Goal: Information Seeking & Learning: Learn about a topic

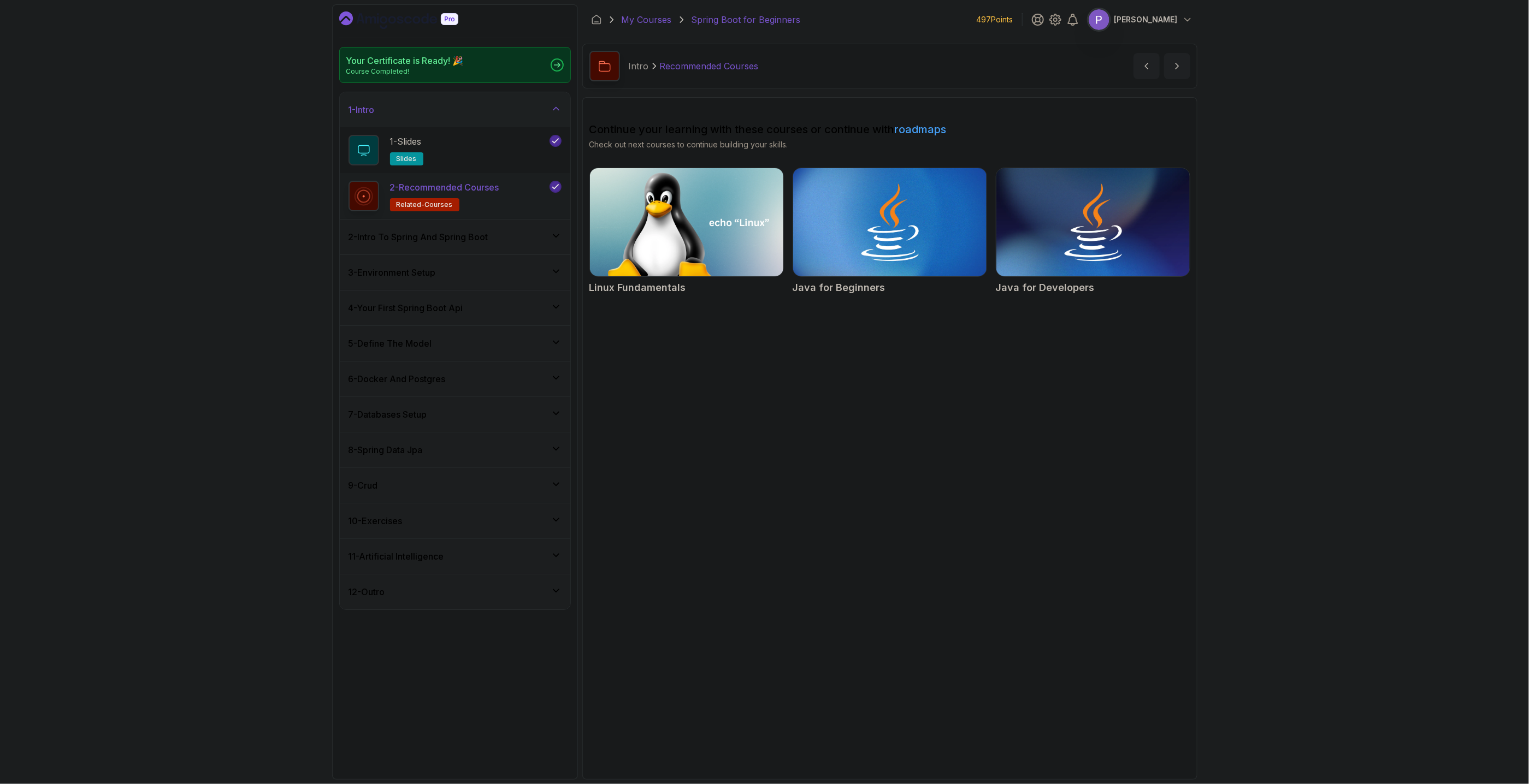
click at [648, 17] on link "My Courses" at bounding box center [647, 19] width 50 height 13
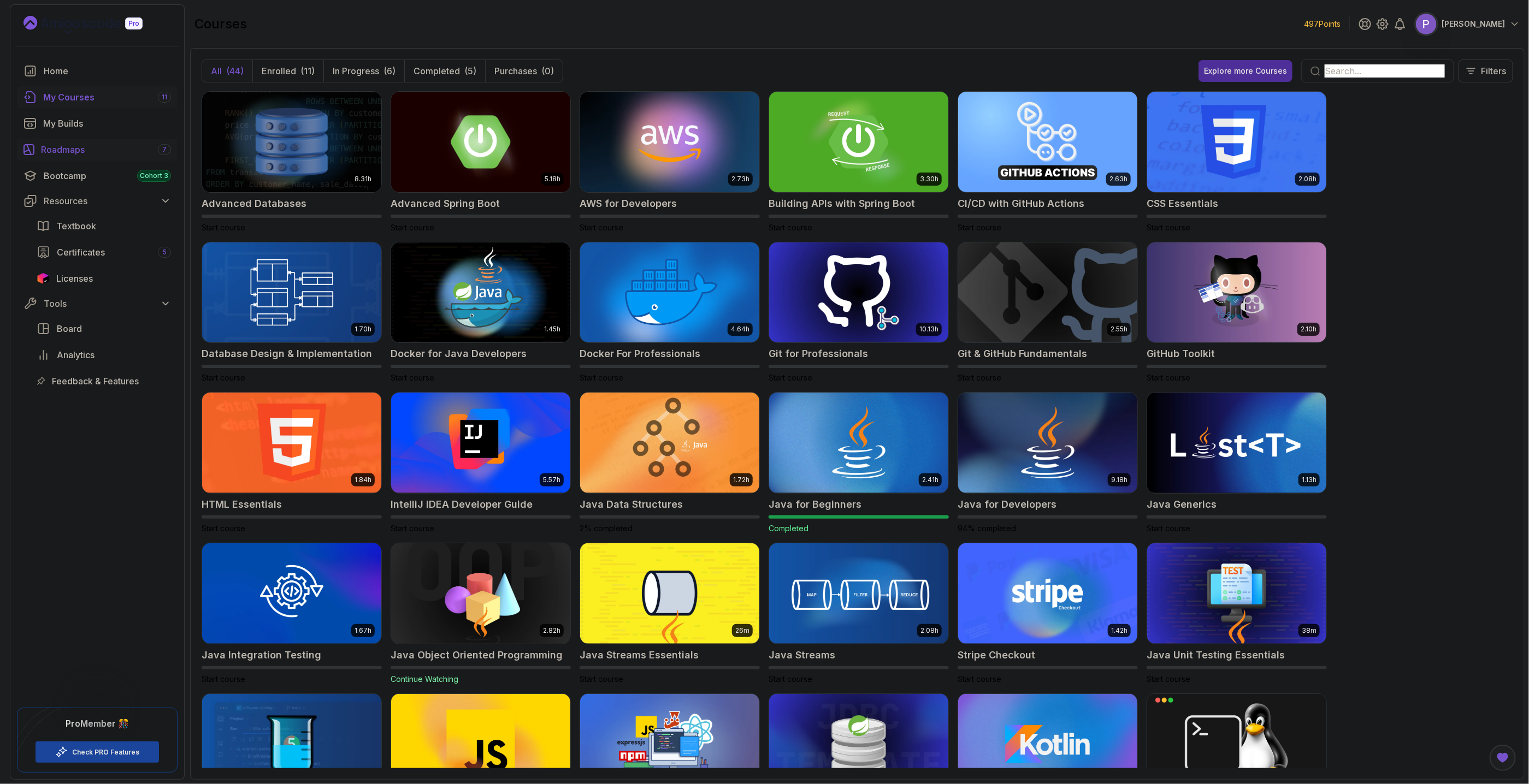
click at [82, 150] on div "Roadmaps 7" at bounding box center [106, 150] width 130 height 13
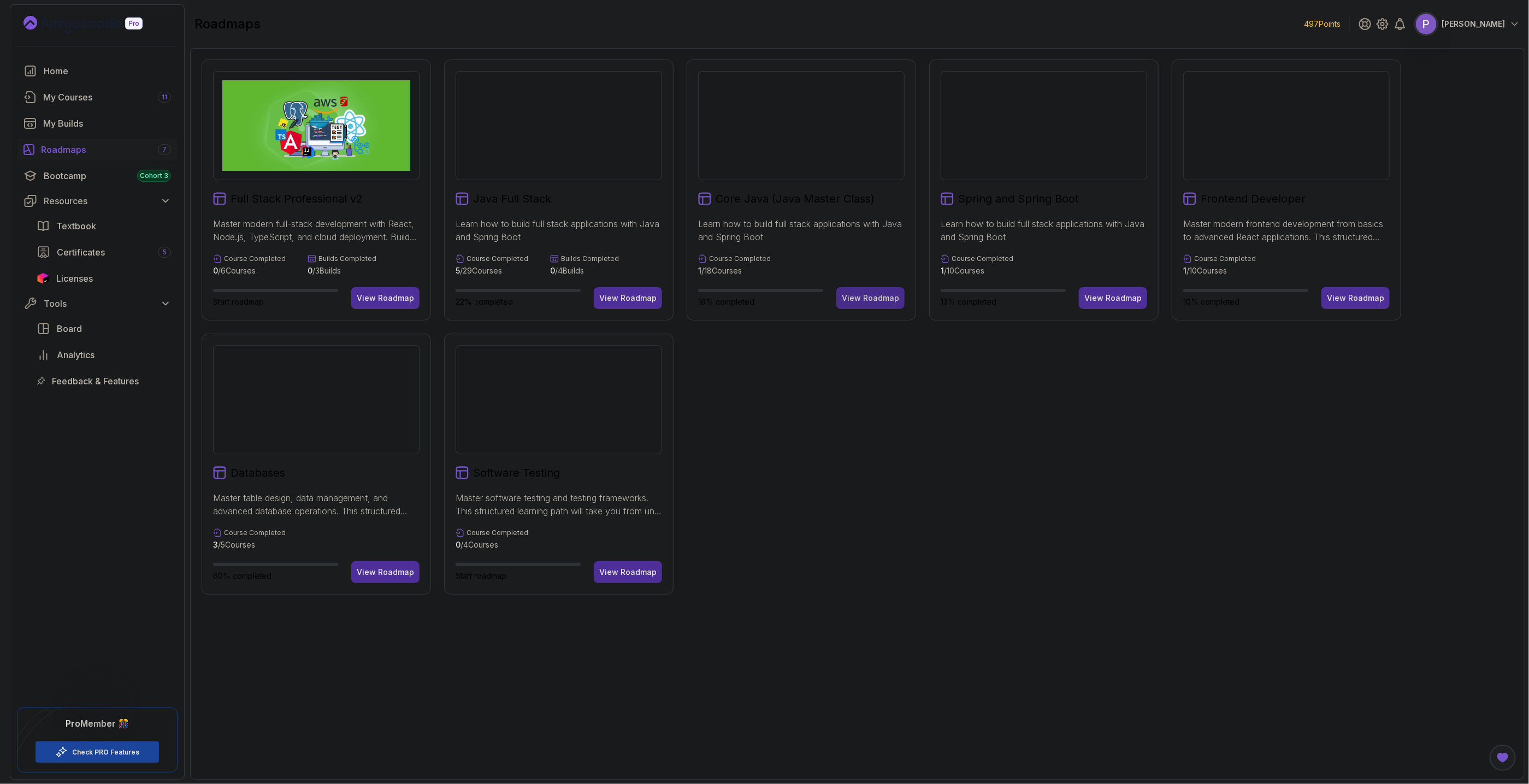
click at [864, 303] on div "View Roadmap" at bounding box center [871, 298] width 58 height 11
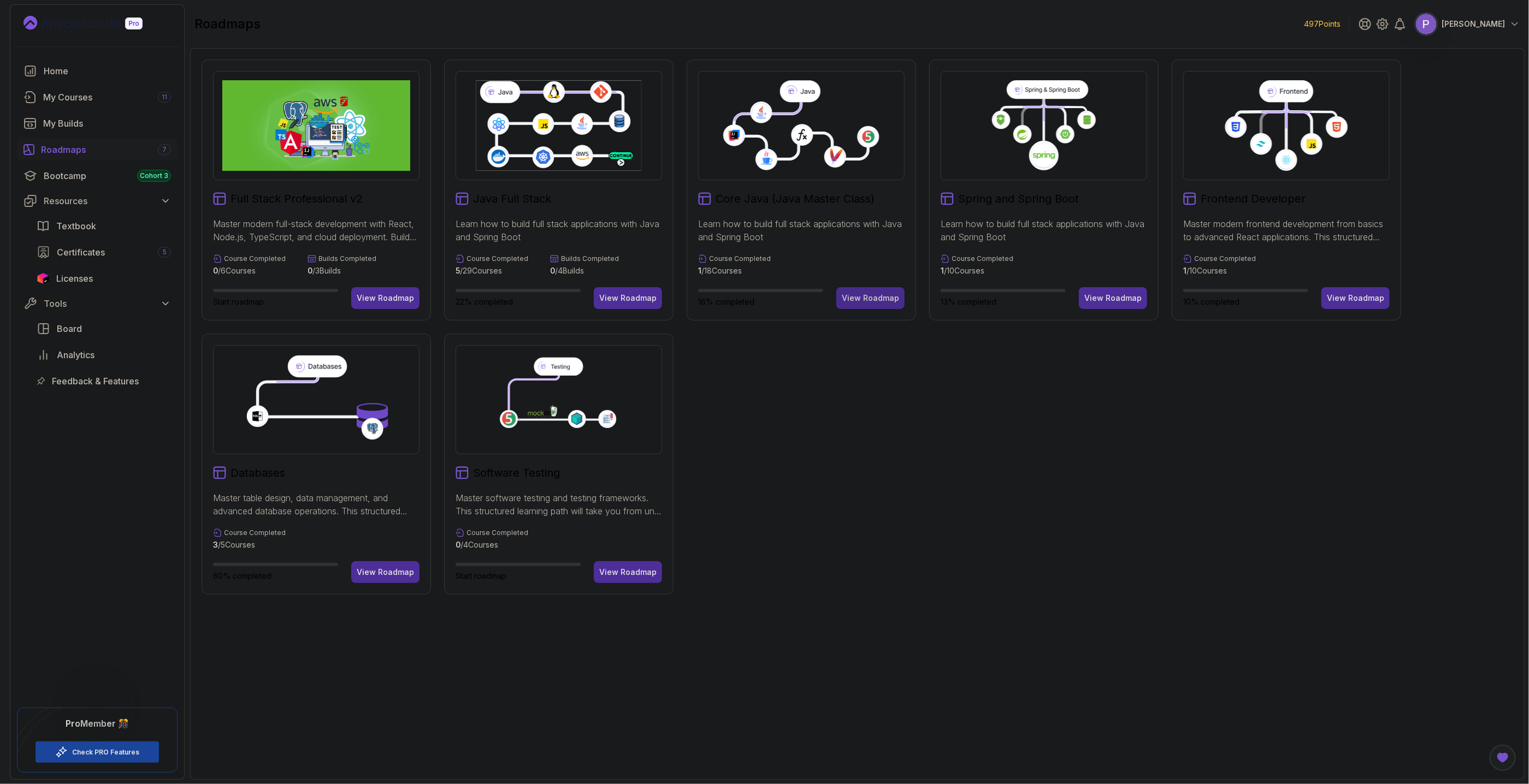
click at [869, 294] on div "View Roadmap" at bounding box center [871, 298] width 58 height 11
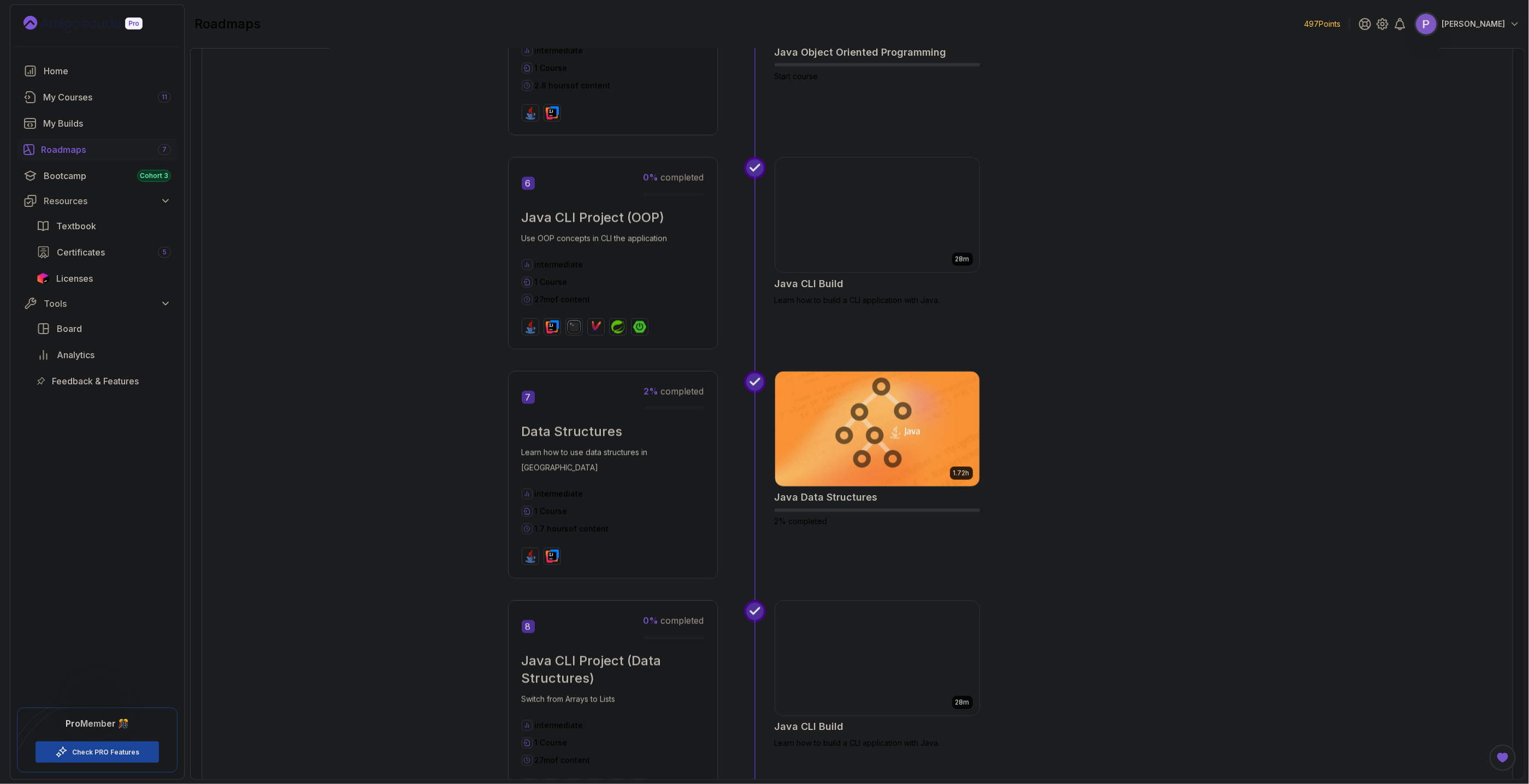
scroll to position [1306, 0]
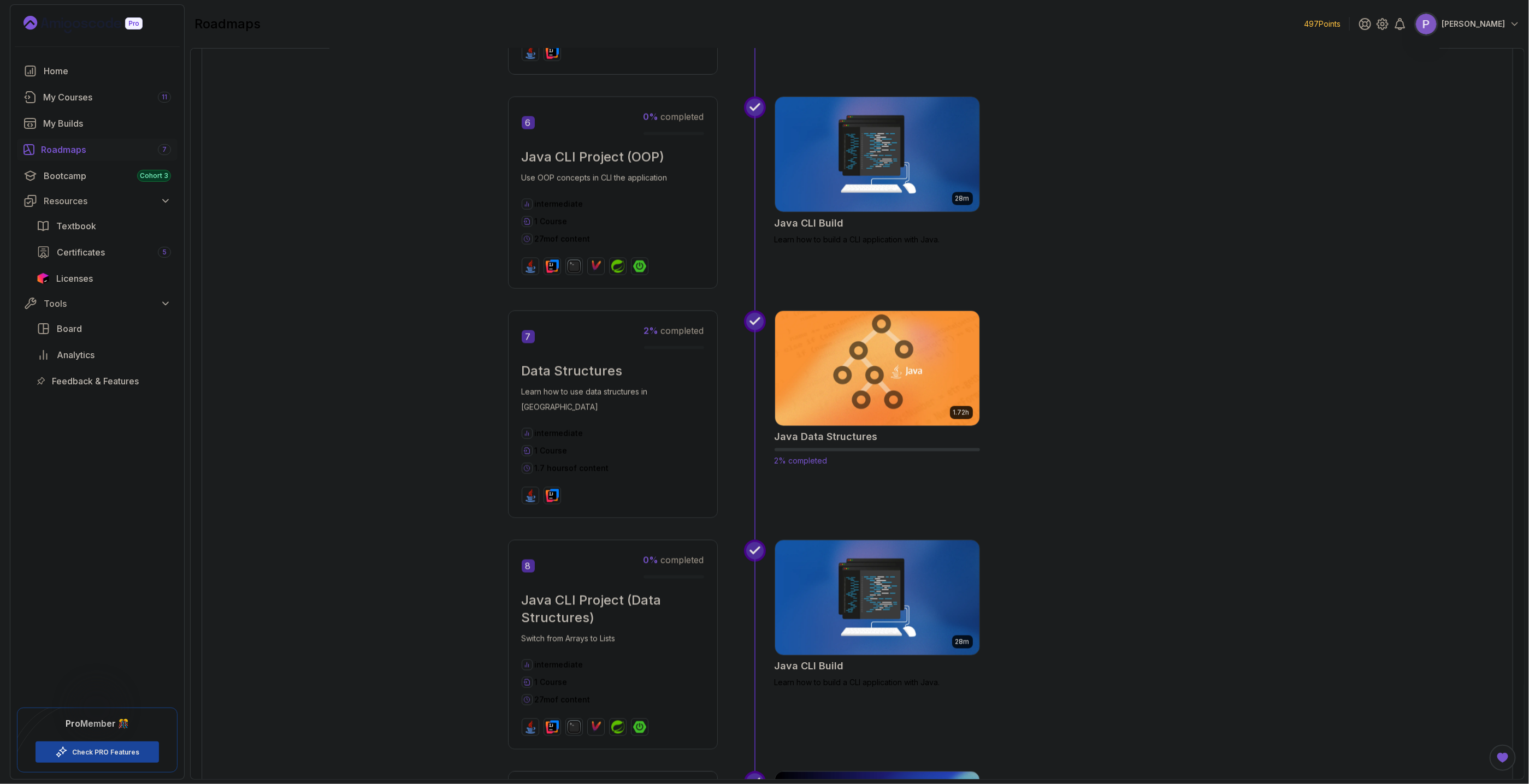
click at [845, 362] on img at bounding box center [877, 368] width 215 height 120
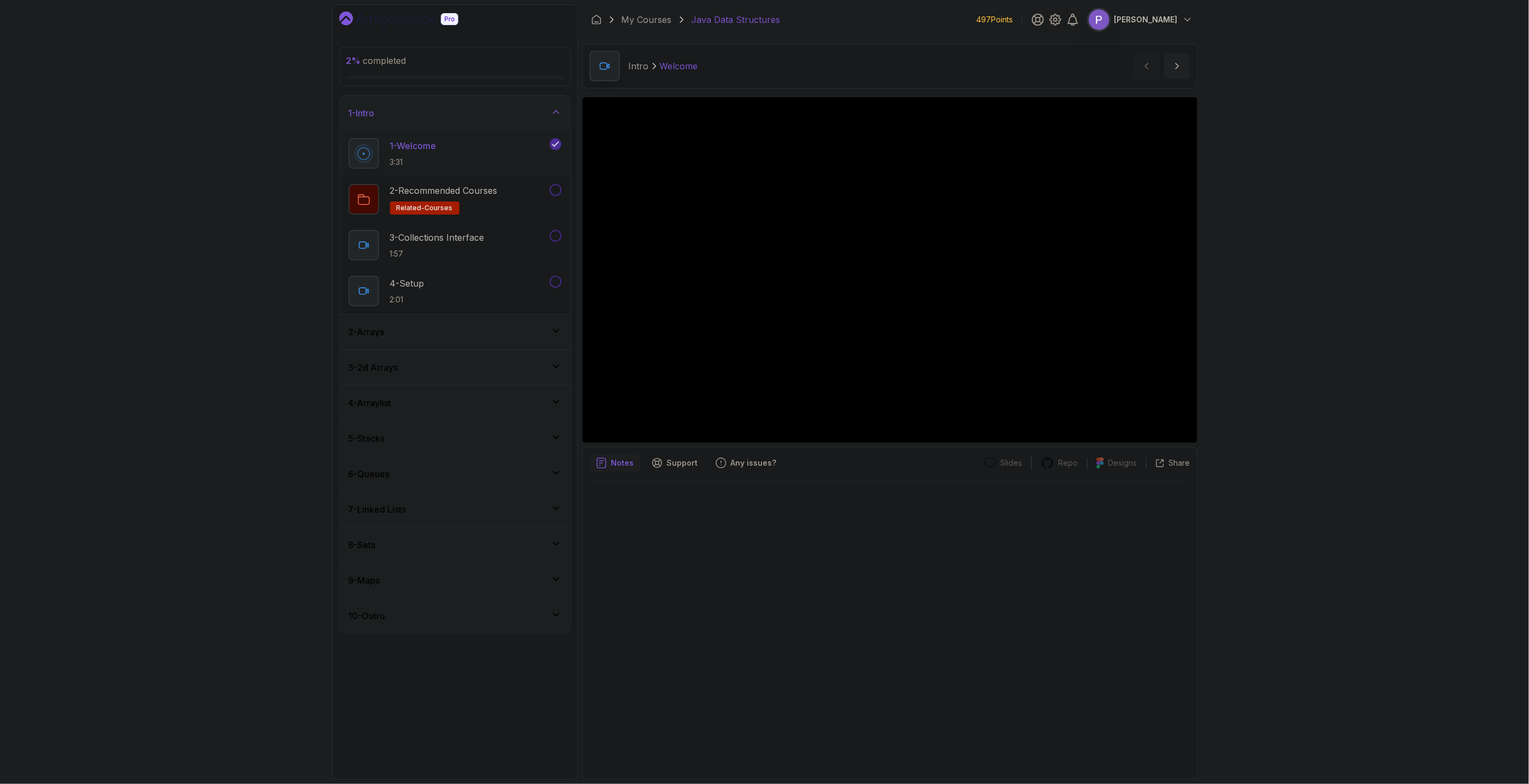
click at [555, 326] on div "2 - Arrays" at bounding box center [455, 332] width 231 height 35
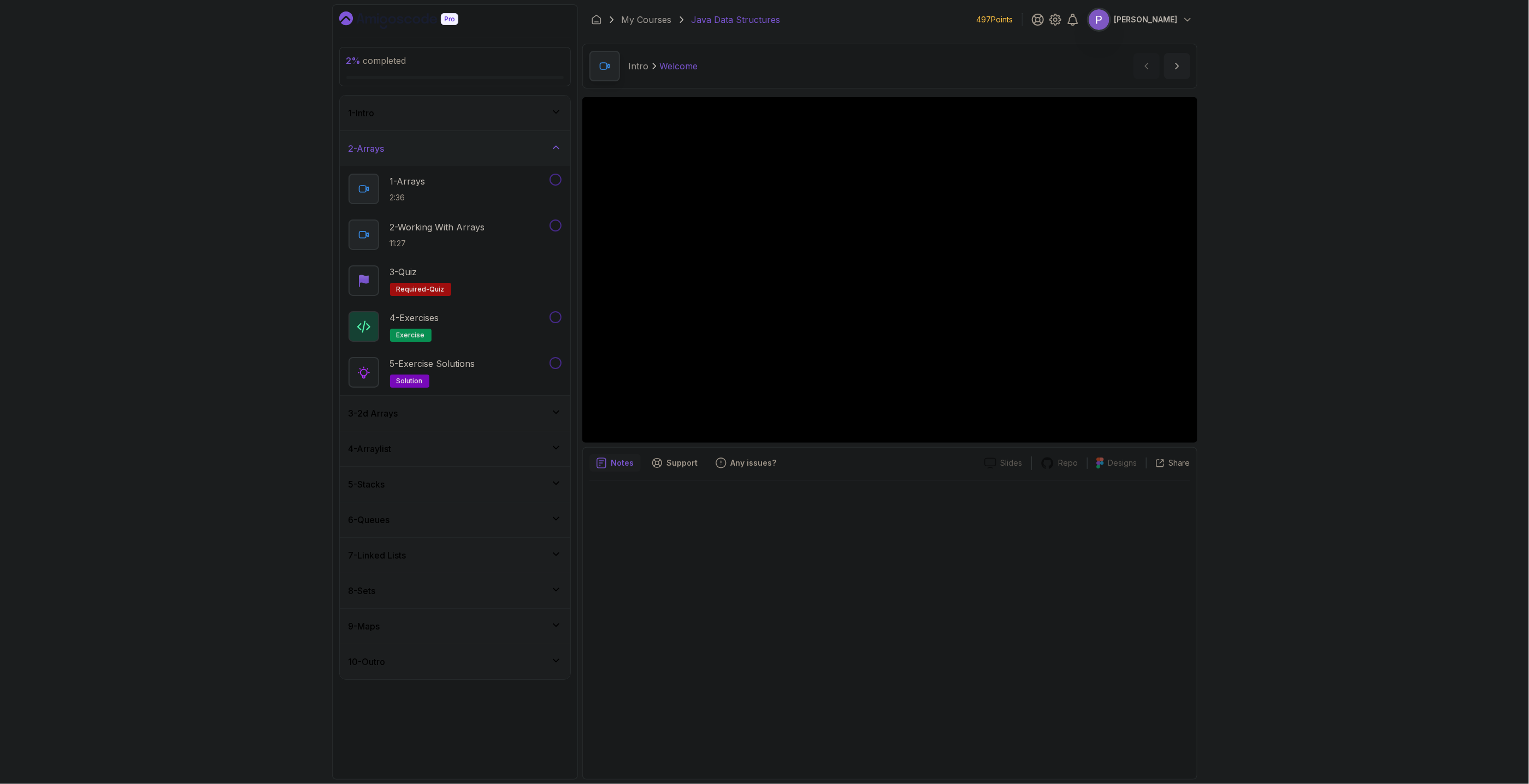
click at [556, 141] on div "2 - Arrays" at bounding box center [455, 148] width 231 height 35
click at [551, 185] on icon at bounding box center [556, 182] width 11 height 11
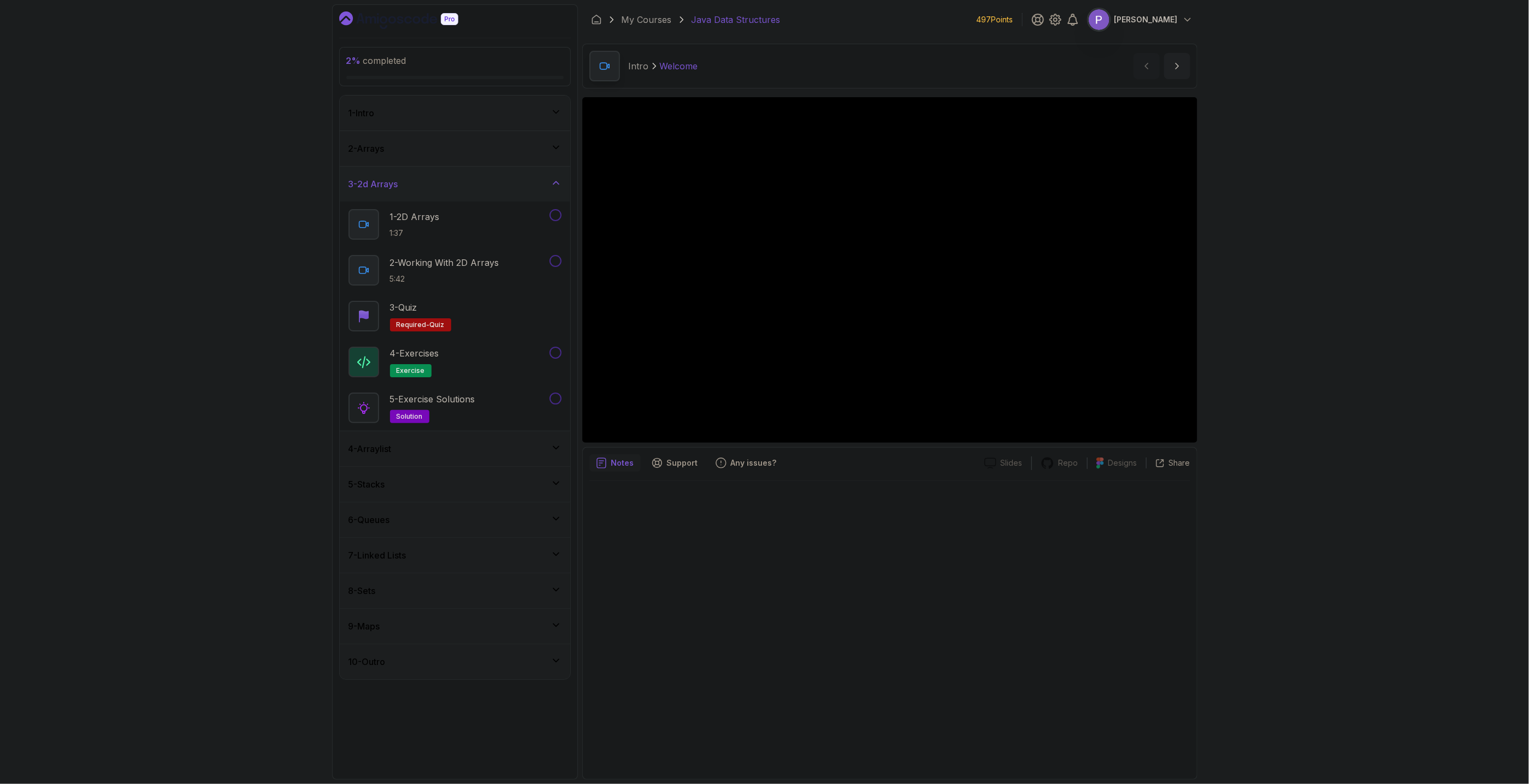
click at [554, 179] on icon at bounding box center [556, 182] width 11 height 11
click at [554, 218] on icon at bounding box center [556, 218] width 11 height 11
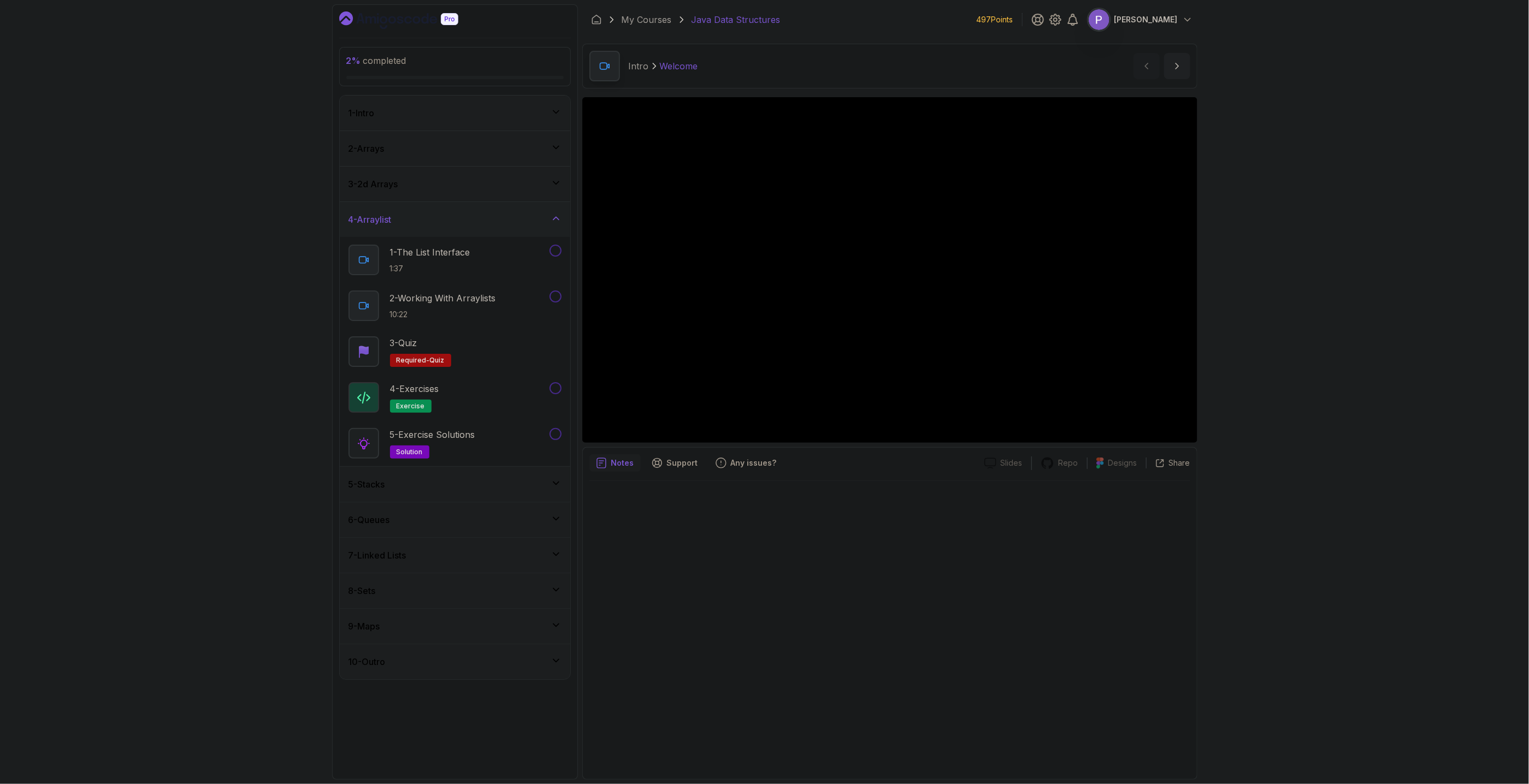
click at [554, 218] on icon at bounding box center [556, 218] width 11 height 11
click at [554, 263] on div "5 - Stacks" at bounding box center [455, 255] width 231 height 35
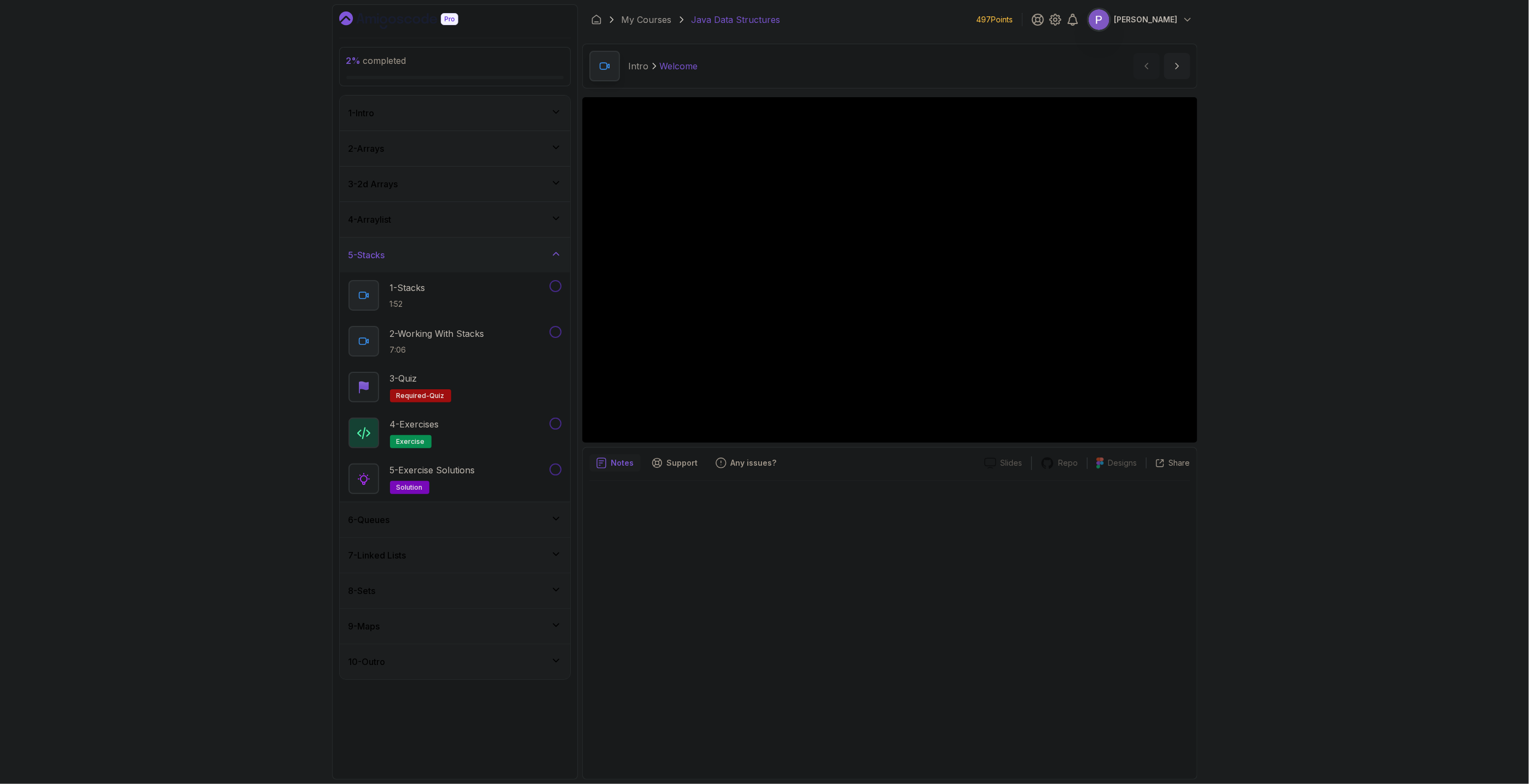
click at [555, 255] on icon at bounding box center [556, 254] width 11 height 11
click at [547, 297] on div "6 - Queues" at bounding box center [456, 290] width 213 height 13
click at [556, 329] on icon at bounding box center [556, 324] width 11 height 11
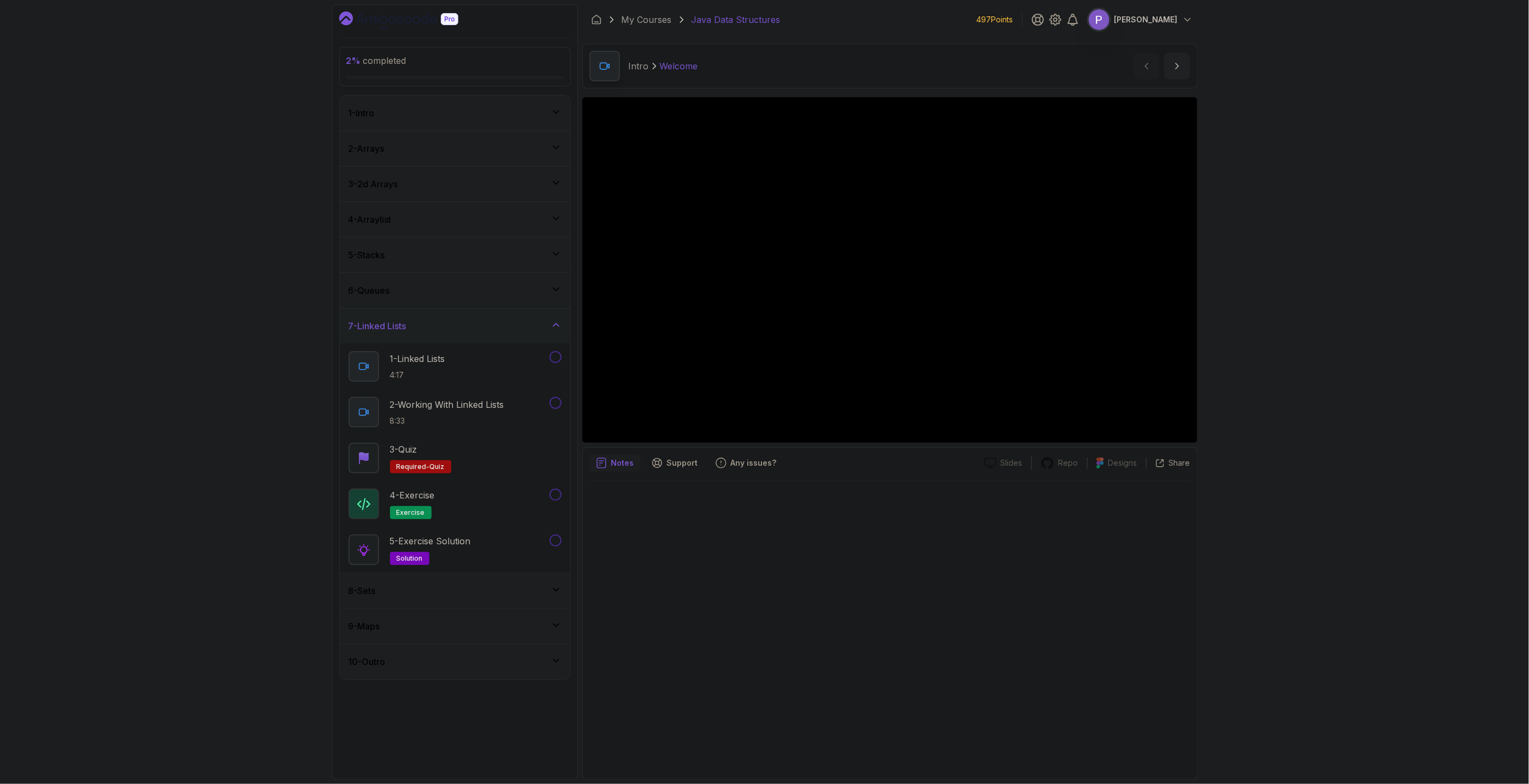
click at [556, 329] on icon at bounding box center [556, 324] width 11 height 11
click at [552, 355] on div "8 - Sets" at bounding box center [455, 361] width 231 height 35
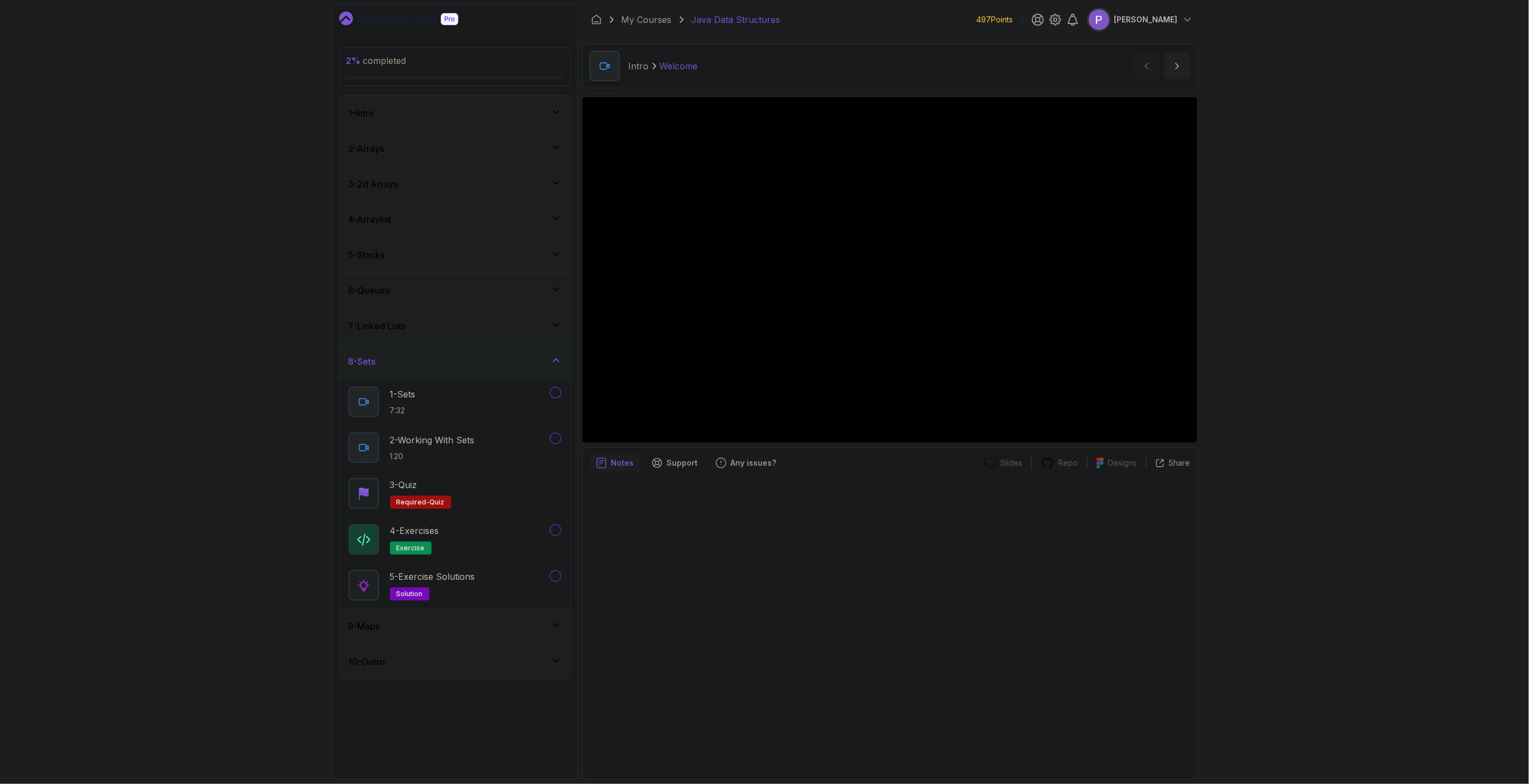
click at [553, 362] on icon at bounding box center [556, 360] width 11 height 11
click at [556, 391] on div "9 - Maps" at bounding box center [455, 397] width 231 height 35
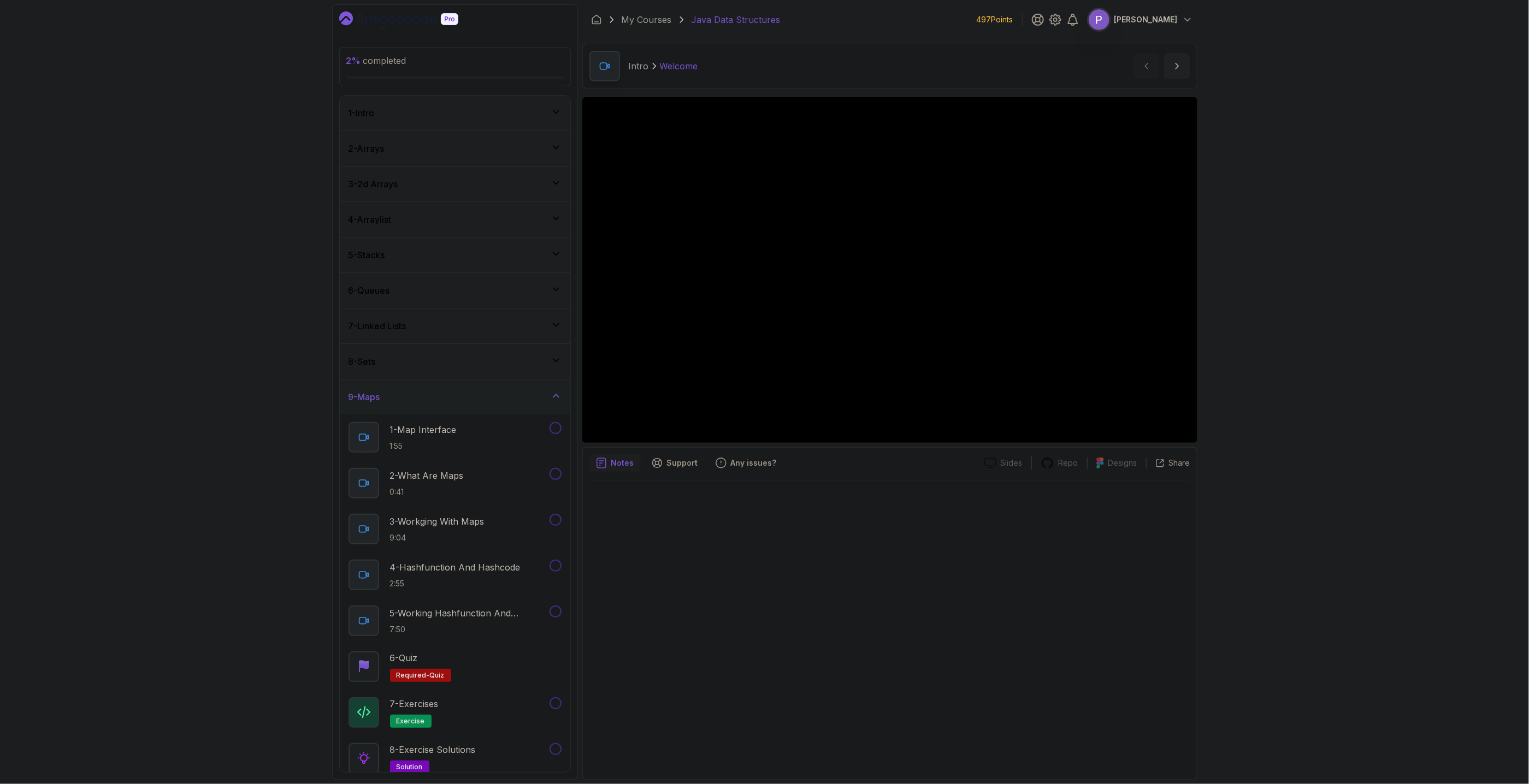
click at [556, 391] on div "9 - Maps" at bounding box center [455, 397] width 231 height 35
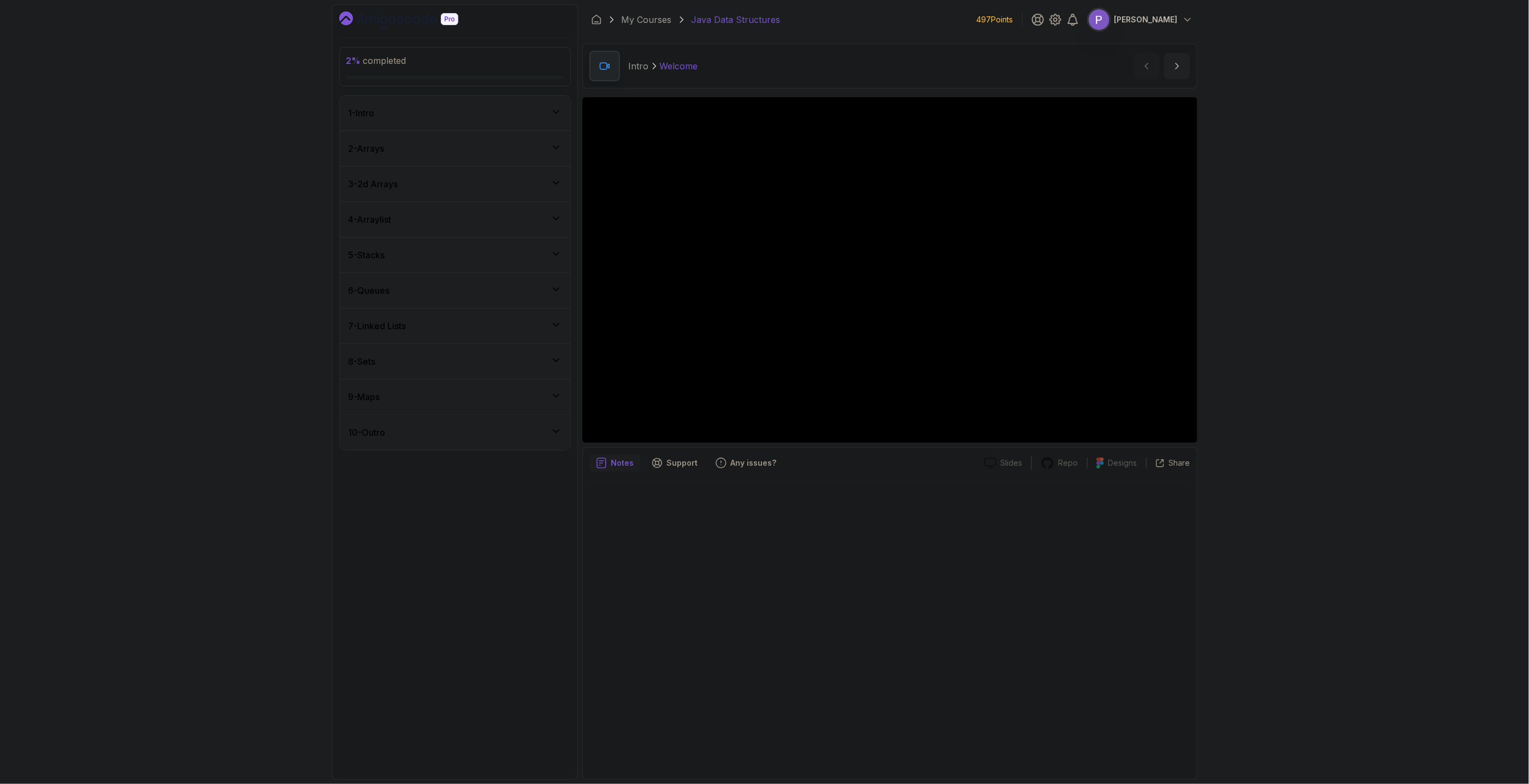
click at [551, 433] on icon at bounding box center [556, 431] width 11 height 11
click at [559, 119] on div "1 - Intro" at bounding box center [456, 113] width 213 height 13
click at [558, 191] on button at bounding box center [555, 190] width 12 height 12
click at [464, 234] on p "3 - Collections Interface" at bounding box center [437, 238] width 94 height 13
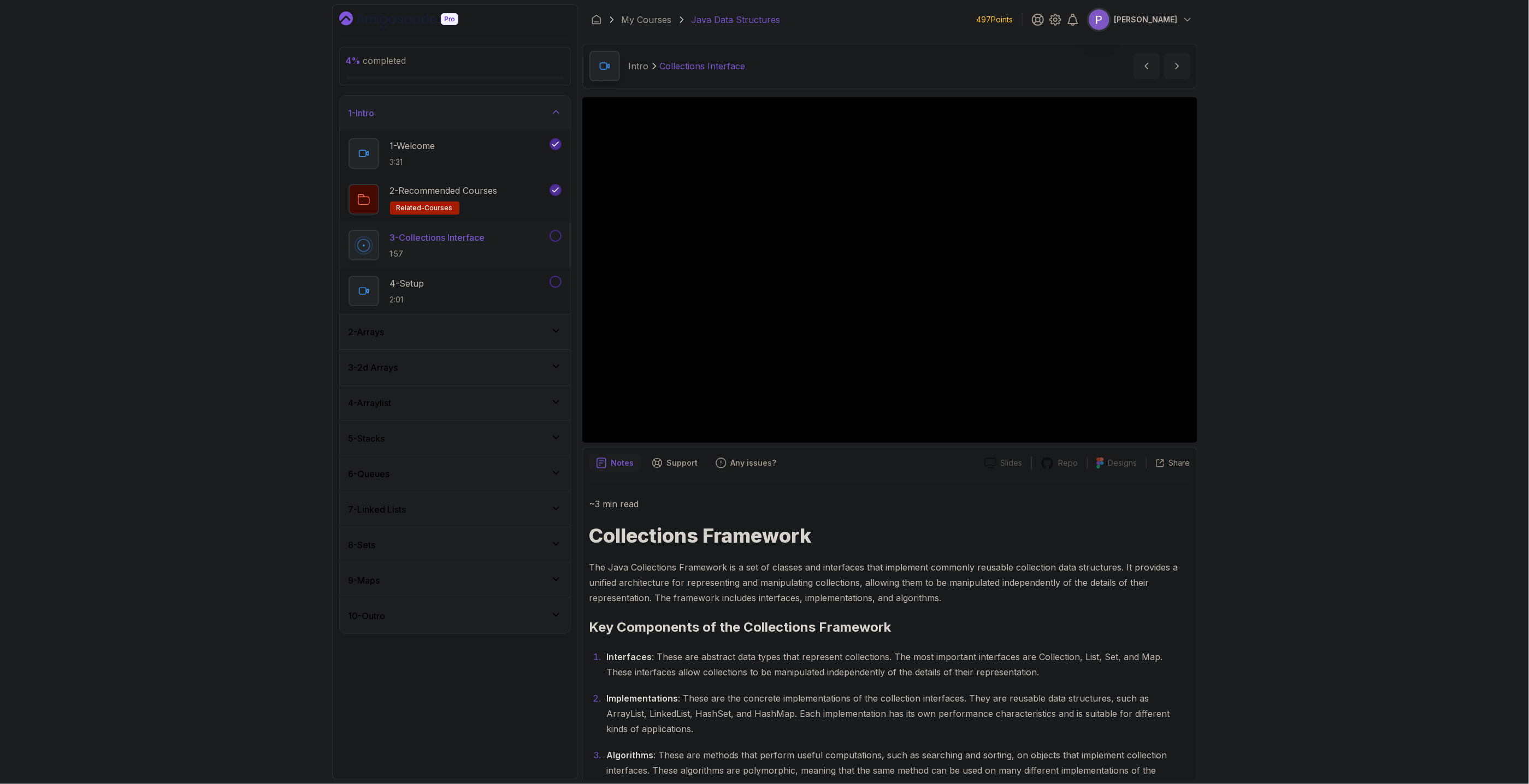
click at [1313, 421] on div "4 % completed 1 - Intro 1 - Welcome 3:31 2 - Recommended Courses related-course…" at bounding box center [764, 392] width 1529 height 784
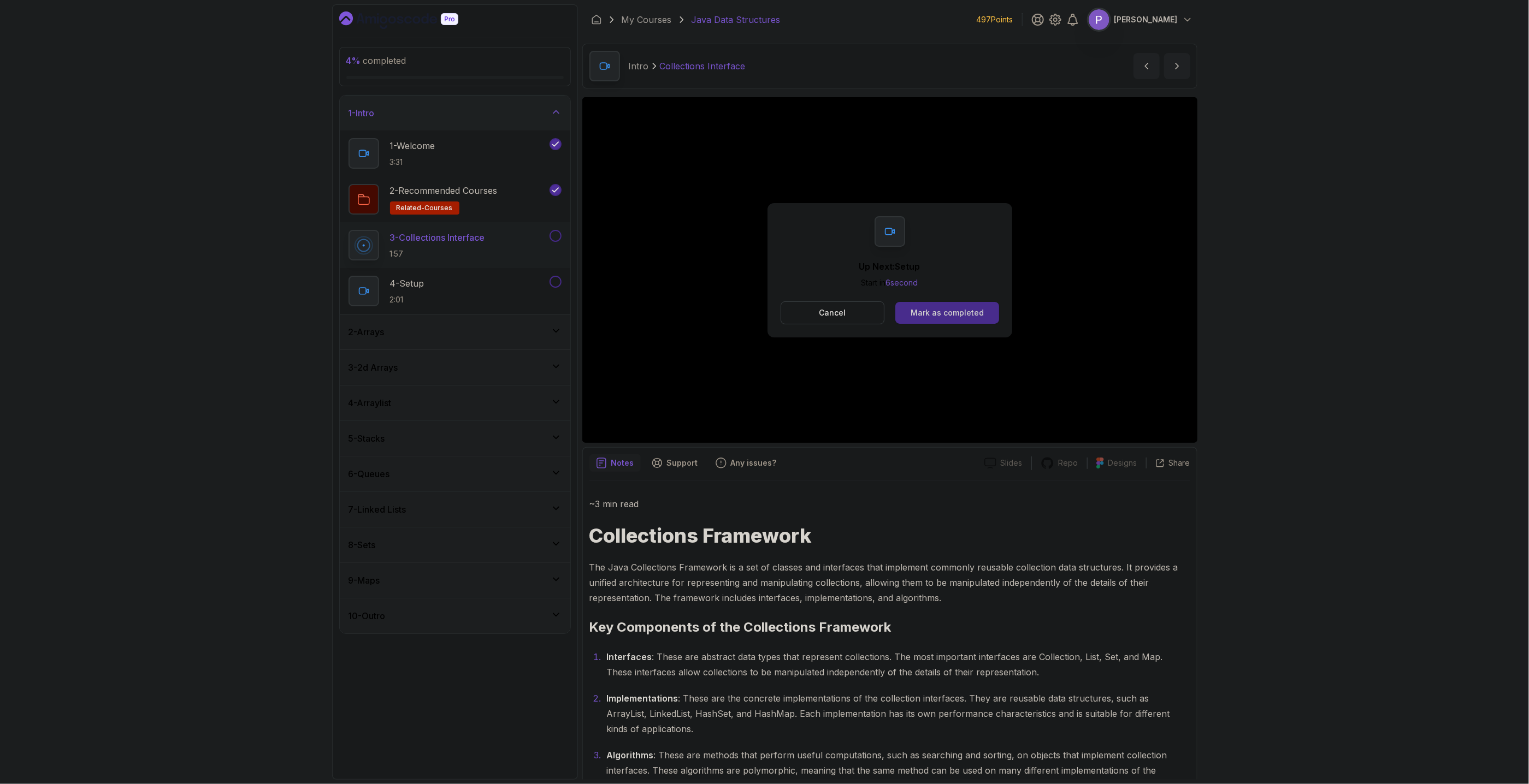
click at [959, 318] on div "Mark as completed" at bounding box center [947, 313] width 74 height 11
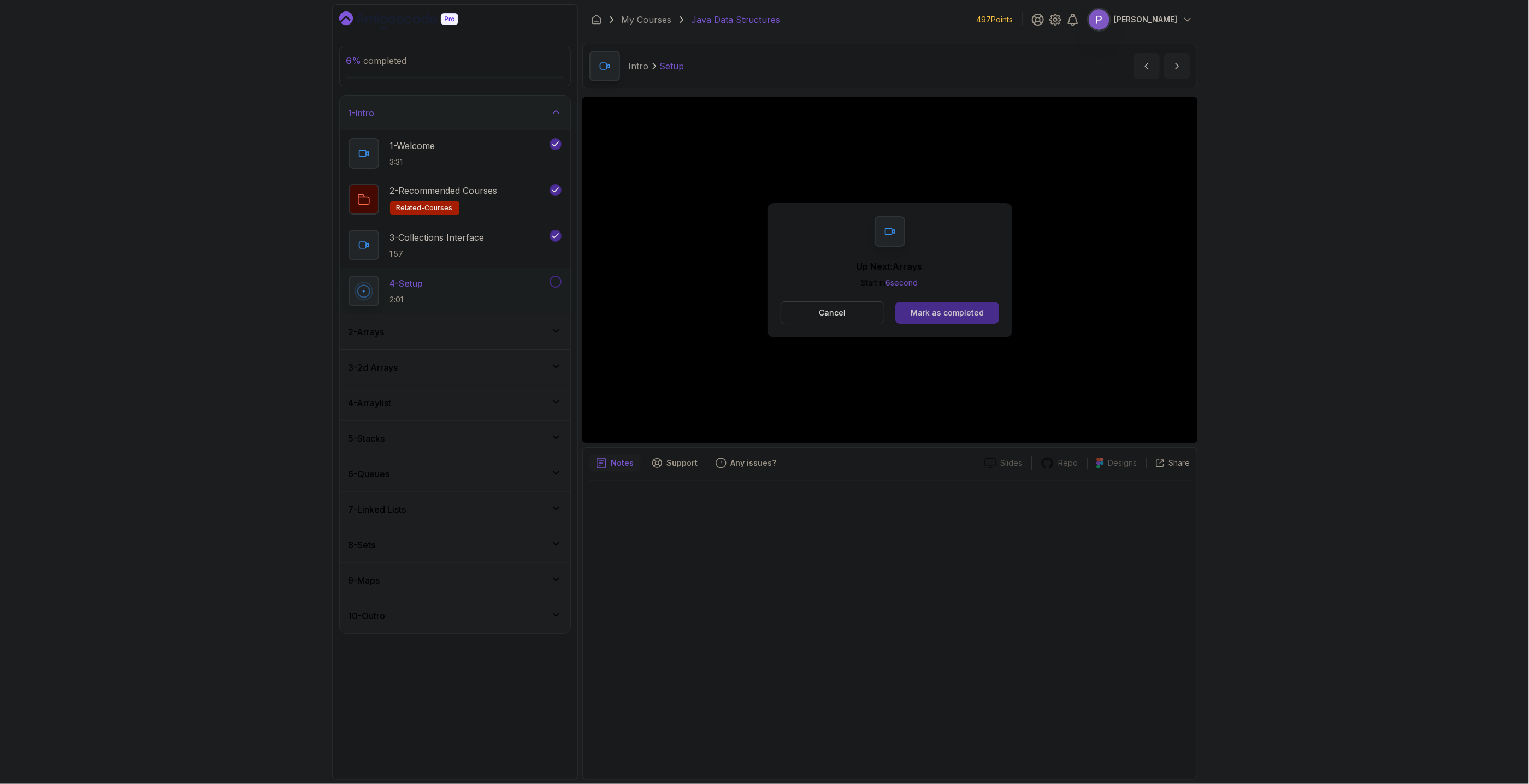
click at [952, 315] on div "Mark as completed" at bounding box center [947, 313] width 74 height 11
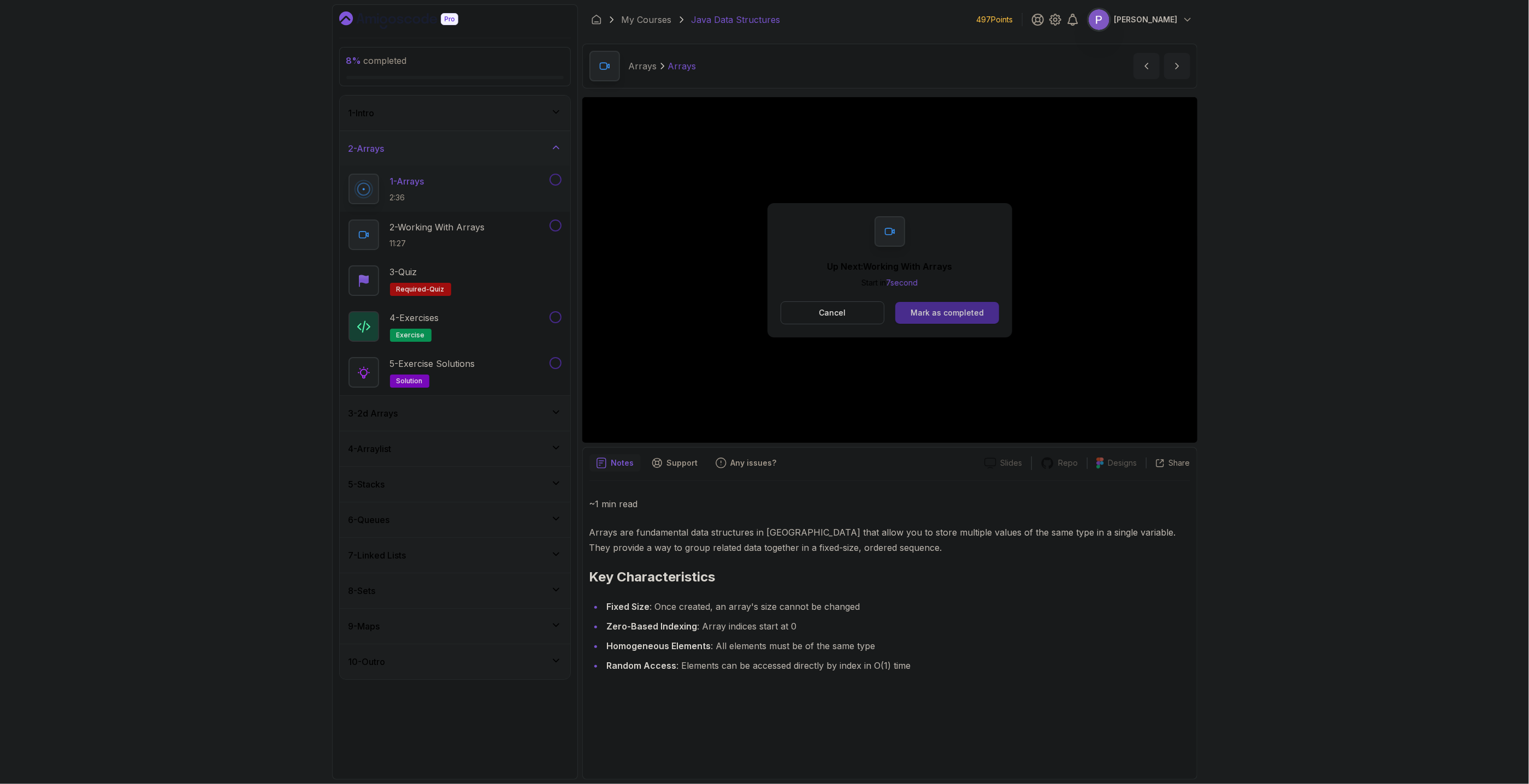
click at [965, 316] on div "Mark as completed" at bounding box center [947, 313] width 74 height 11
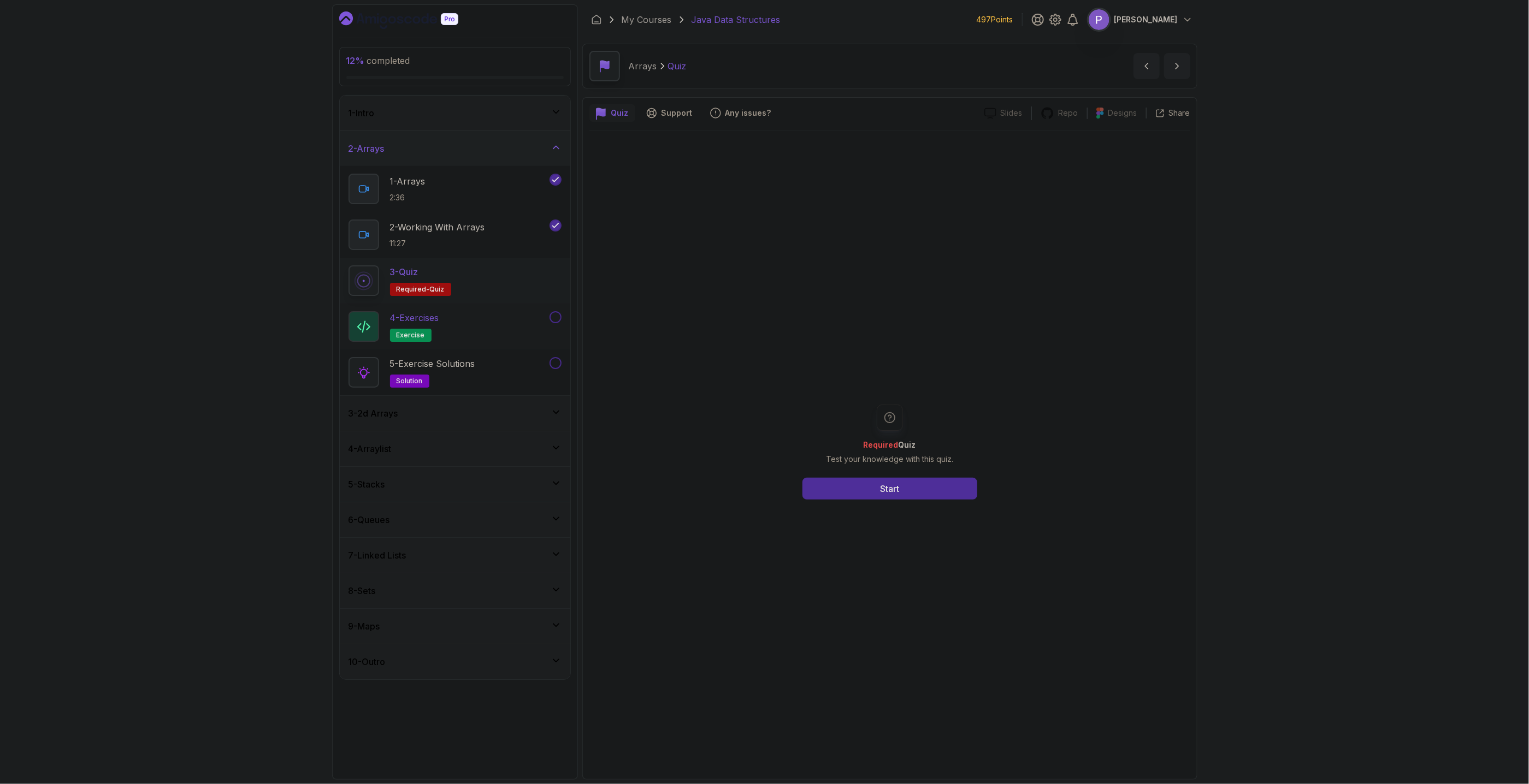
click at [528, 318] on div "4 - Exercises exercise" at bounding box center [448, 326] width 199 height 30
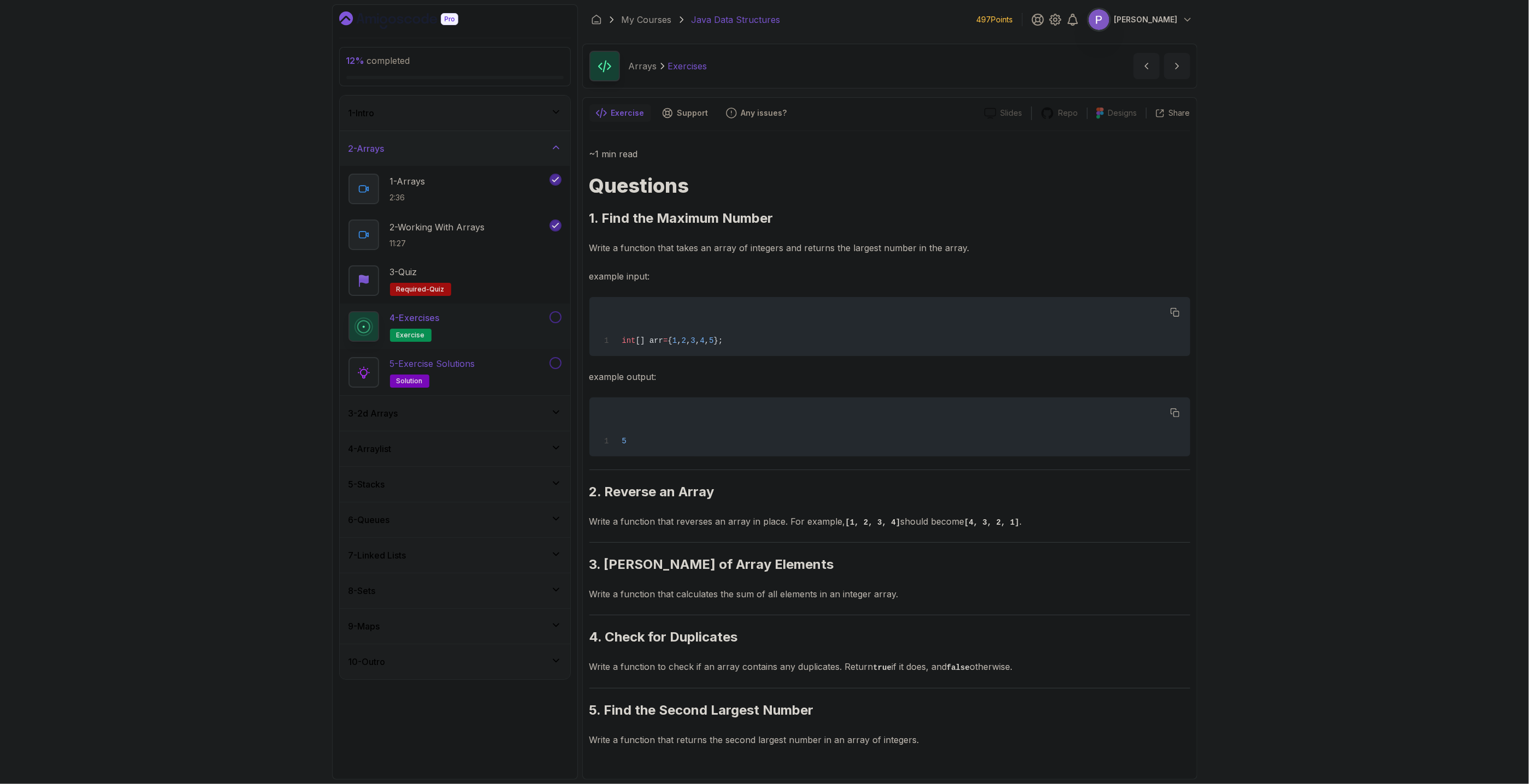
click at [475, 369] on p "5 - Exercise Solutions" at bounding box center [433, 364] width 85 height 13
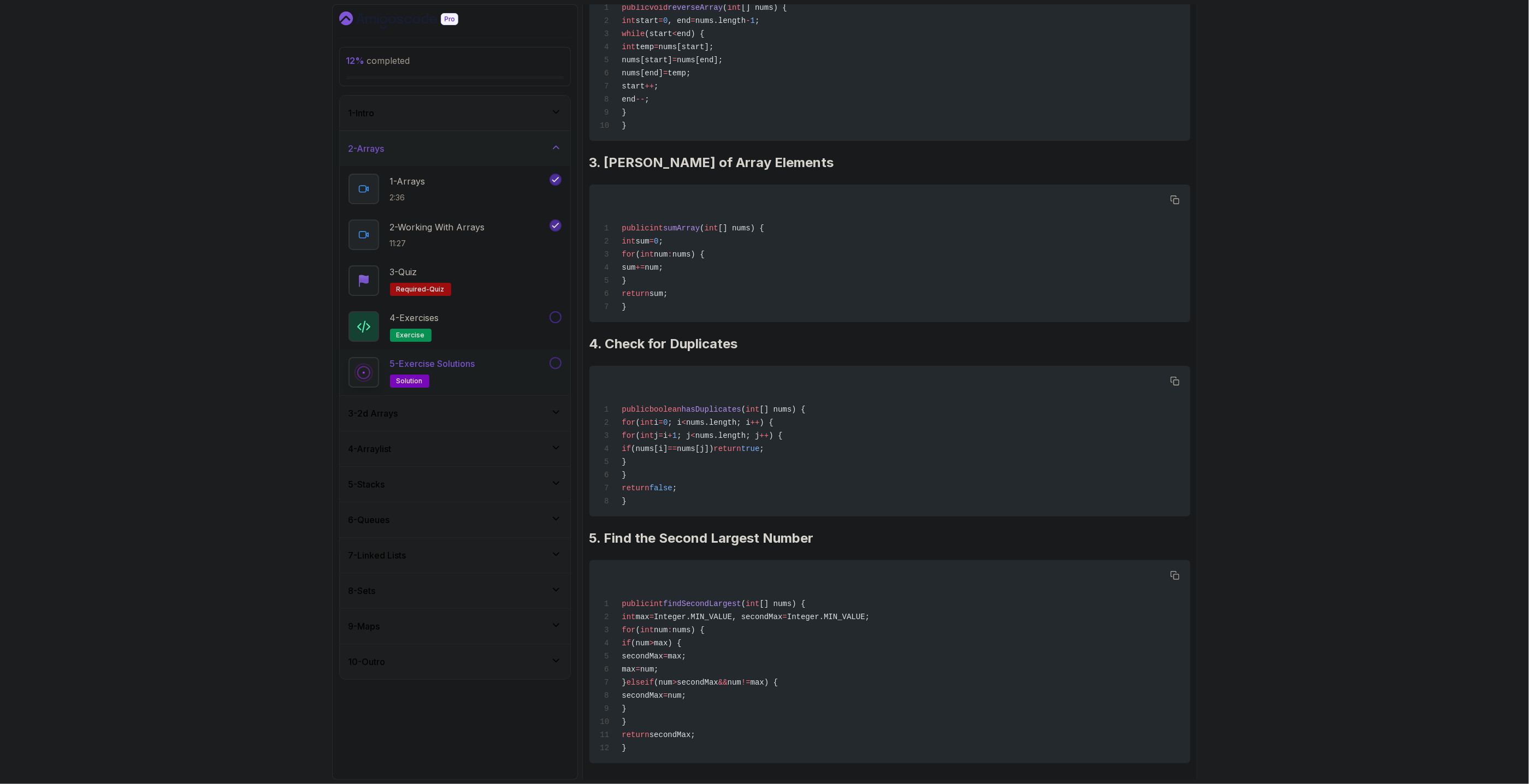
scroll to position [518, 0]
click at [490, 411] on div "3 - 2d Arrays" at bounding box center [456, 414] width 213 height 13
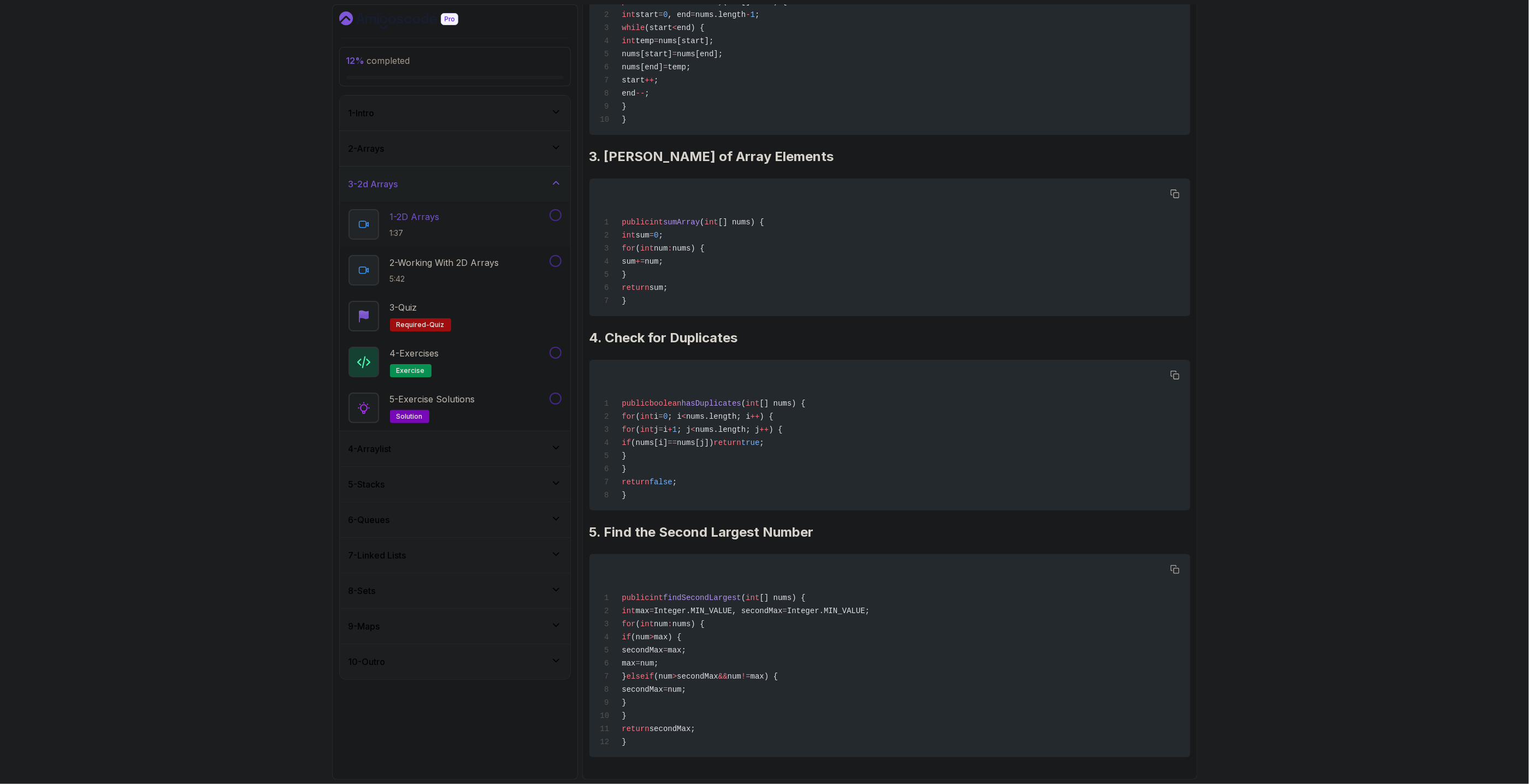
click at [513, 218] on div "1 - 2D Arrays 1:37" at bounding box center [448, 224] width 199 height 30
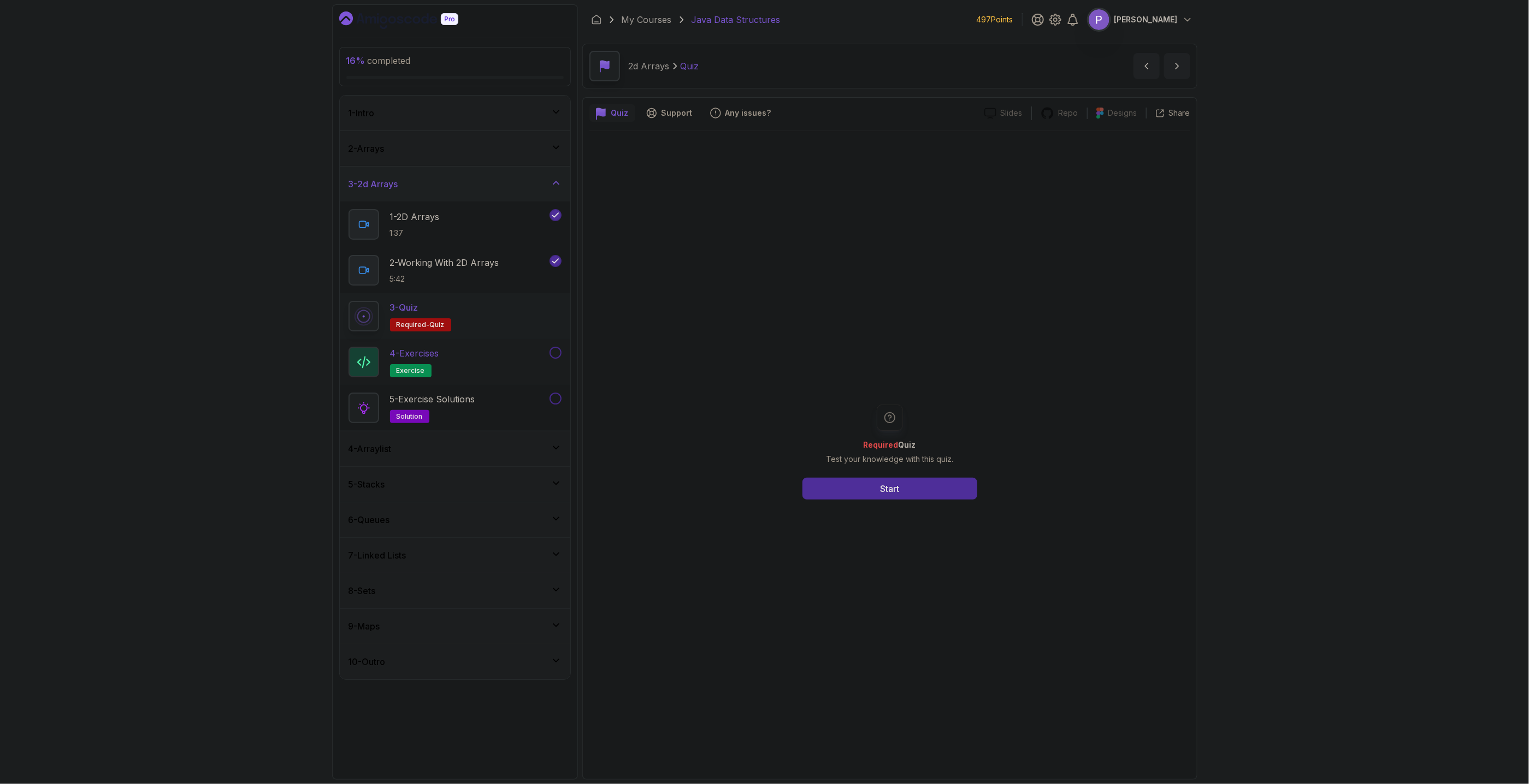
click at [486, 357] on div "4 - Exercises exercise" at bounding box center [448, 362] width 199 height 30
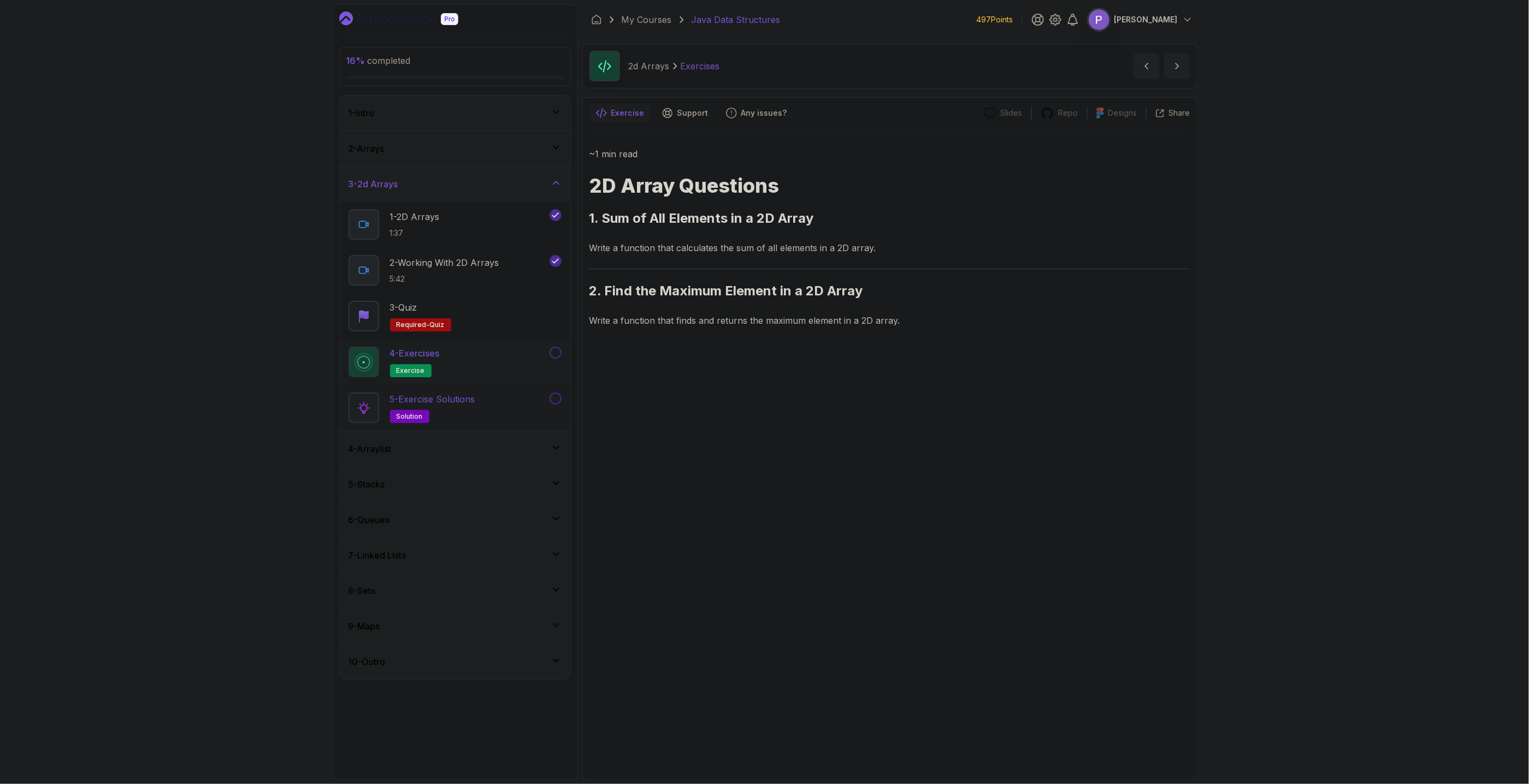
click at [495, 415] on div "5 - Exercise Solutions solution" at bounding box center [448, 408] width 199 height 30
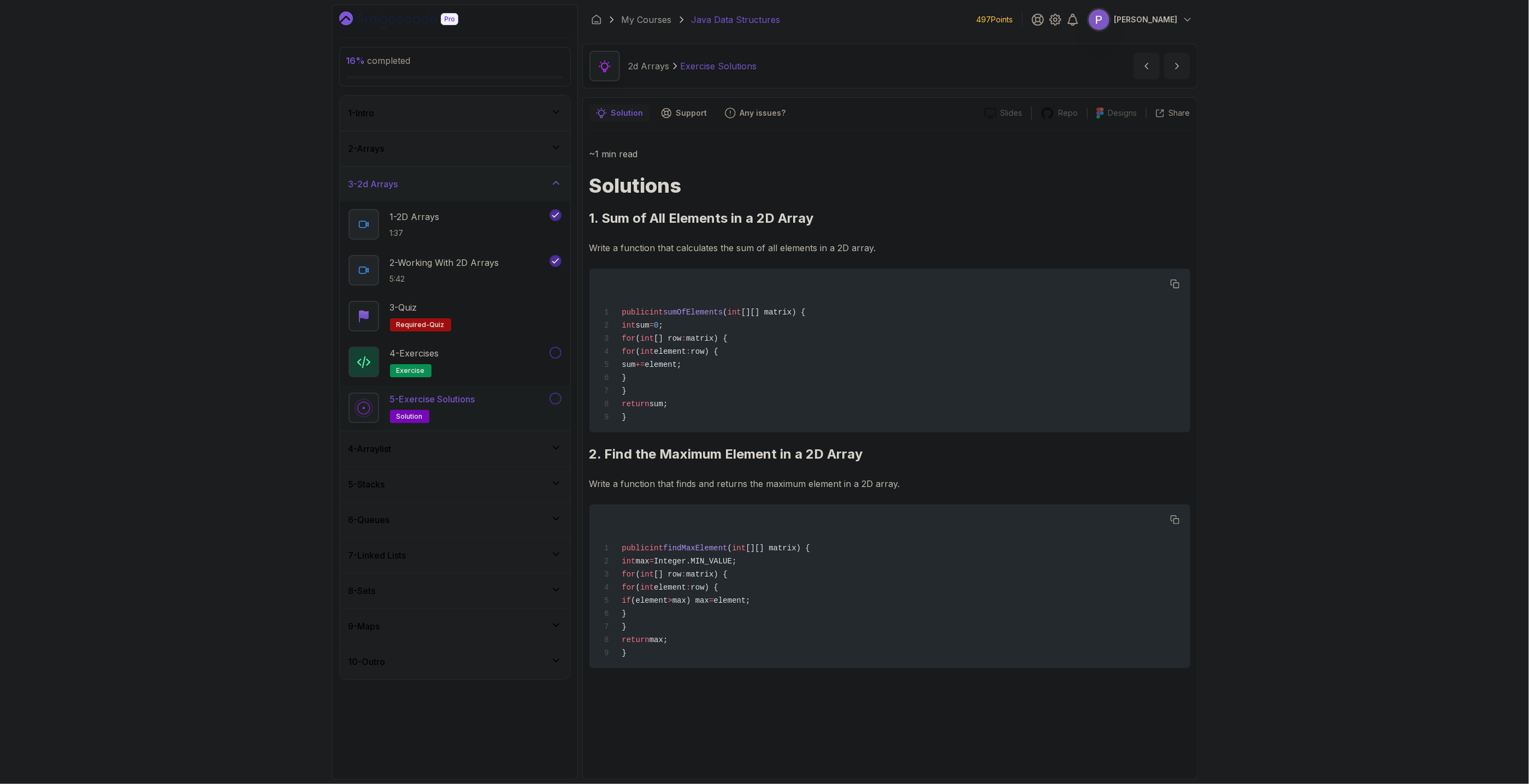
click at [518, 445] on div "4 - Arraylist" at bounding box center [456, 449] width 213 height 13
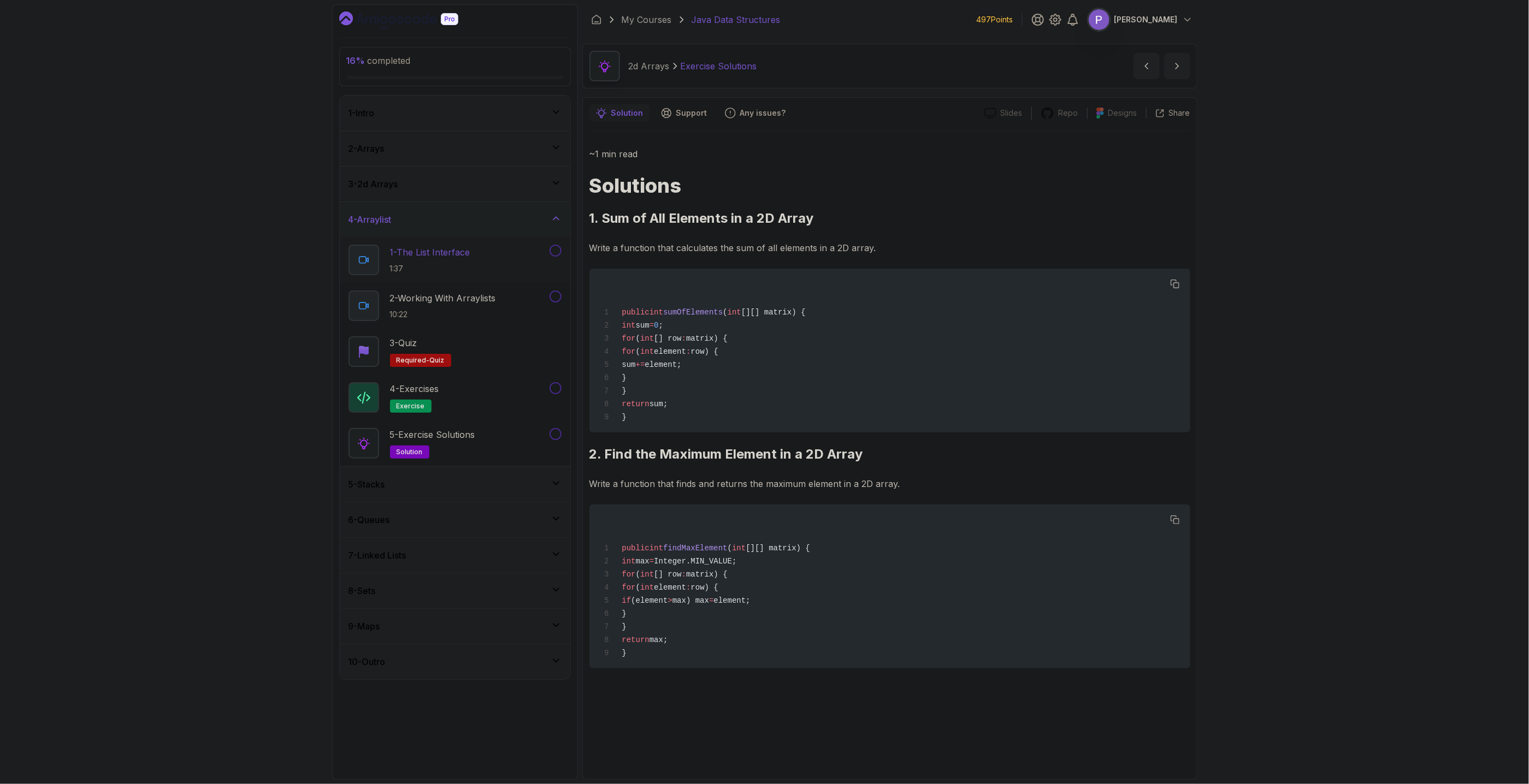
click at [449, 258] on p "1 - The List Interface" at bounding box center [430, 252] width 80 height 13
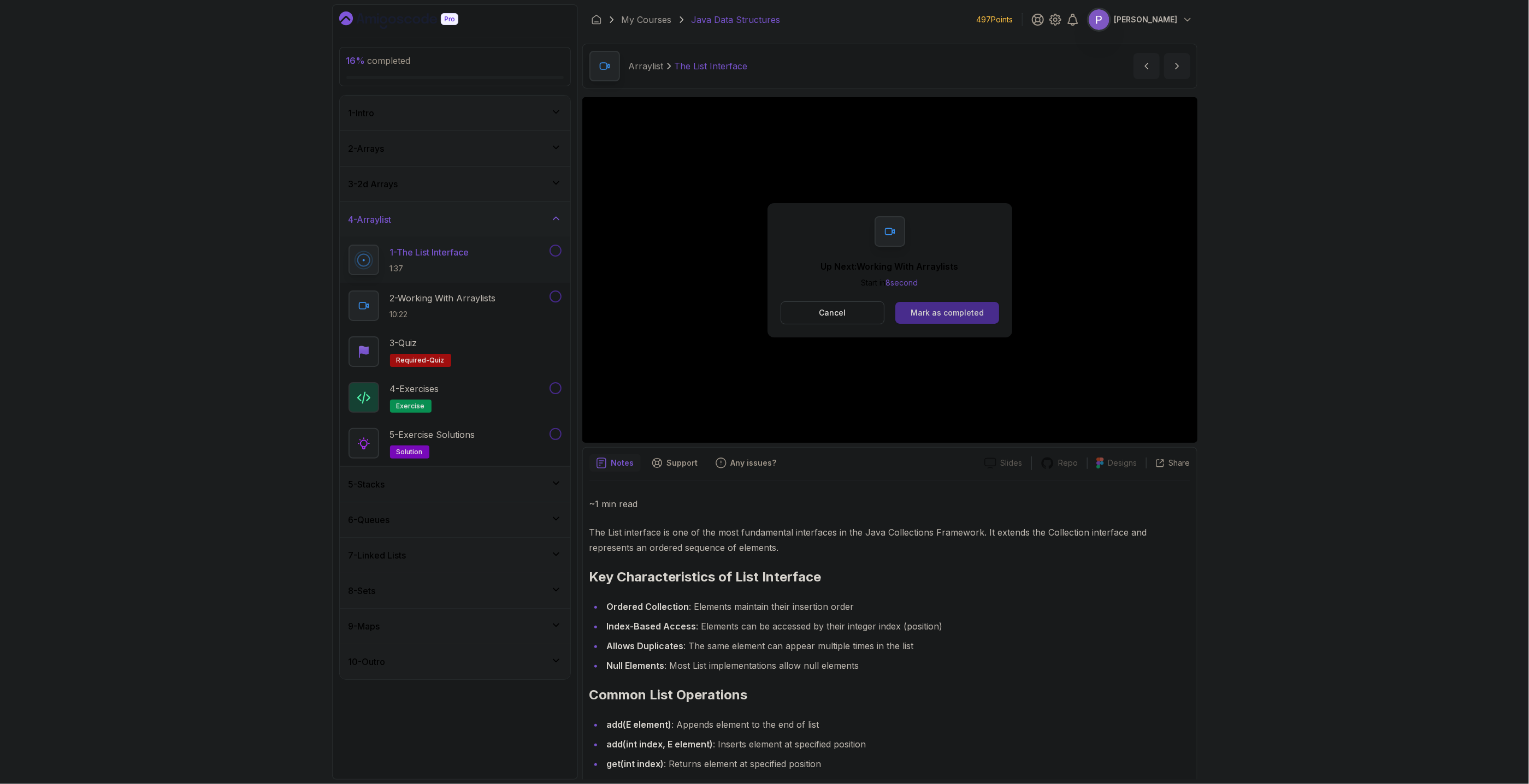
click at [926, 317] on div "Mark as completed" at bounding box center [947, 313] width 74 height 11
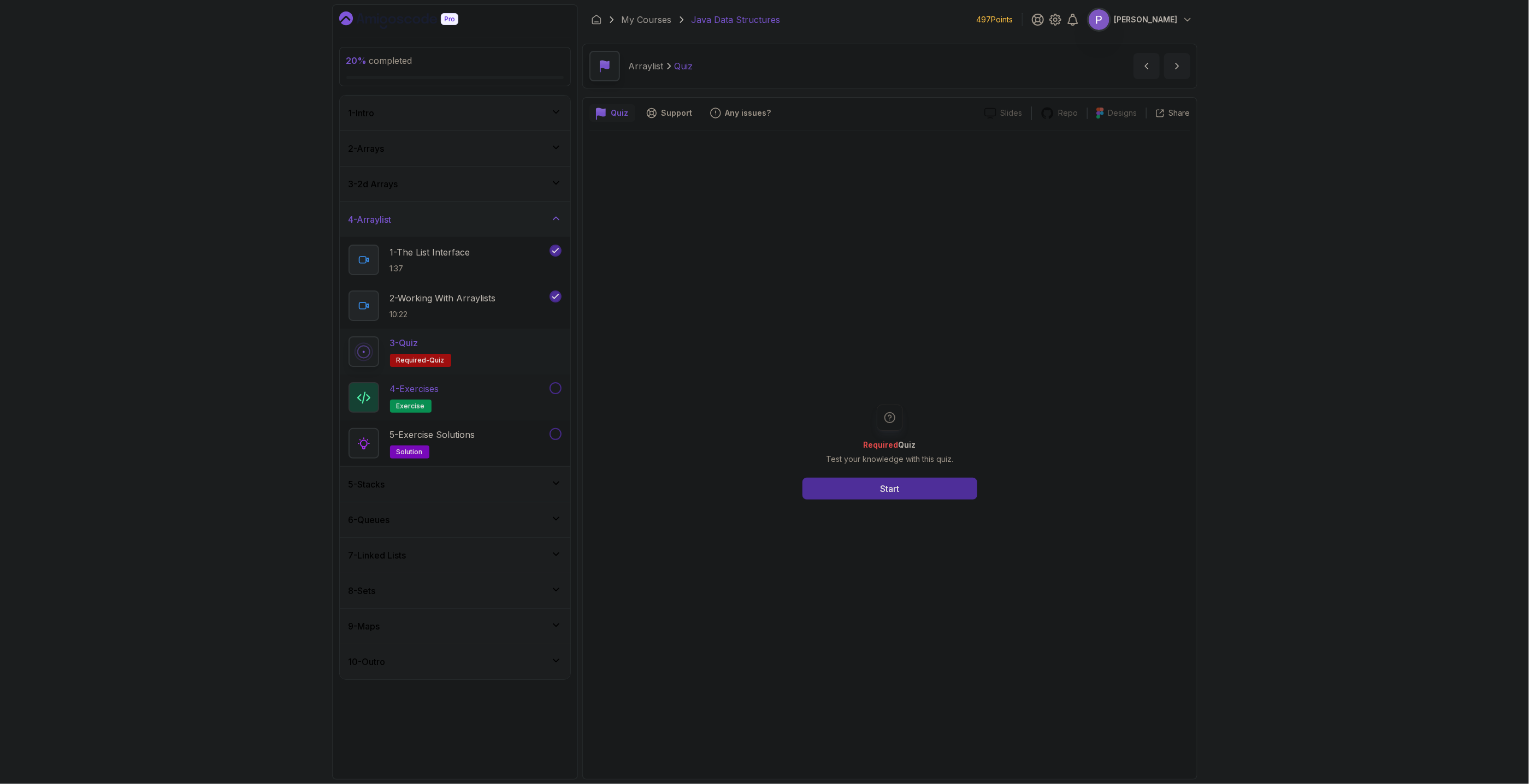
click at [485, 396] on div "4 - Exercises exercise" at bounding box center [448, 397] width 199 height 30
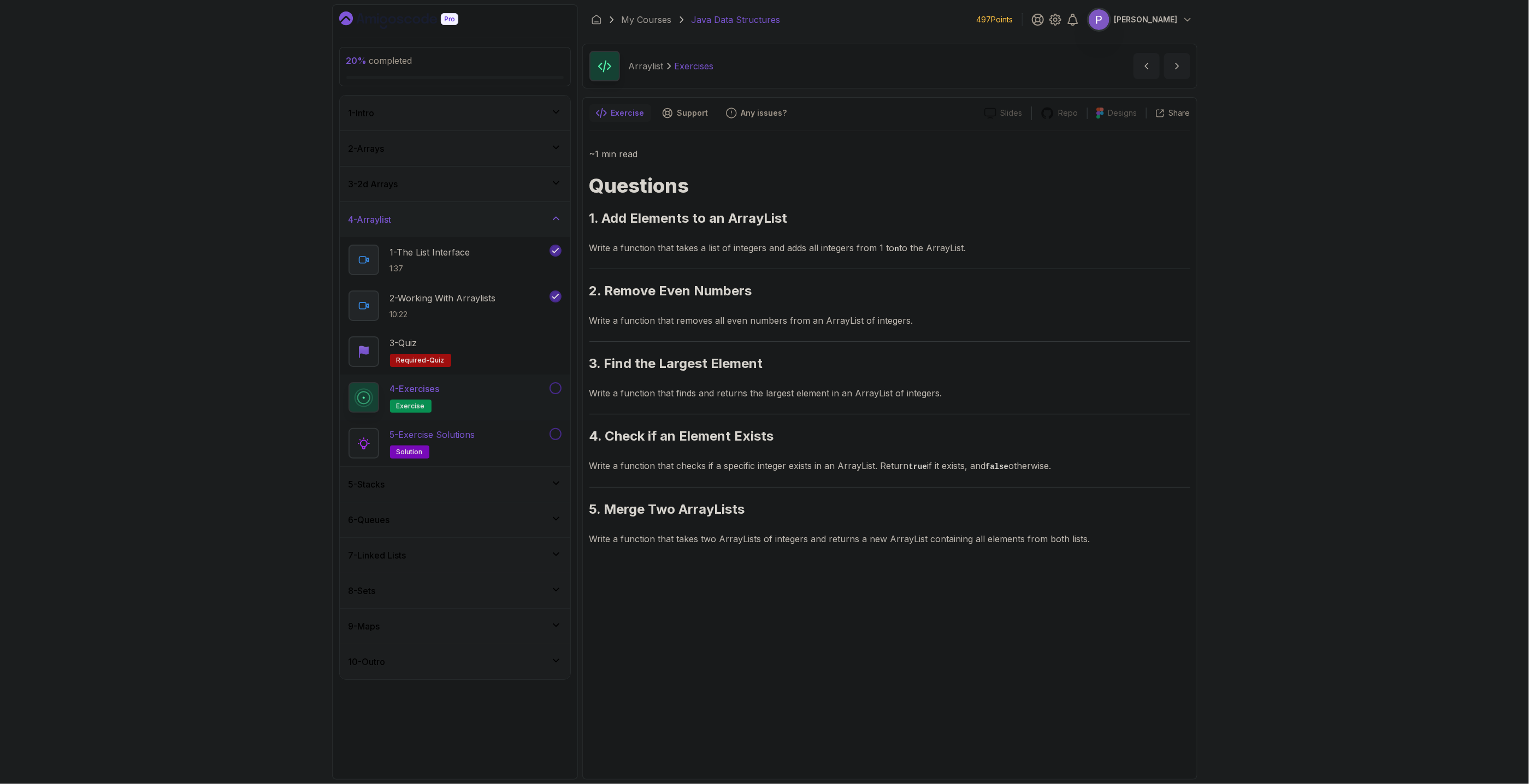
click at [487, 441] on div "5 - Exercise Solutions solution" at bounding box center [448, 443] width 199 height 30
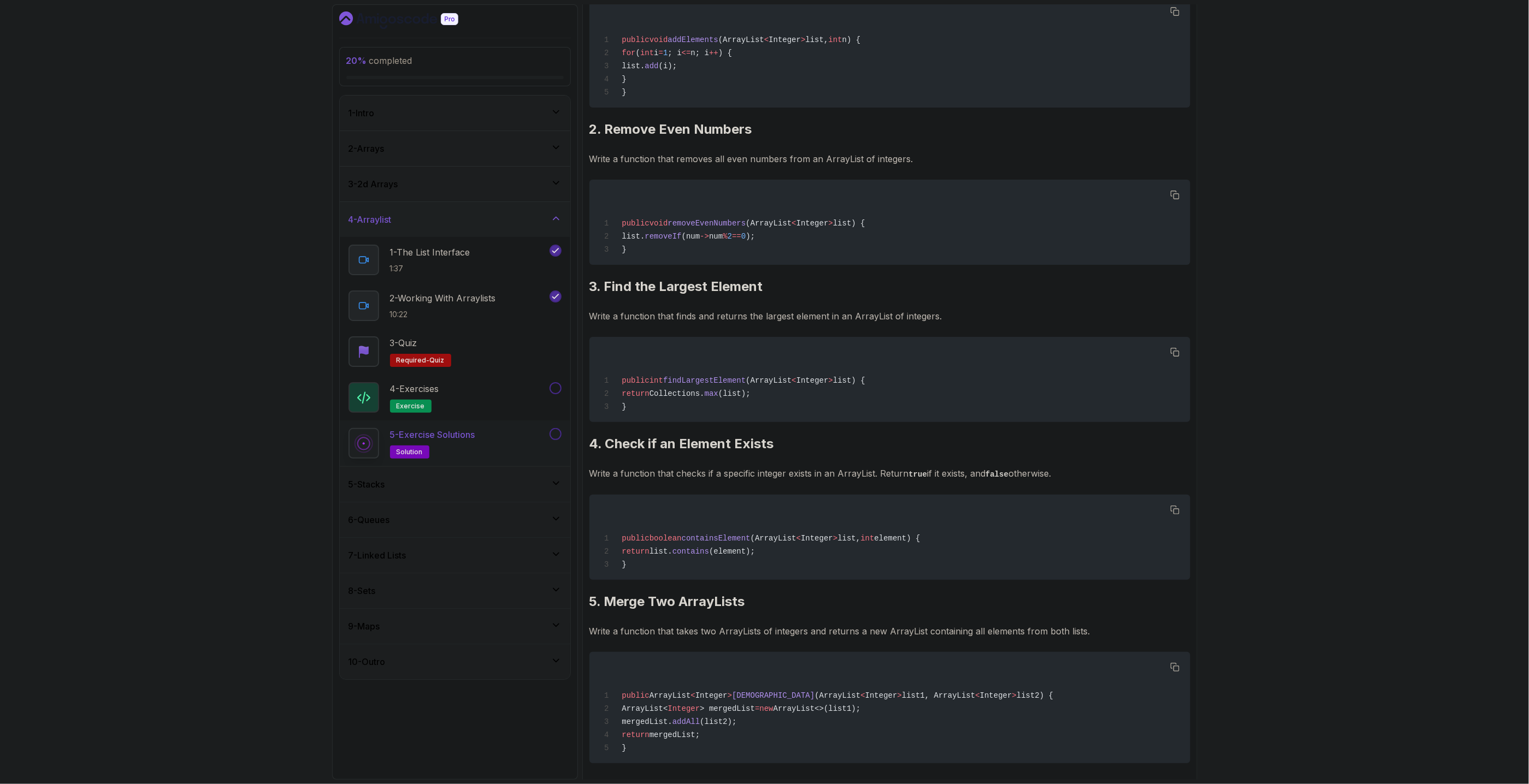
scroll to position [279, 0]
click at [472, 486] on div "5 - Stacks" at bounding box center [456, 484] width 213 height 13
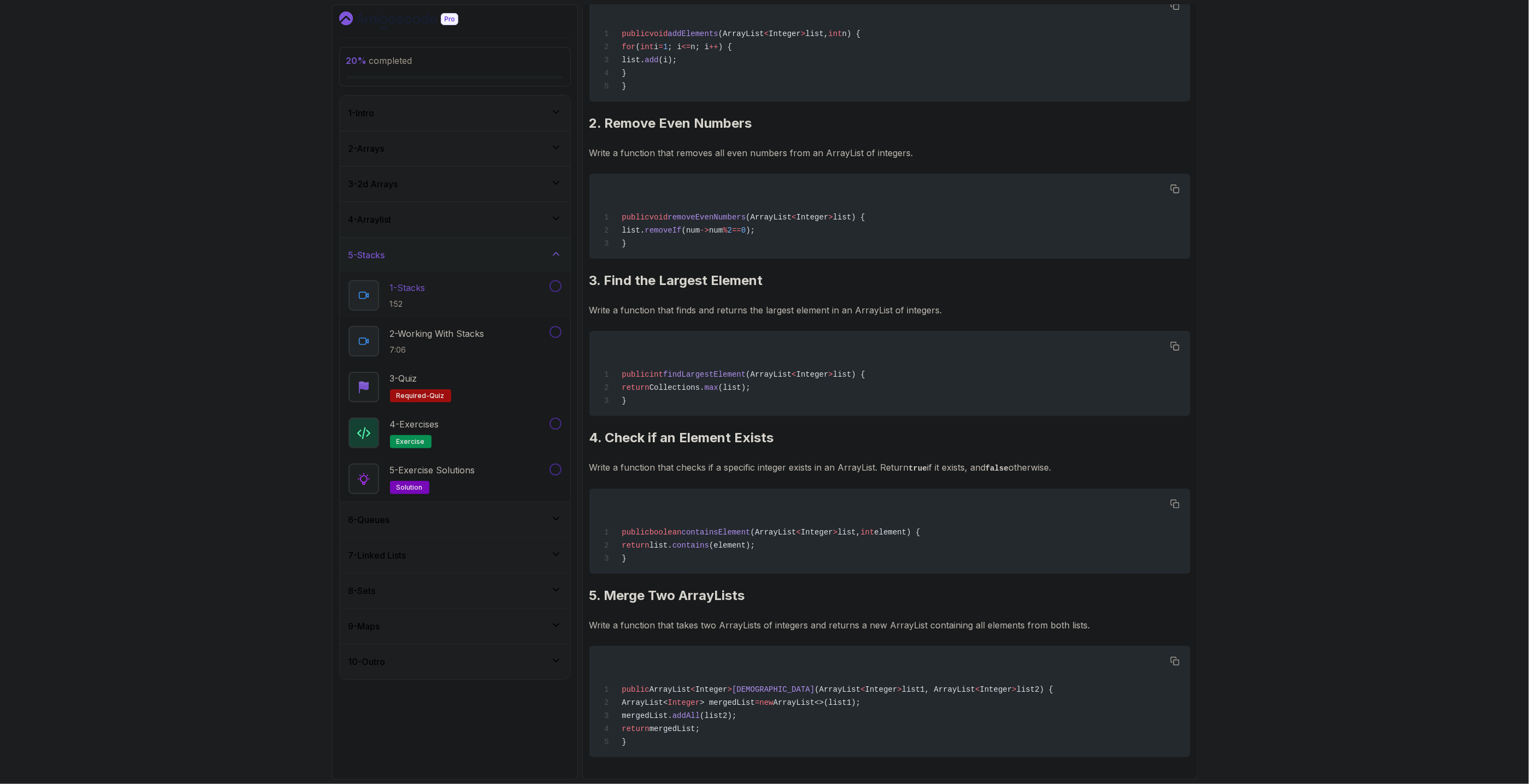
click at [461, 293] on div "1 - Stacks 1:52" at bounding box center [448, 295] width 199 height 30
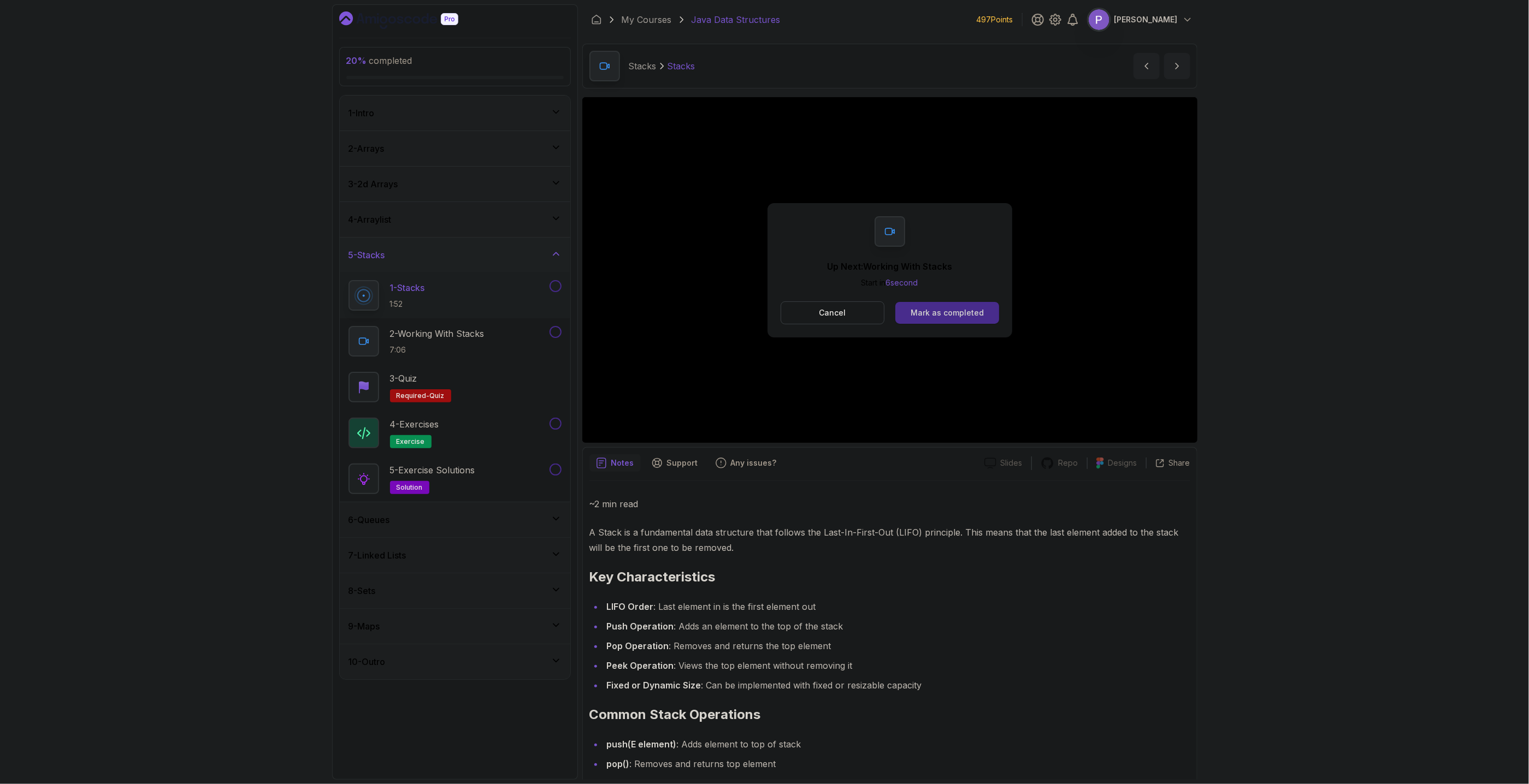
click at [941, 309] on div "Mark as completed" at bounding box center [947, 313] width 74 height 11
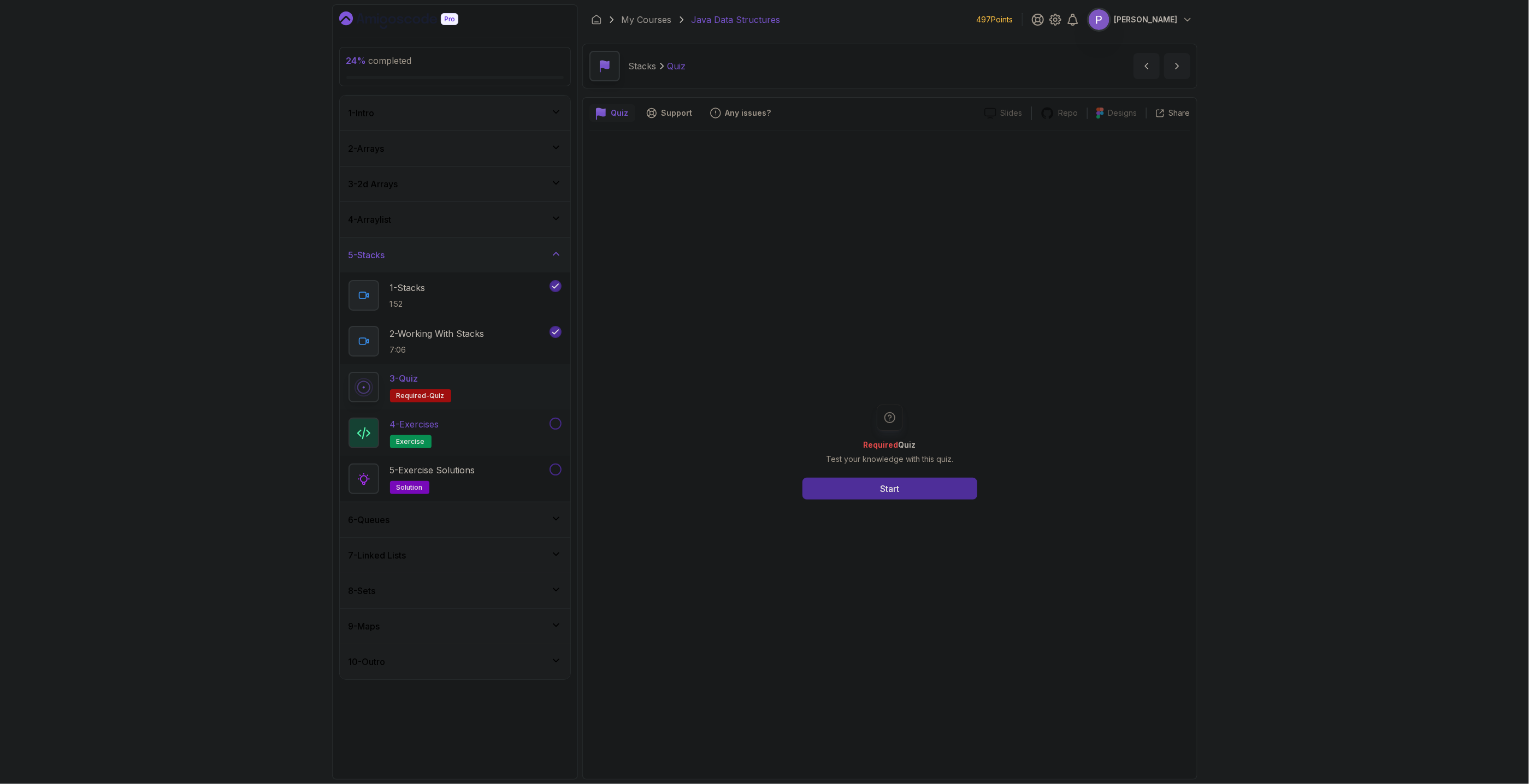
click at [487, 429] on div "4 - Exercises exercise" at bounding box center [448, 433] width 199 height 30
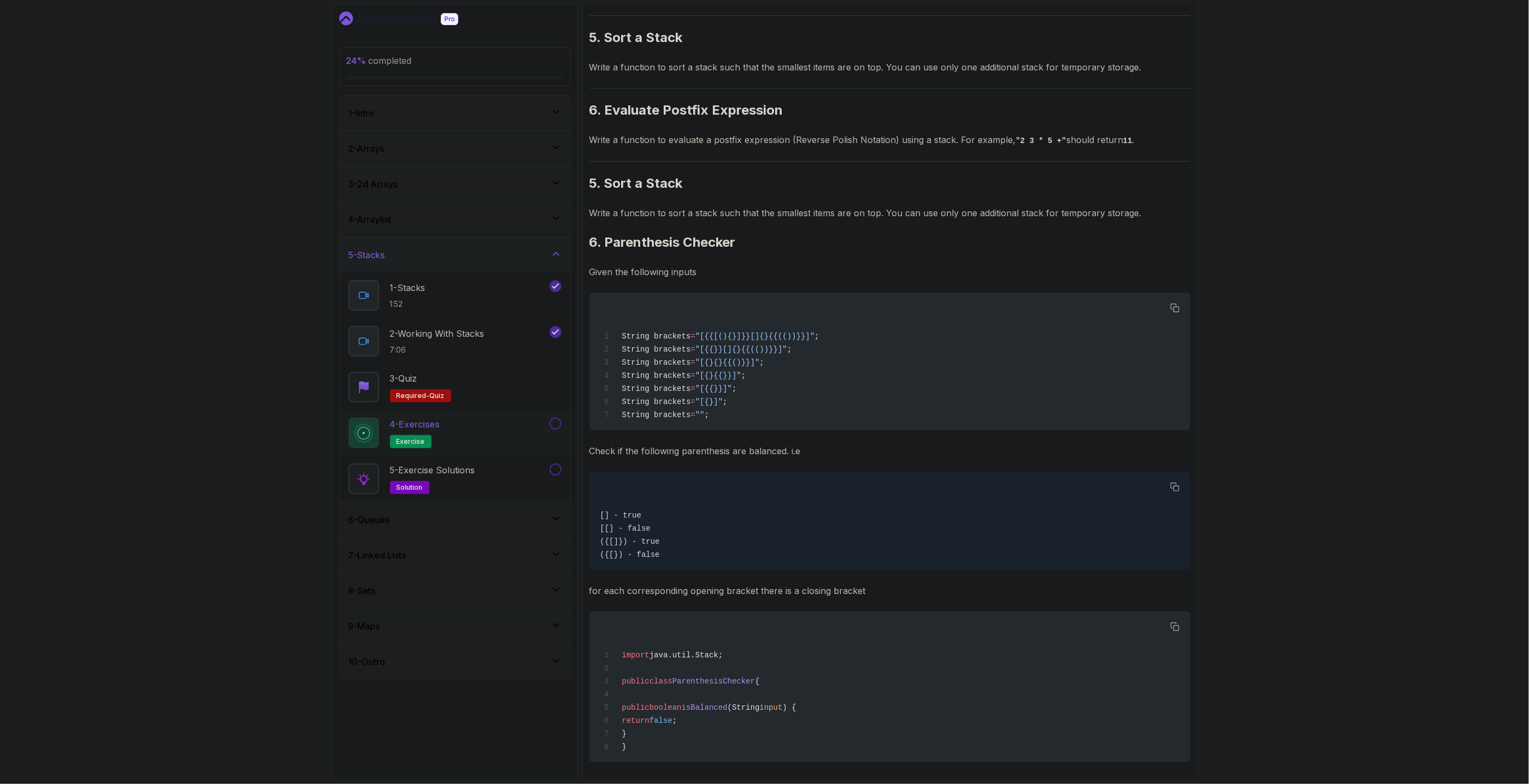
scroll to position [602, 0]
click at [503, 477] on div "5 - Exercise Solutions solution" at bounding box center [448, 478] width 199 height 30
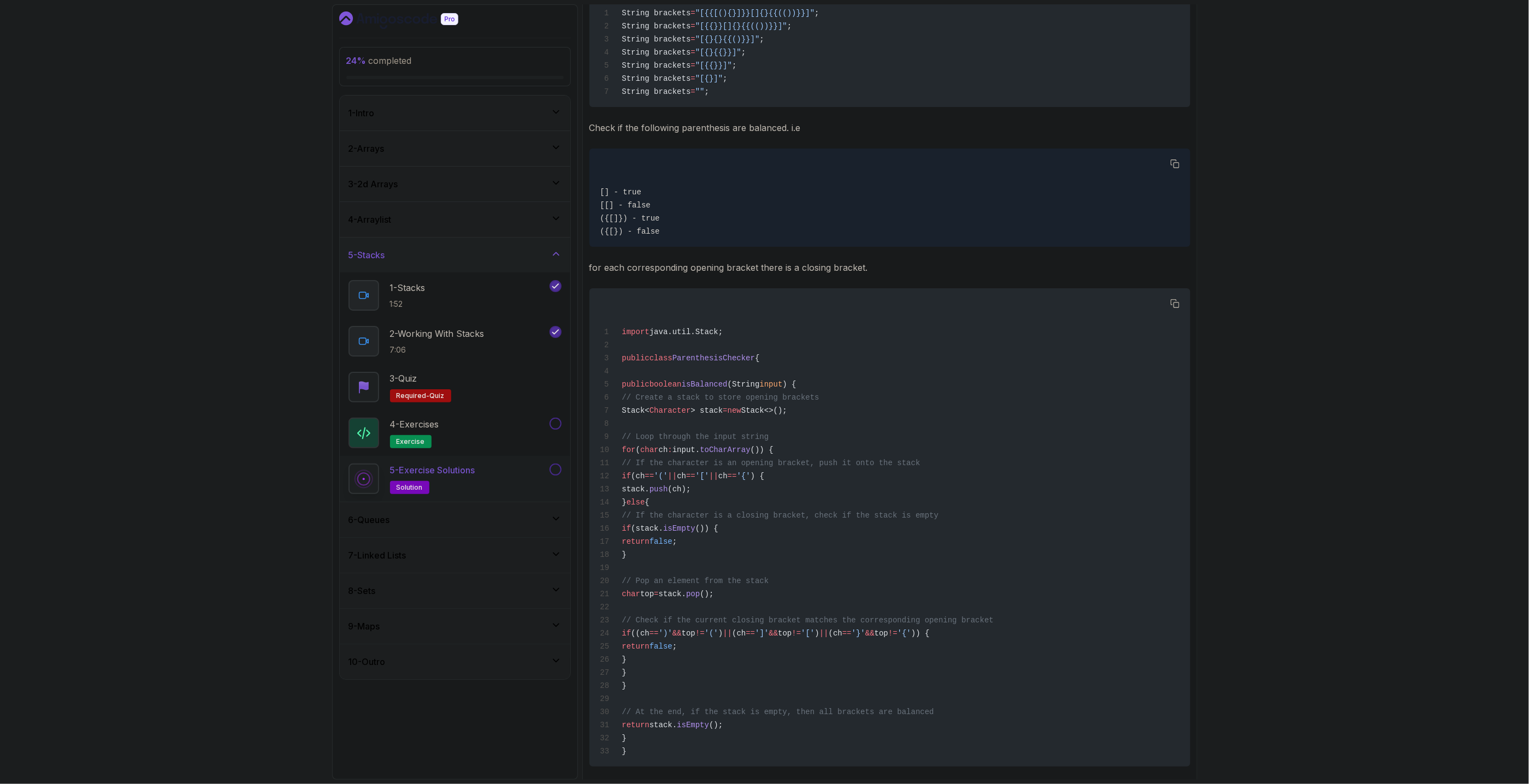
scroll to position [1751, 0]
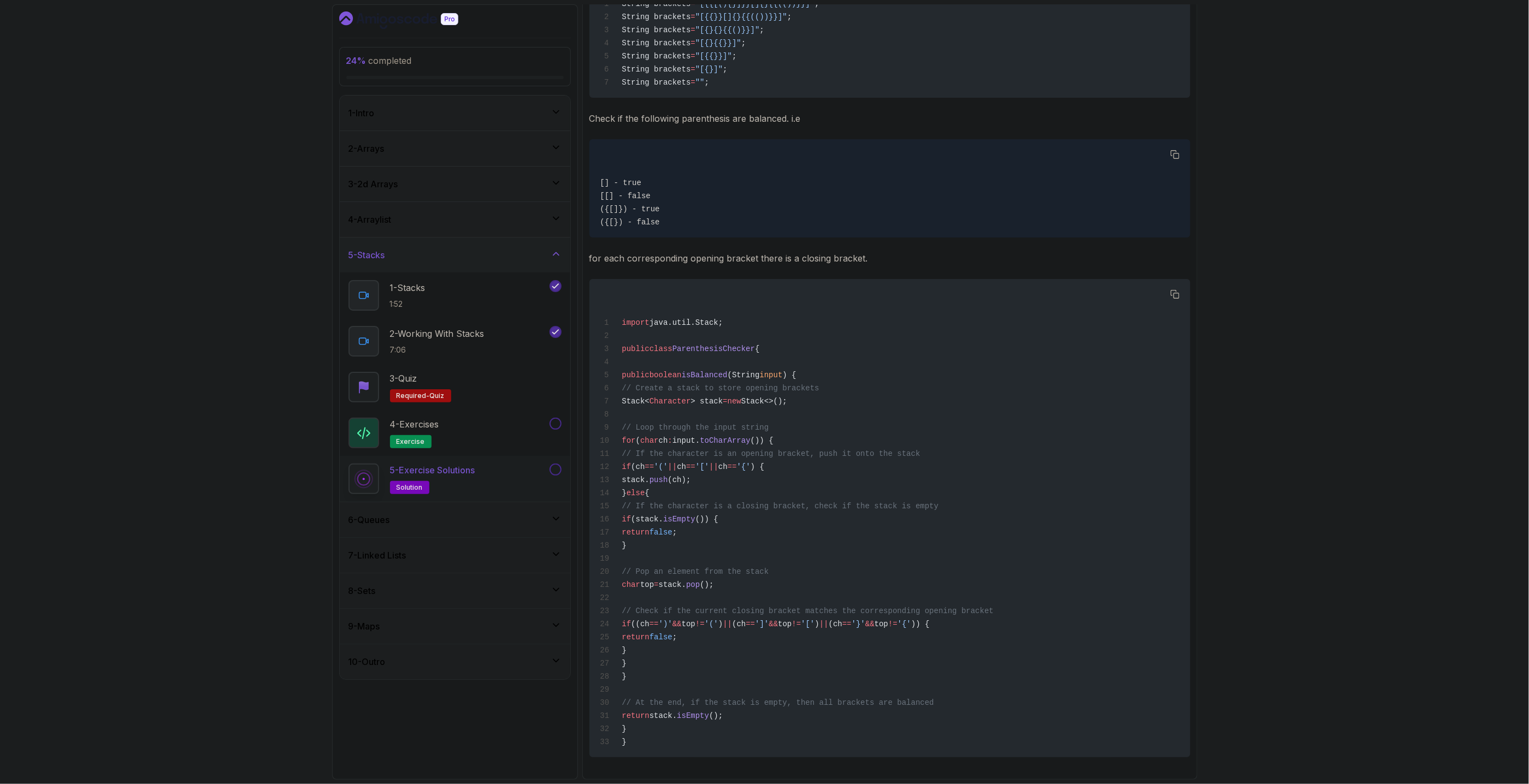
click at [460, 525] on div "6 - Queues" at bounding box center [456, 520] width 213 height 13
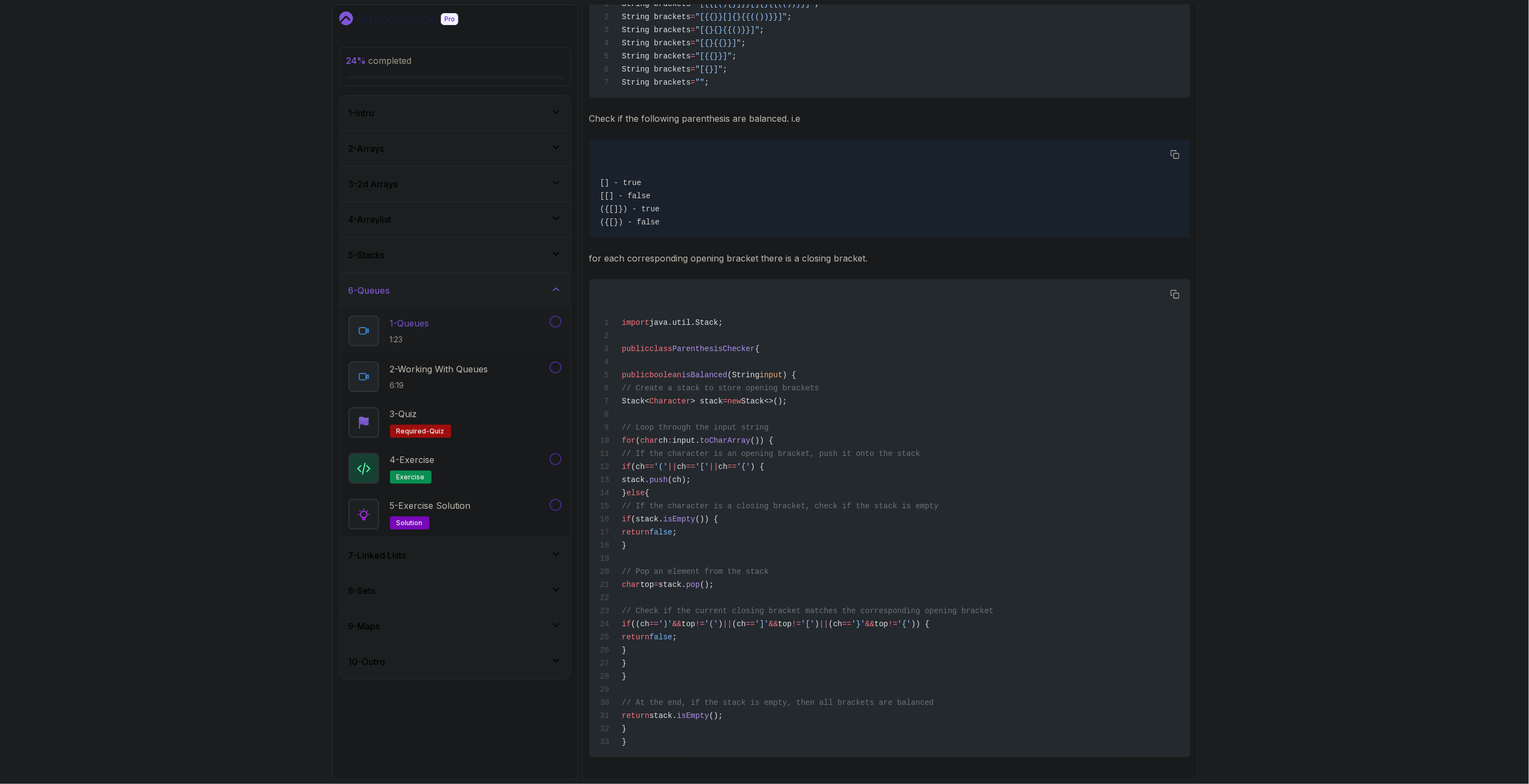
click at [489, 333] on div "1 - Queues 1:23" at bounding box center [448, 331] width 199 height 30
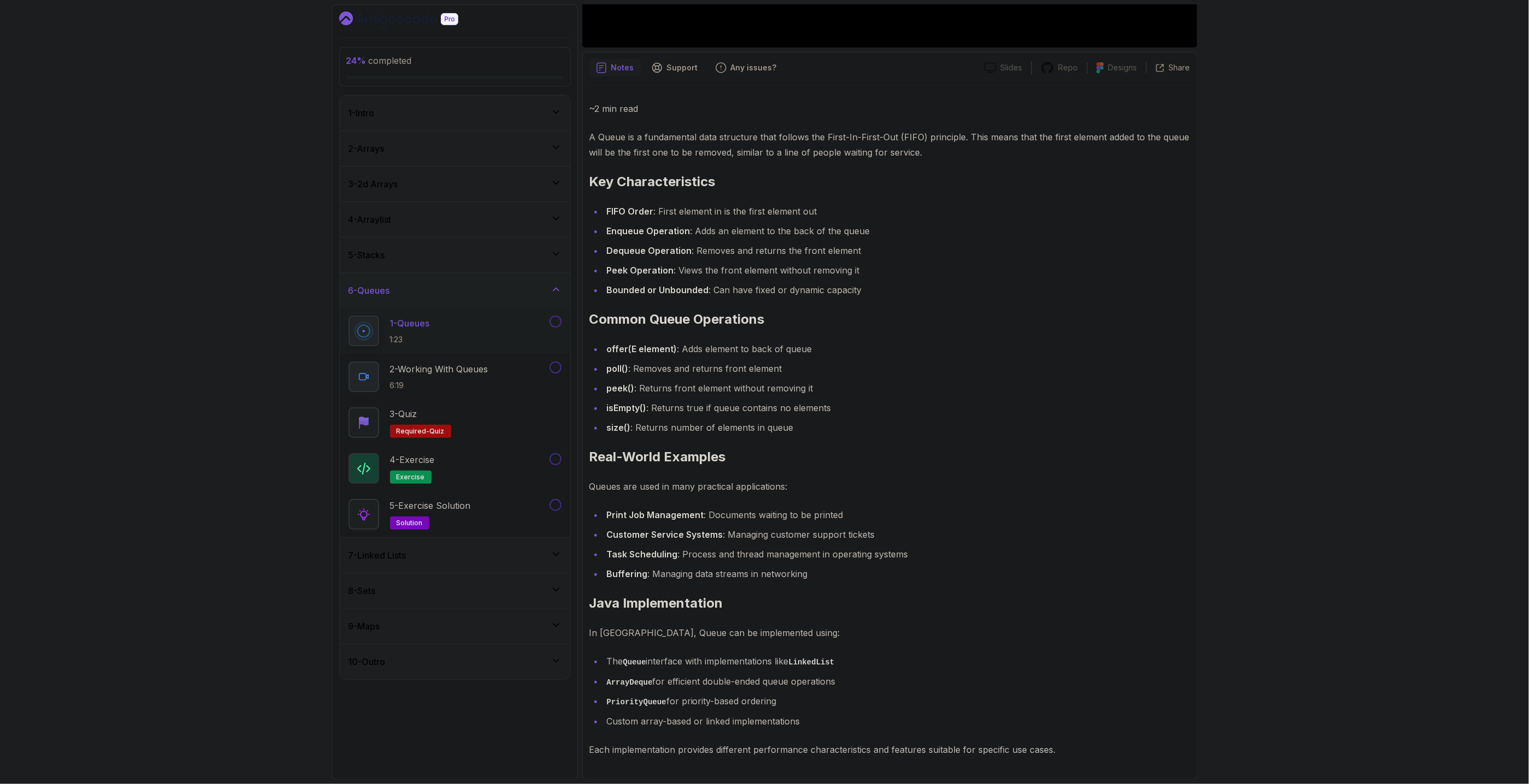
scroll to position [49, 0]
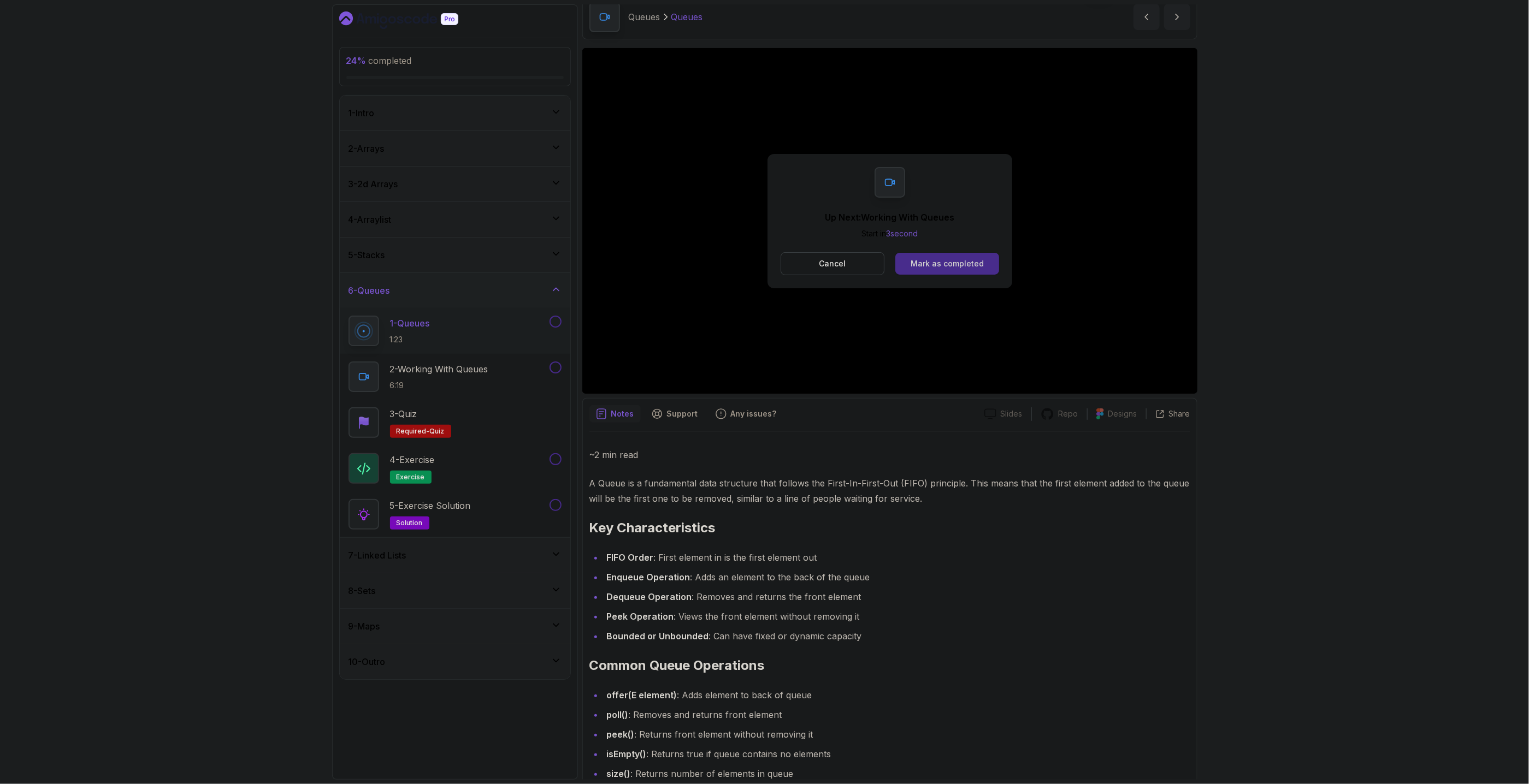
click at [965, 255] on button "Mark as completed" at bounding box center [947, 264] width 103 height 22
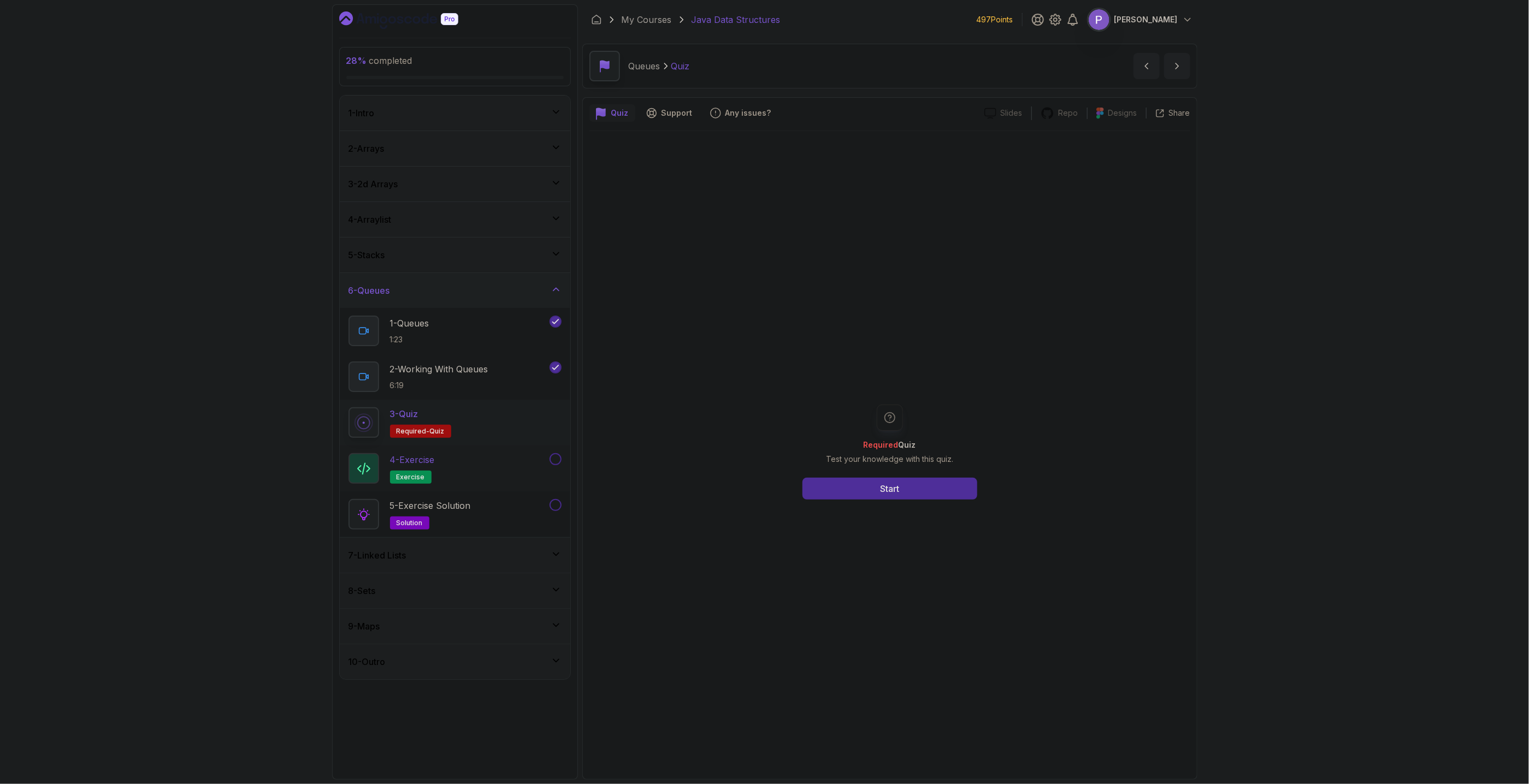
click at [523, 470] on div "4 - Exercise exercise" at bounding box center [448, 468] width 199 height 30
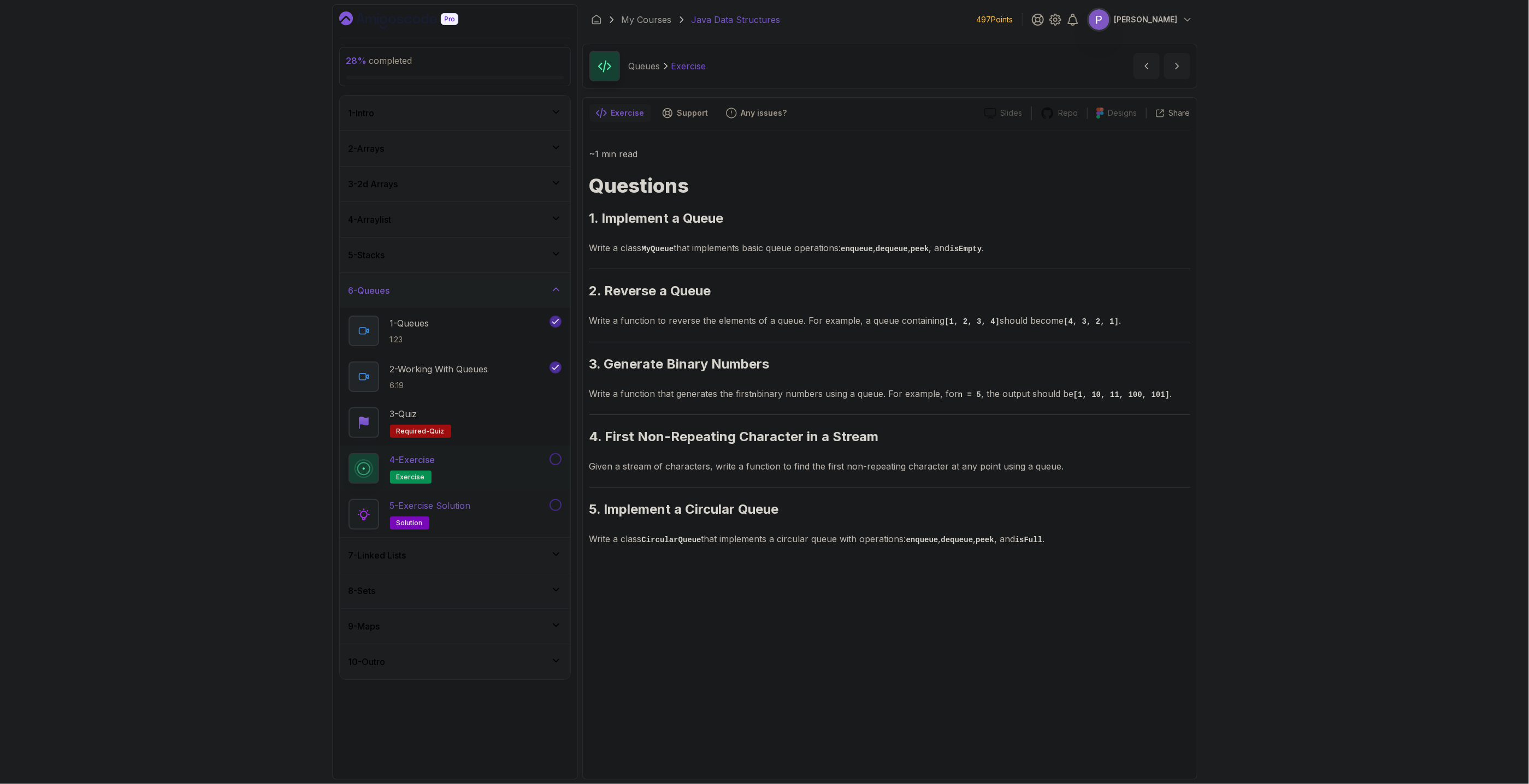
click at [512, 521] on div "5 - Exercise Solution solution" at bounding box center [448, 514] width 199 height 30
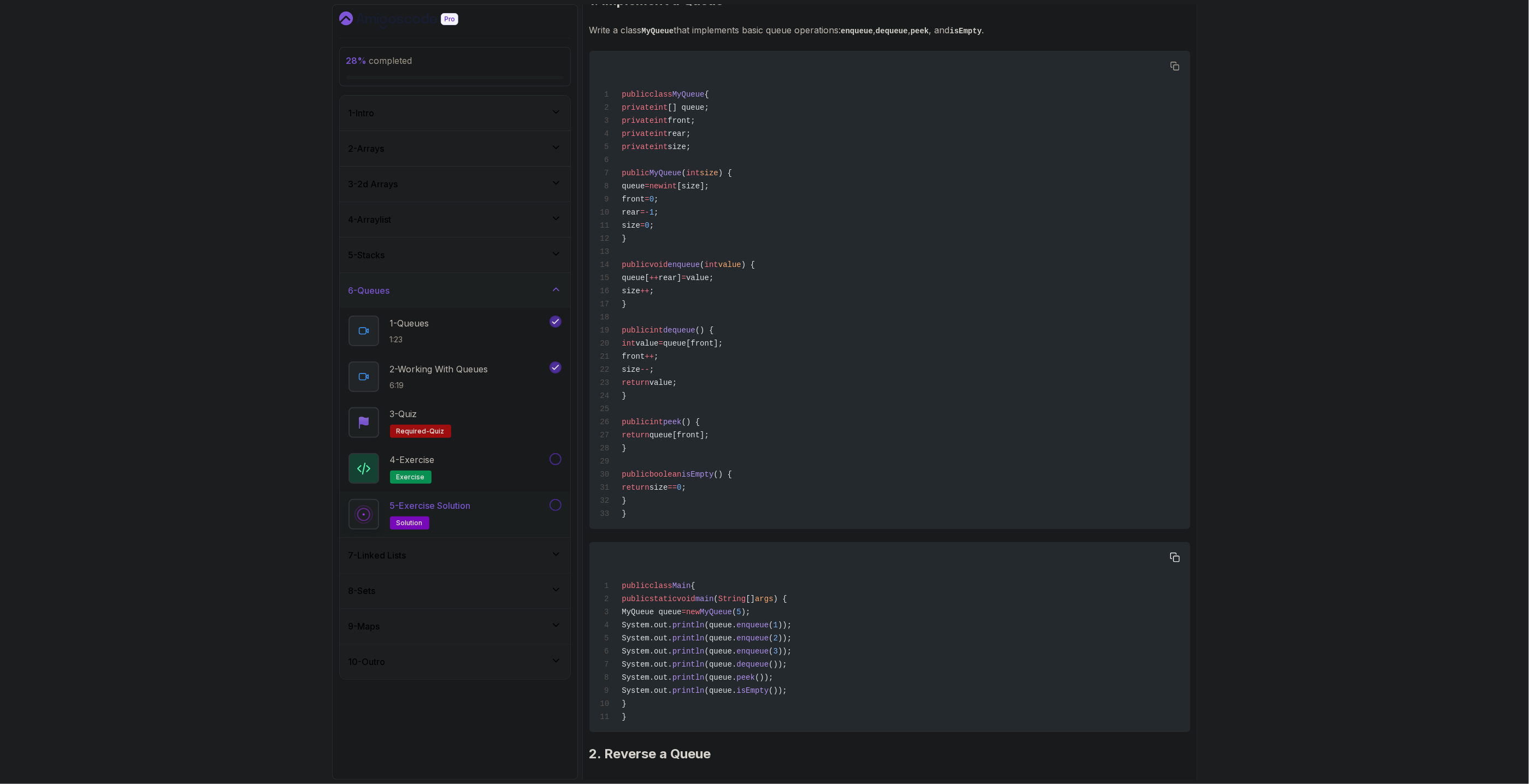
scroll to position [94, 0]
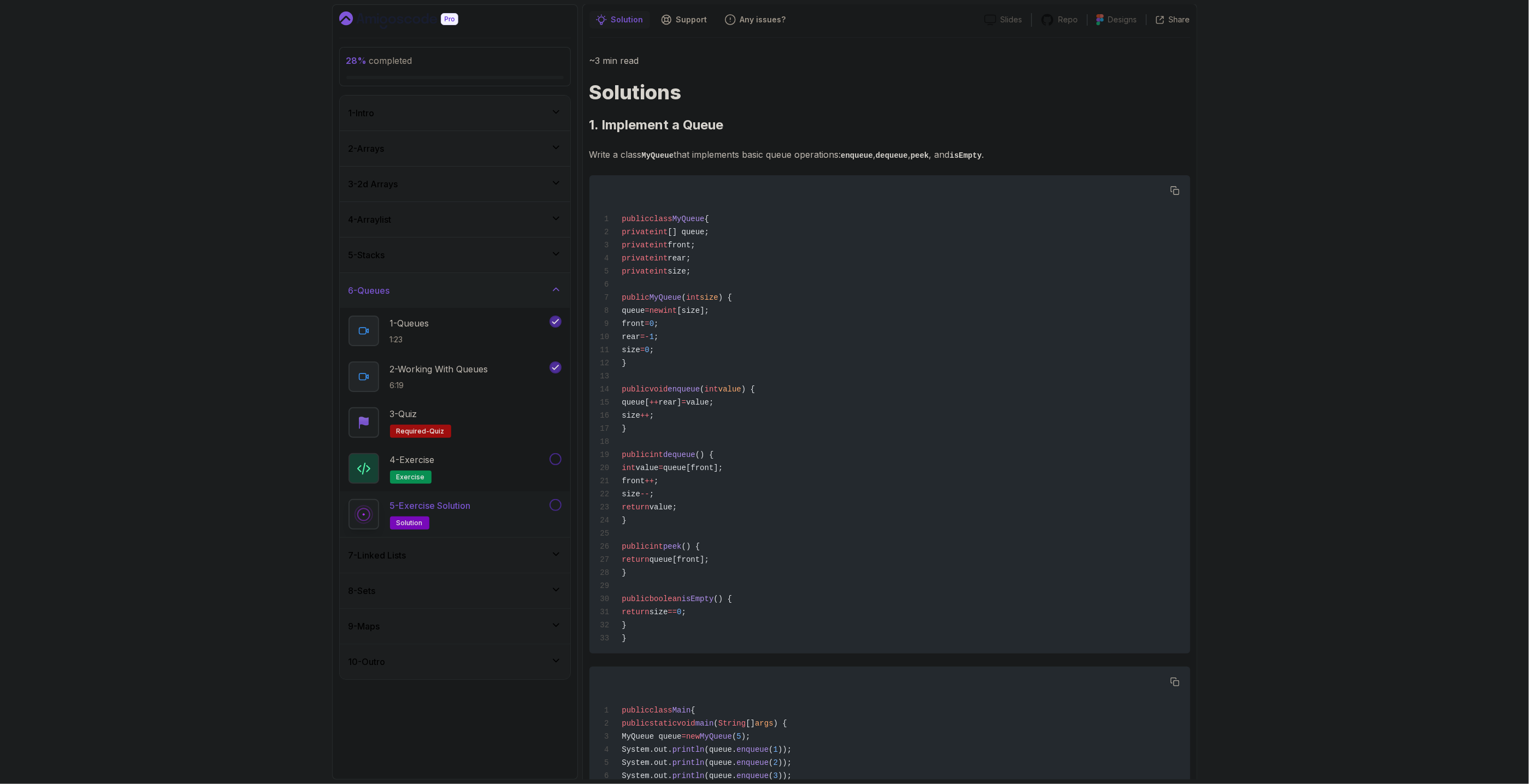
click at [1324, 424] on div "28 % completed 1 - Intro 2 - Arrays 3 - 2d Arrays 4 - Arraylist 5 - Stacks 6 - …" at bounding box center [764, 392] width 1529 height 784
click at [461, 561] on div "7 - Linked Lists" at bounding box center [456, 556] width 213 height 13
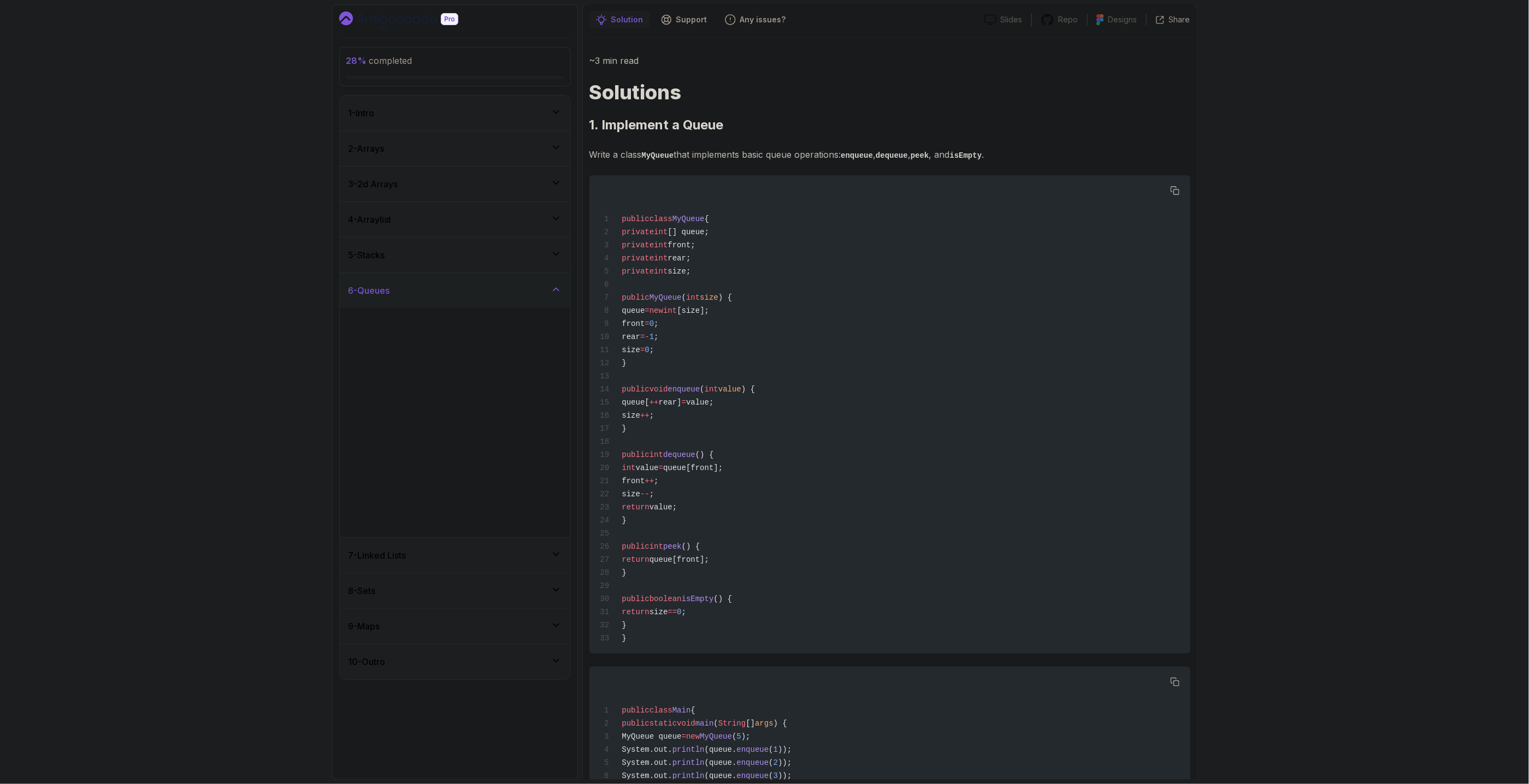
click at [551, 551] on icon at bounding box center [556, 554] width 11 height 11
click at [547, 329] on div "7 - Linked Lists" at bounding box center [456, 326] width 213 height 13
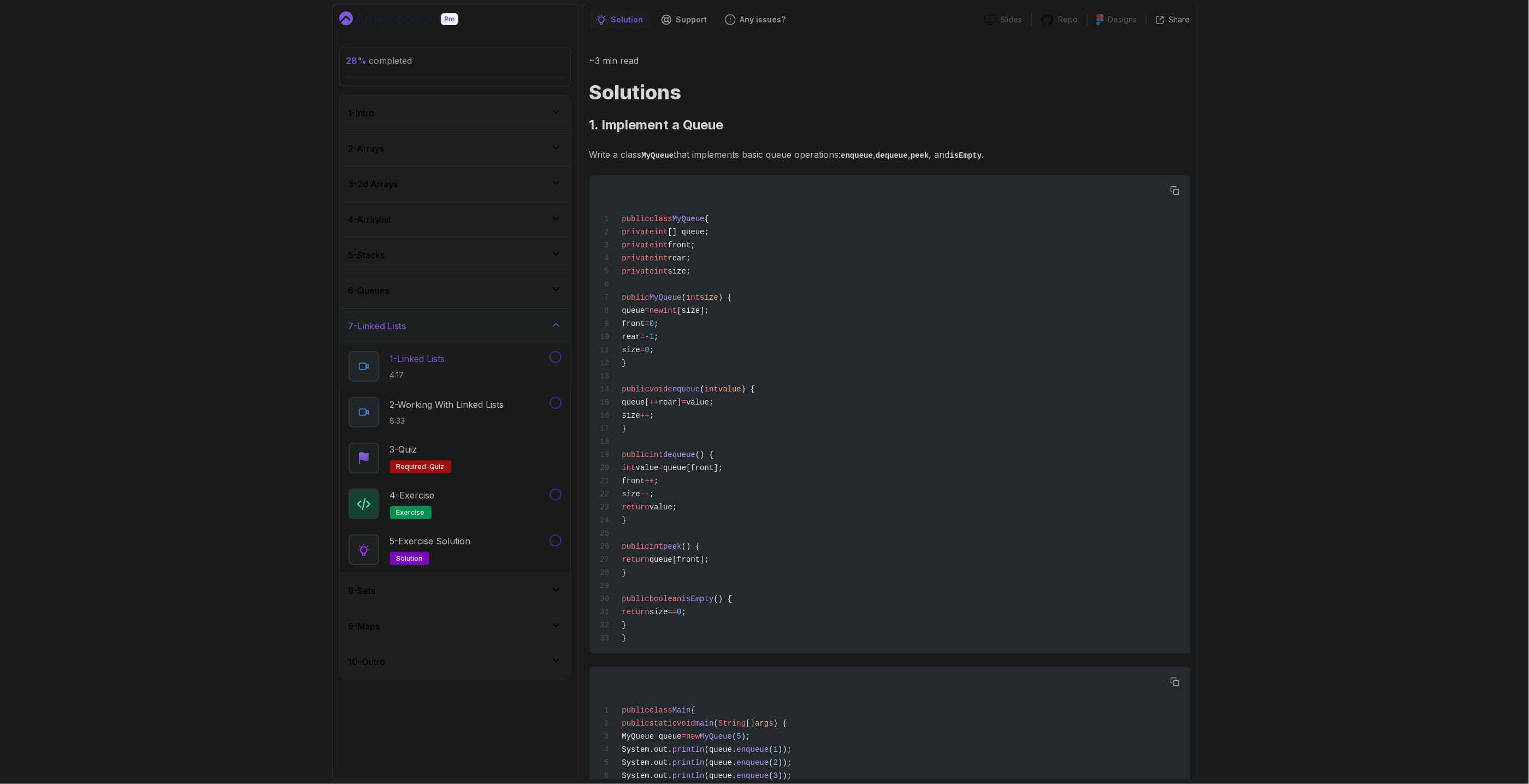
click at [497, 375] on div "1 - Linked Lists 4:17" at bounding box center [448, 366] width 199 height 30
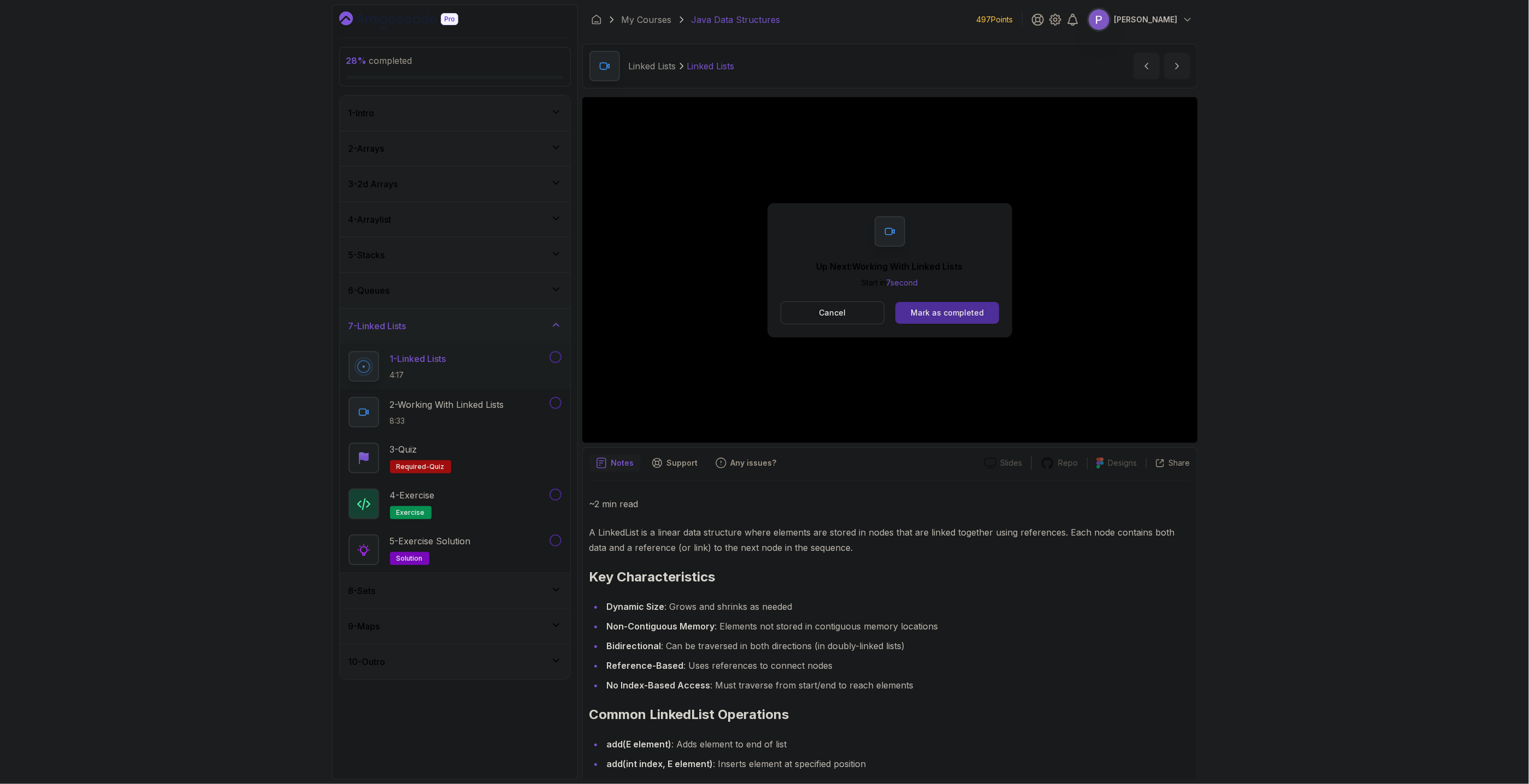
click at [957, 326] on div "Up Next: Working With Linked Lists Start in 7 second Cancel [PERSON_NAME] as co…" at bounding box center [890, 270] width 245 height 134
click at [962, 319] on button "Mark as completed" at bounding box center [947, 313] width 103 height 22
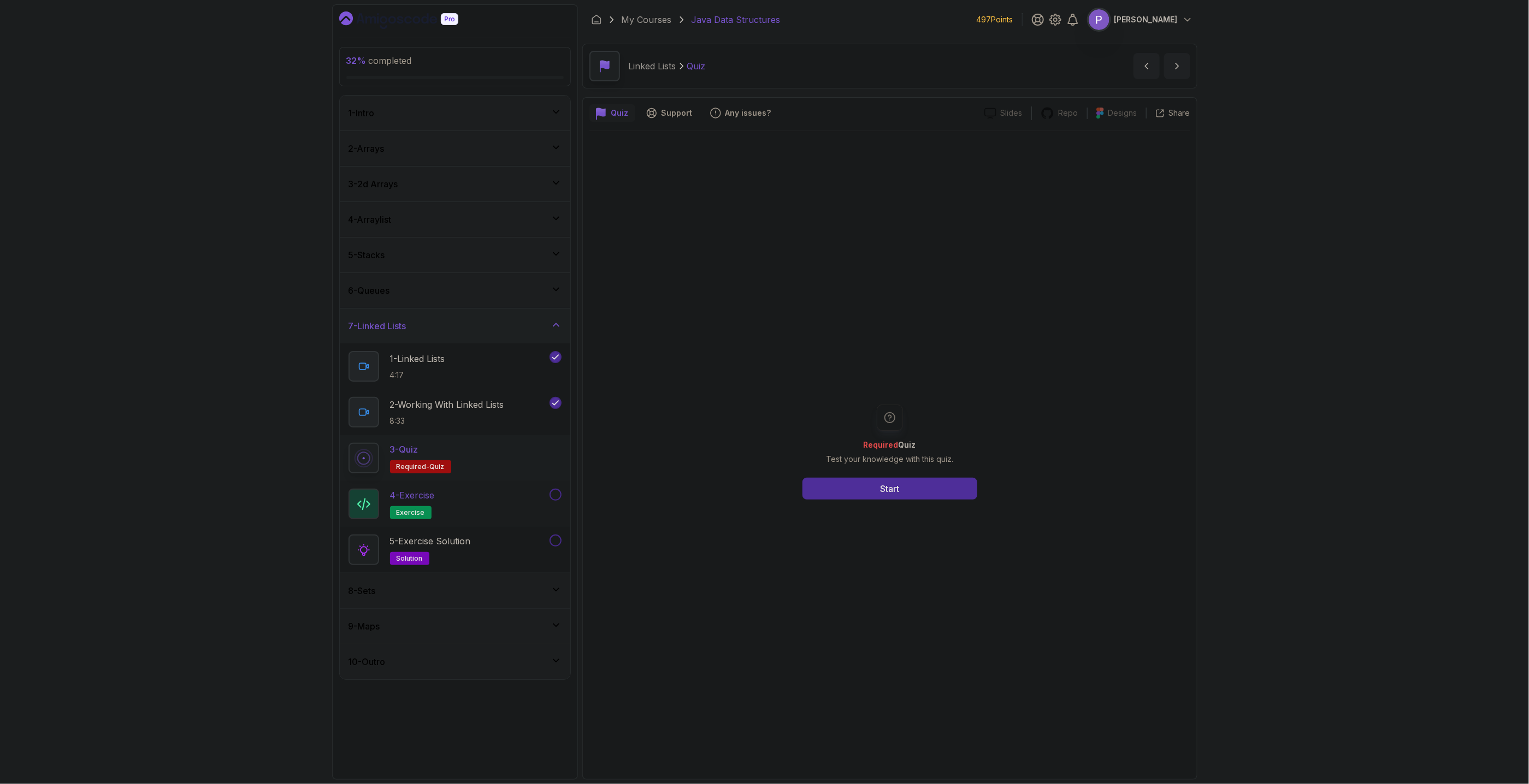
click at [474, 509] on div "4 - Exercise exercise" at bounding box center [448, 504] width 199 height 30
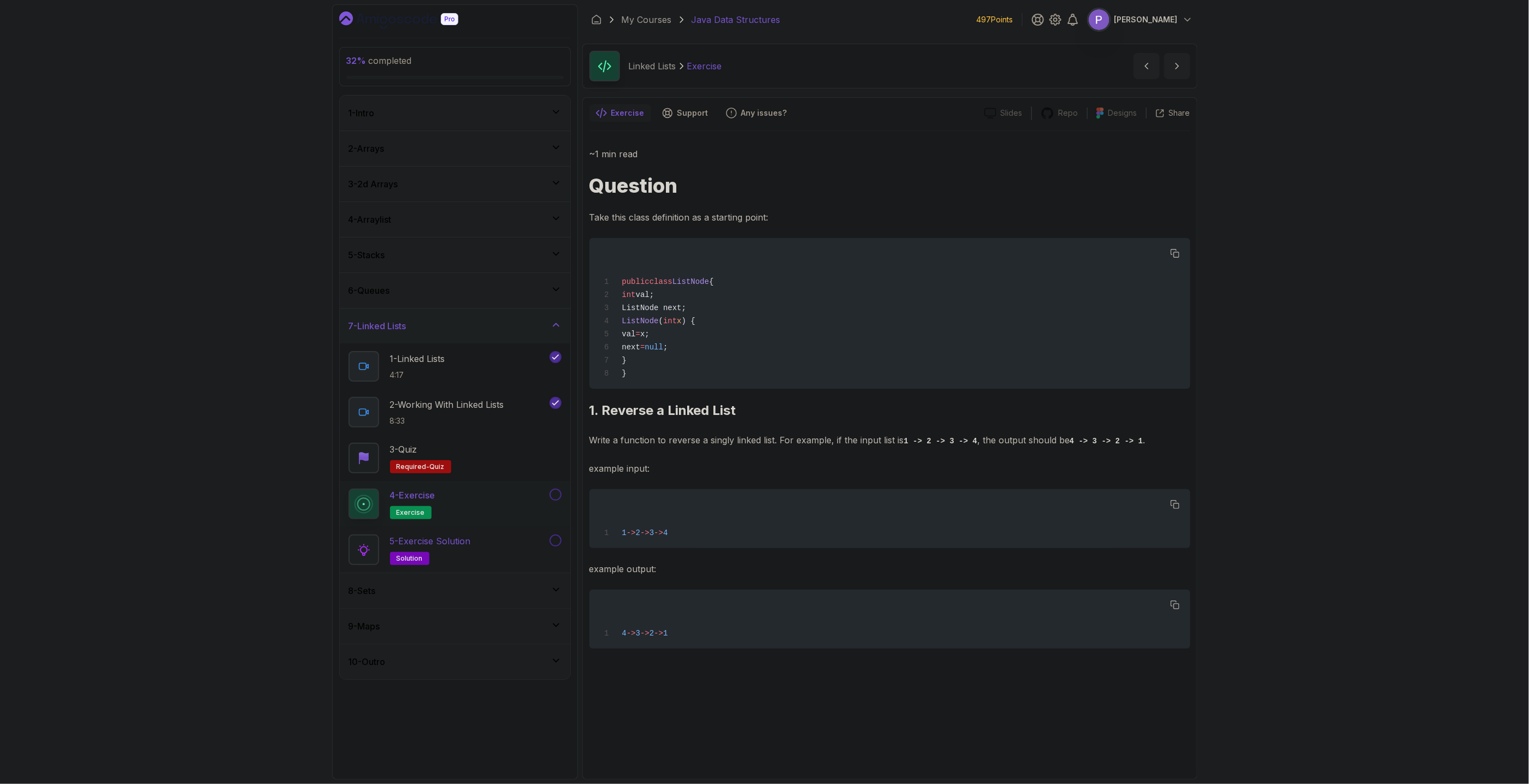
click at [495, 545] on div "5 - Exercise Solution solution" at bounding box center [448, 550] width 199 height 30
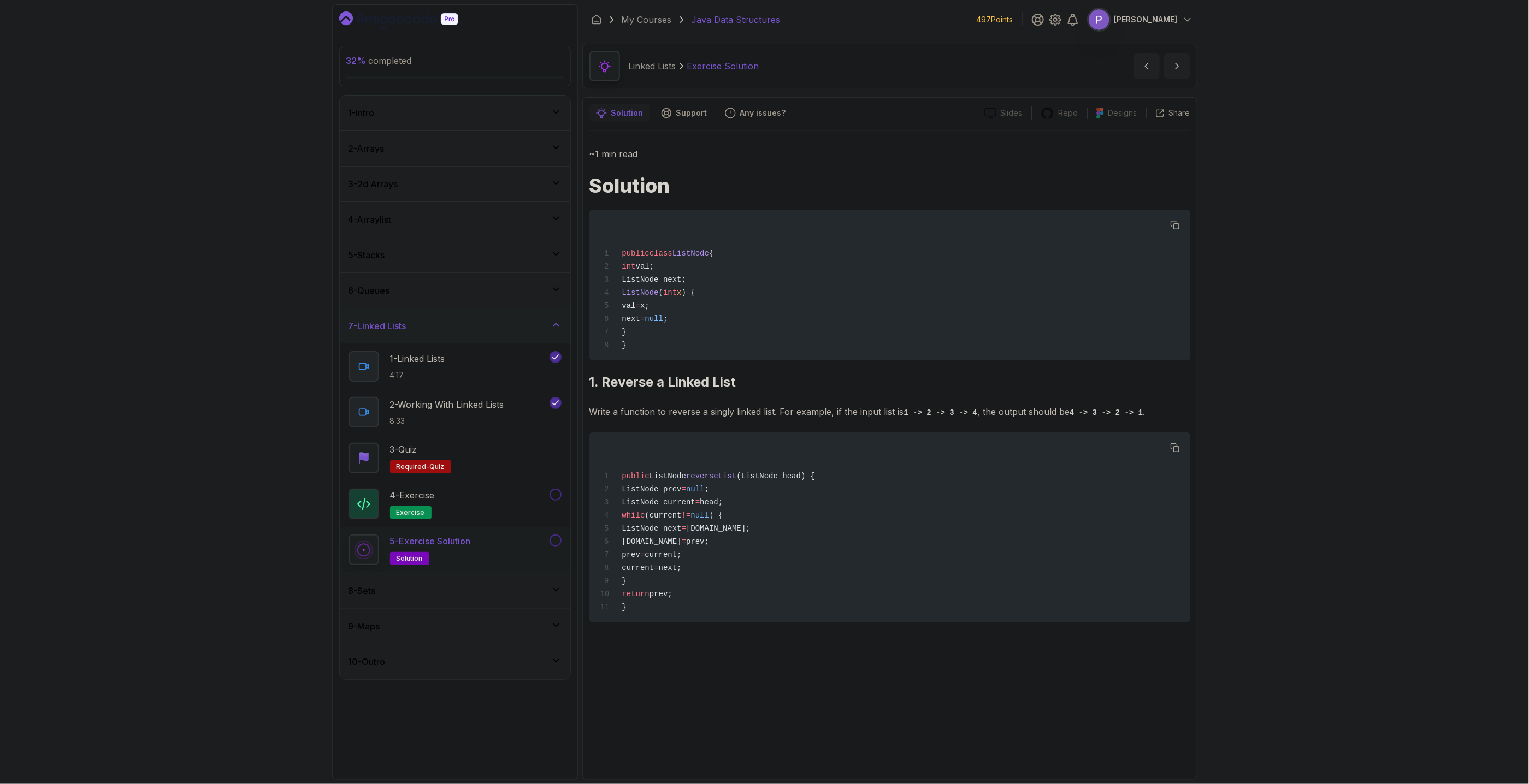
click at [518, 594] on div "8 - Sets" at bounding box center [456, 591] width 213 height 13
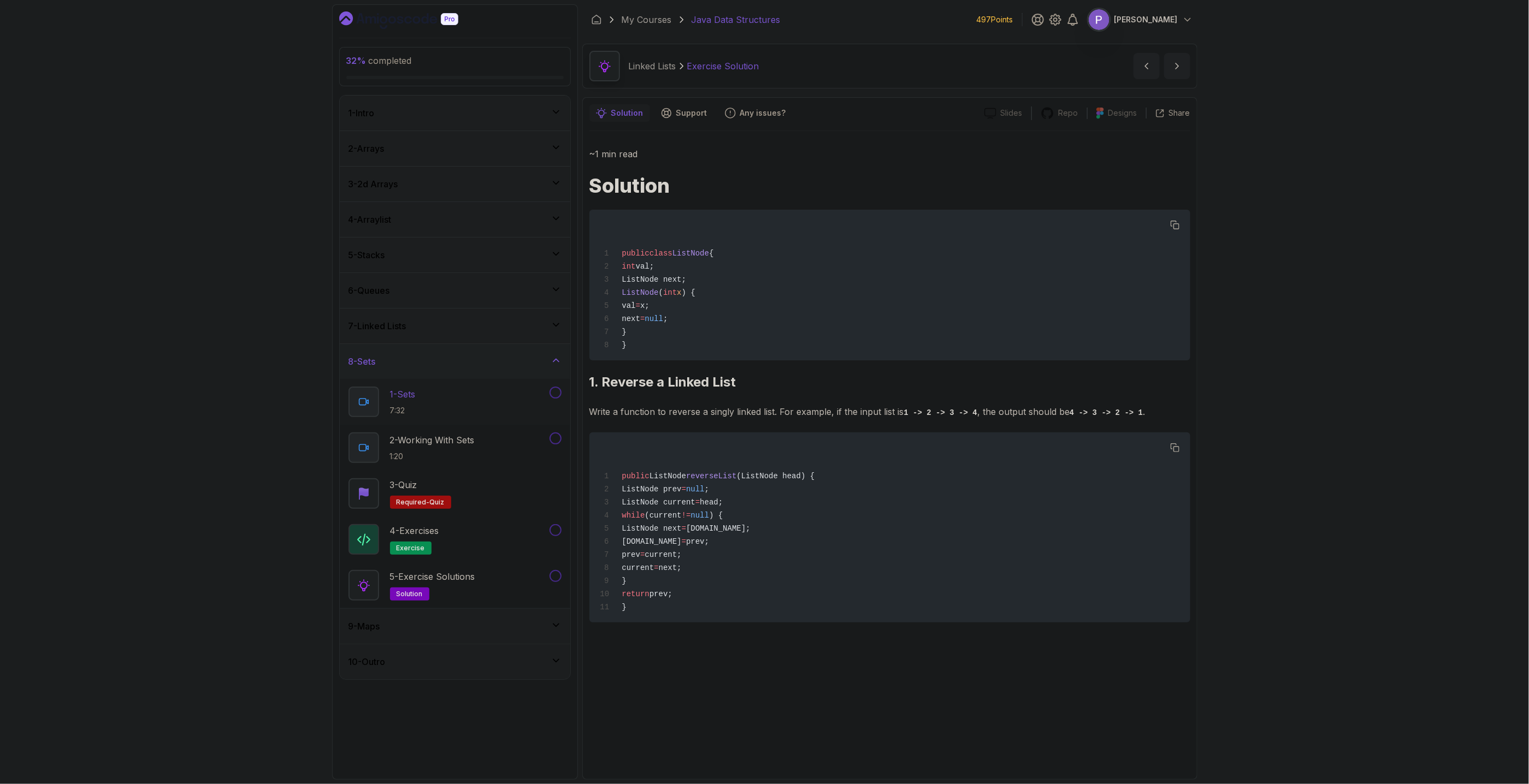
click at [474, 393] on div "1 - Sets 7:32" at bounding box center [448, 402] width 199 height 30
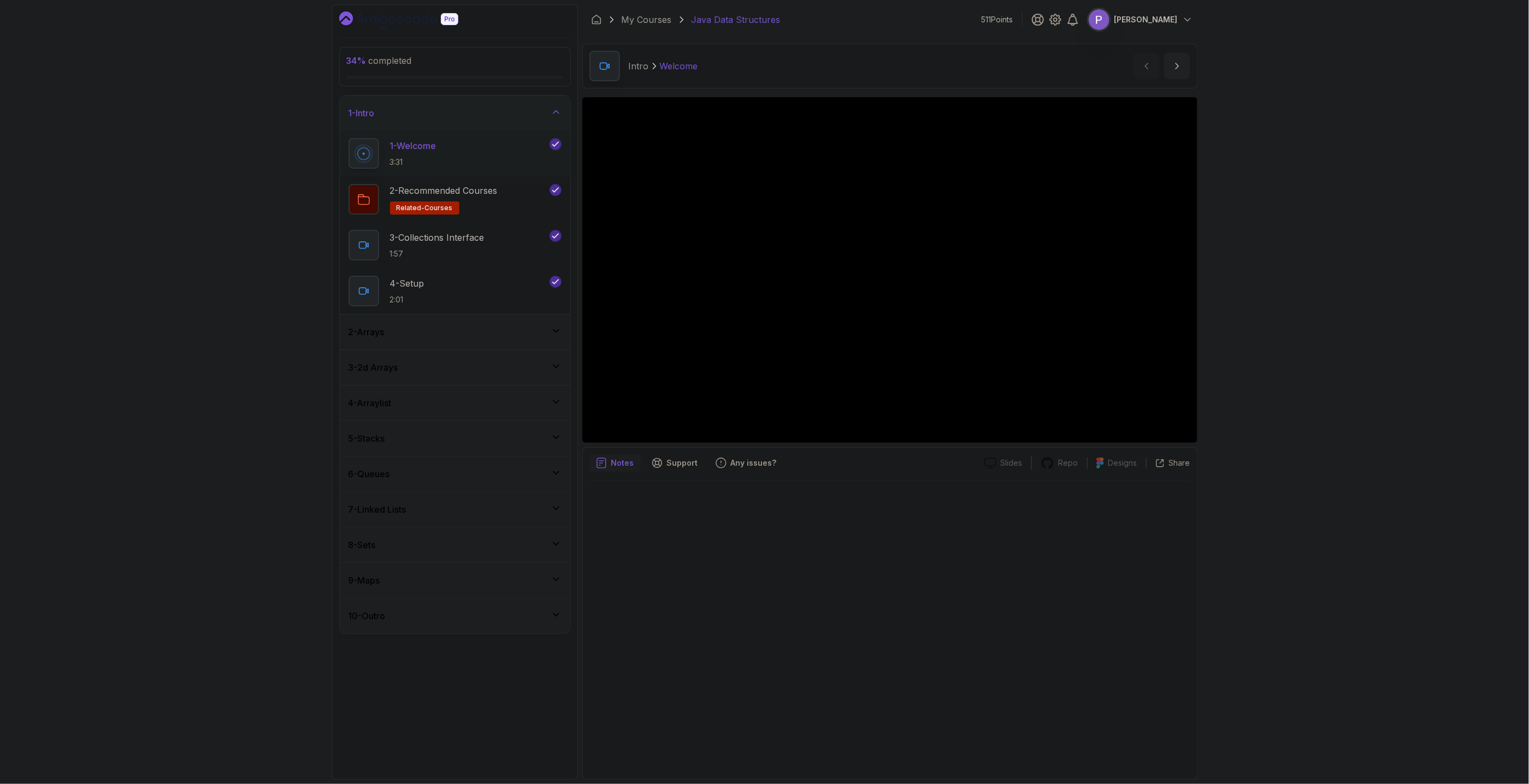
click at [525, 507] on div "7 - Linked Lists" at bounding box center [456, 509] width 213 height 13
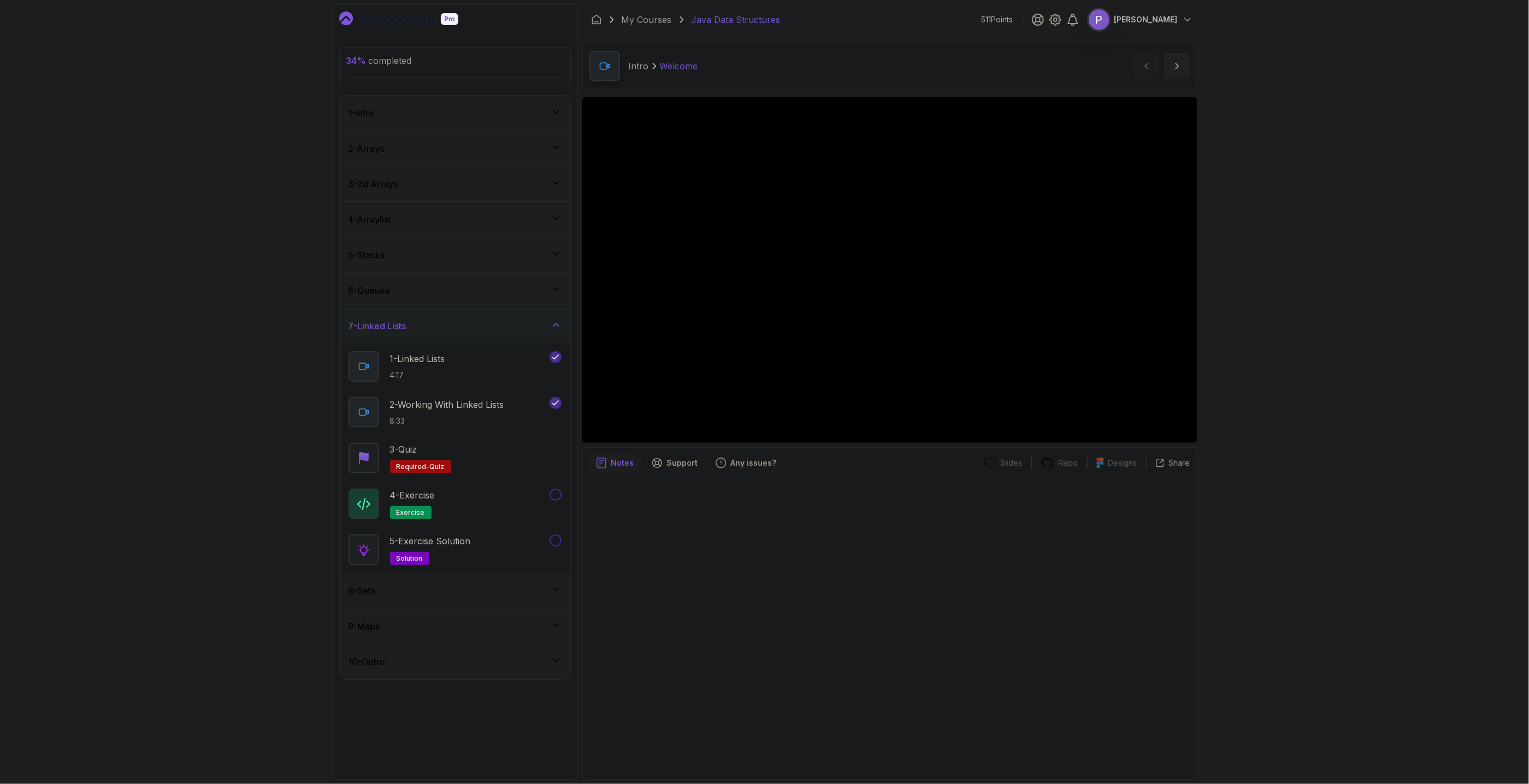
click at [533, 604] on div "8 - Sets" at bounding box center [455, 591] width 231 height 35
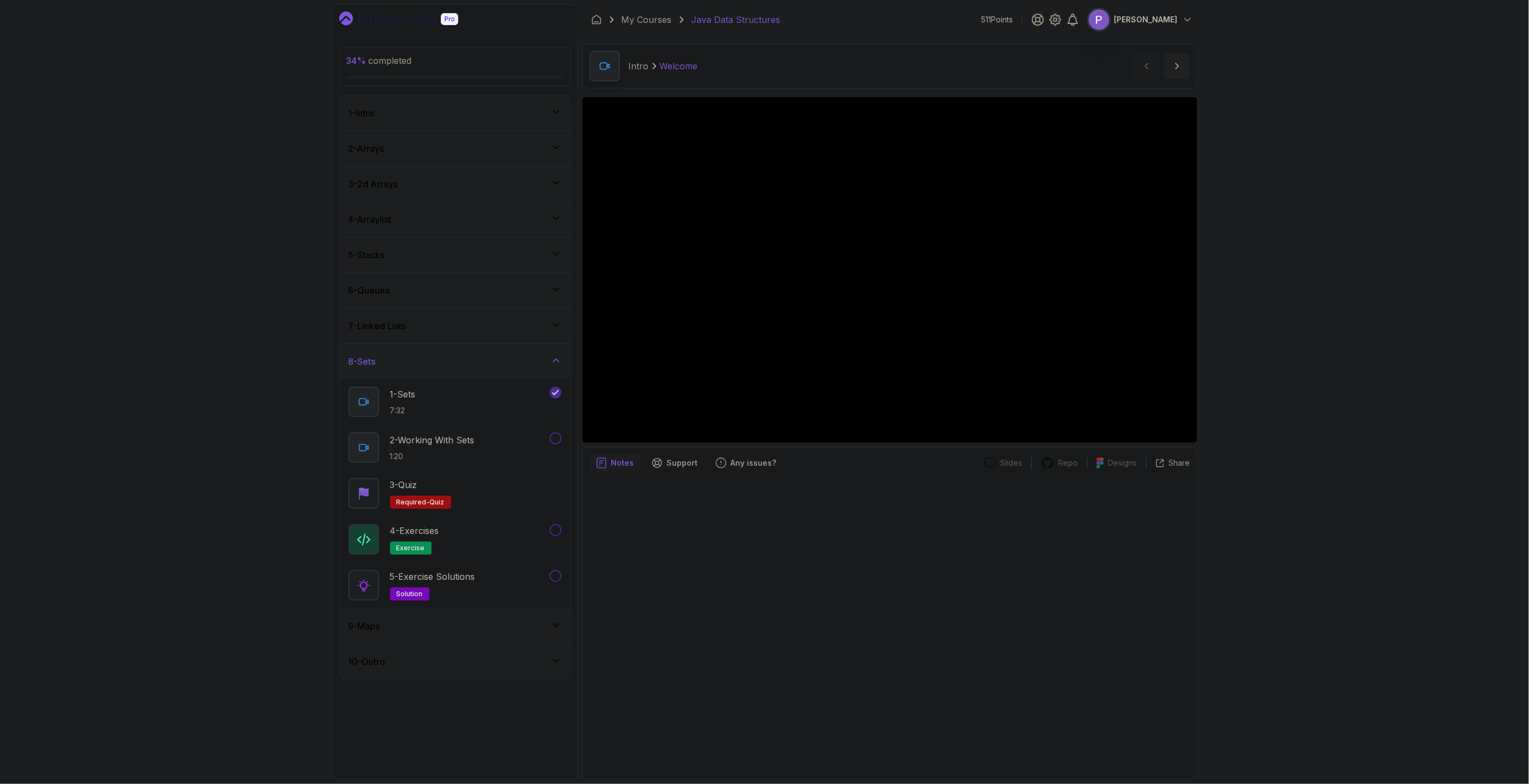
click at [737, 641] on div at bounding box center [890, 627] width 601 height 292
click at [461, 436] on p "2 - Working With Sets" at bounding box center [432, 440] width 84 height 13
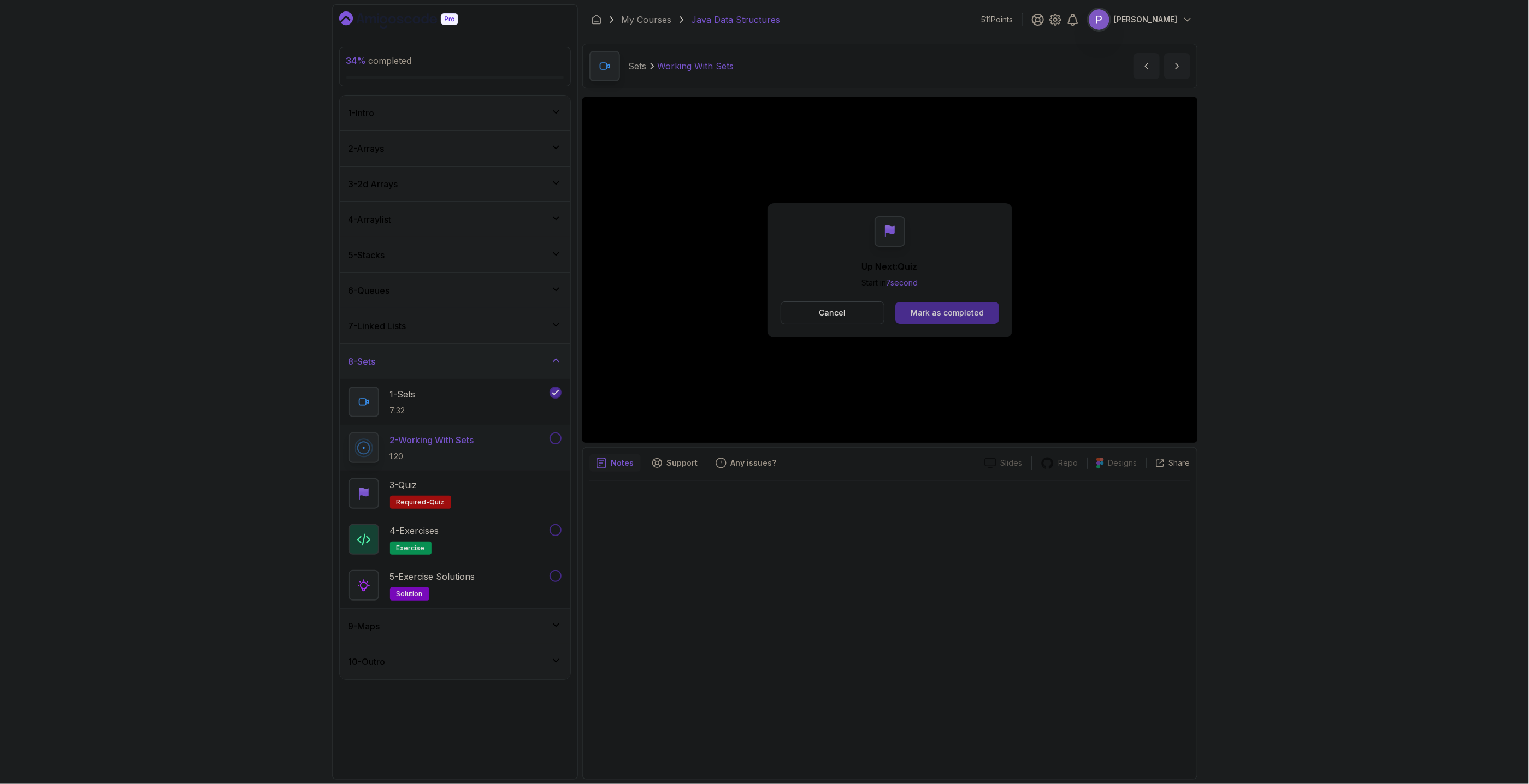
click at [947, 311] on div "Mark as completed" at bounding box center [947, 313] width 74 height 11
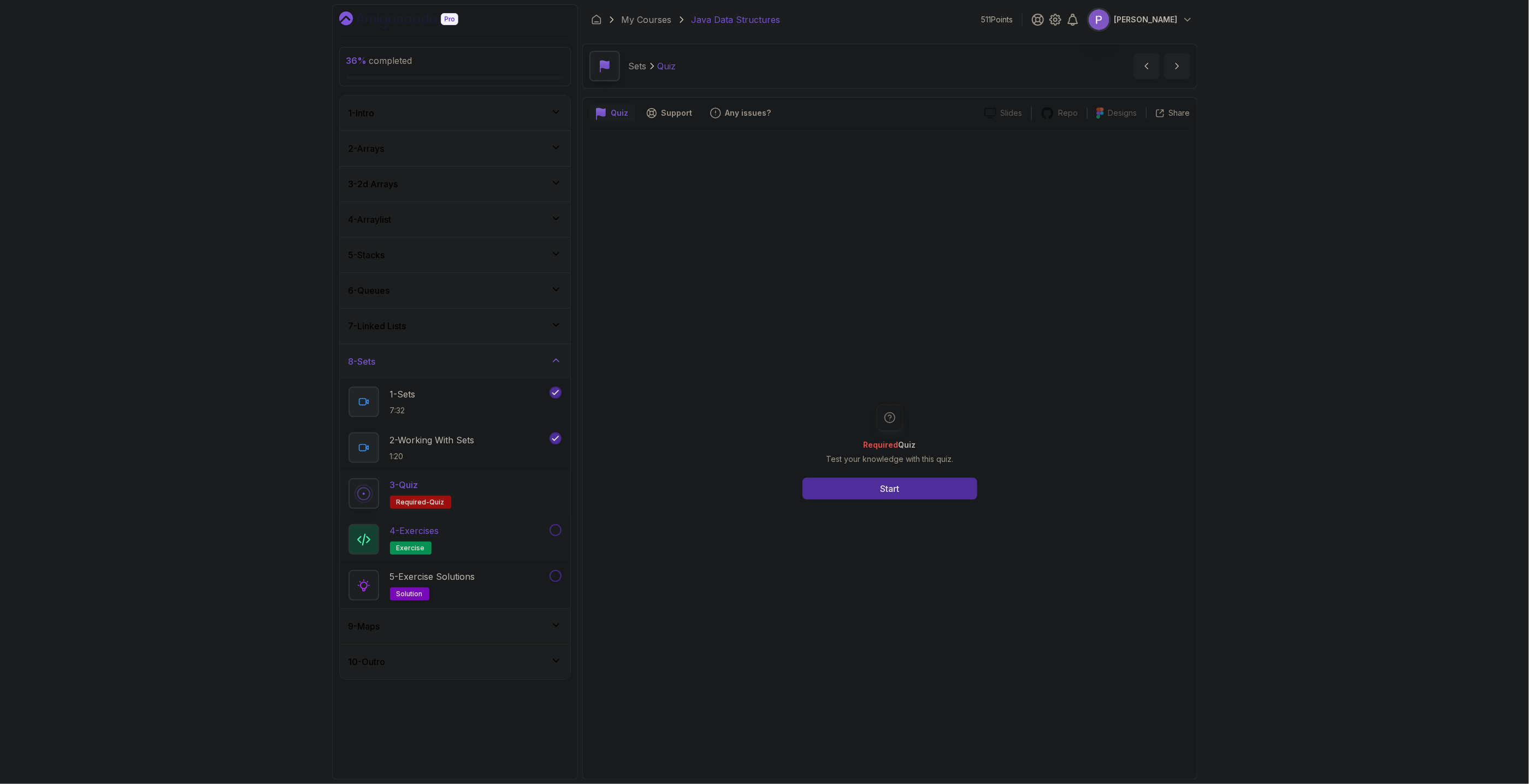
click at [457, 540] on div "4 - Exercises exercise" at bounding box center [448, 540] width 199 height 30
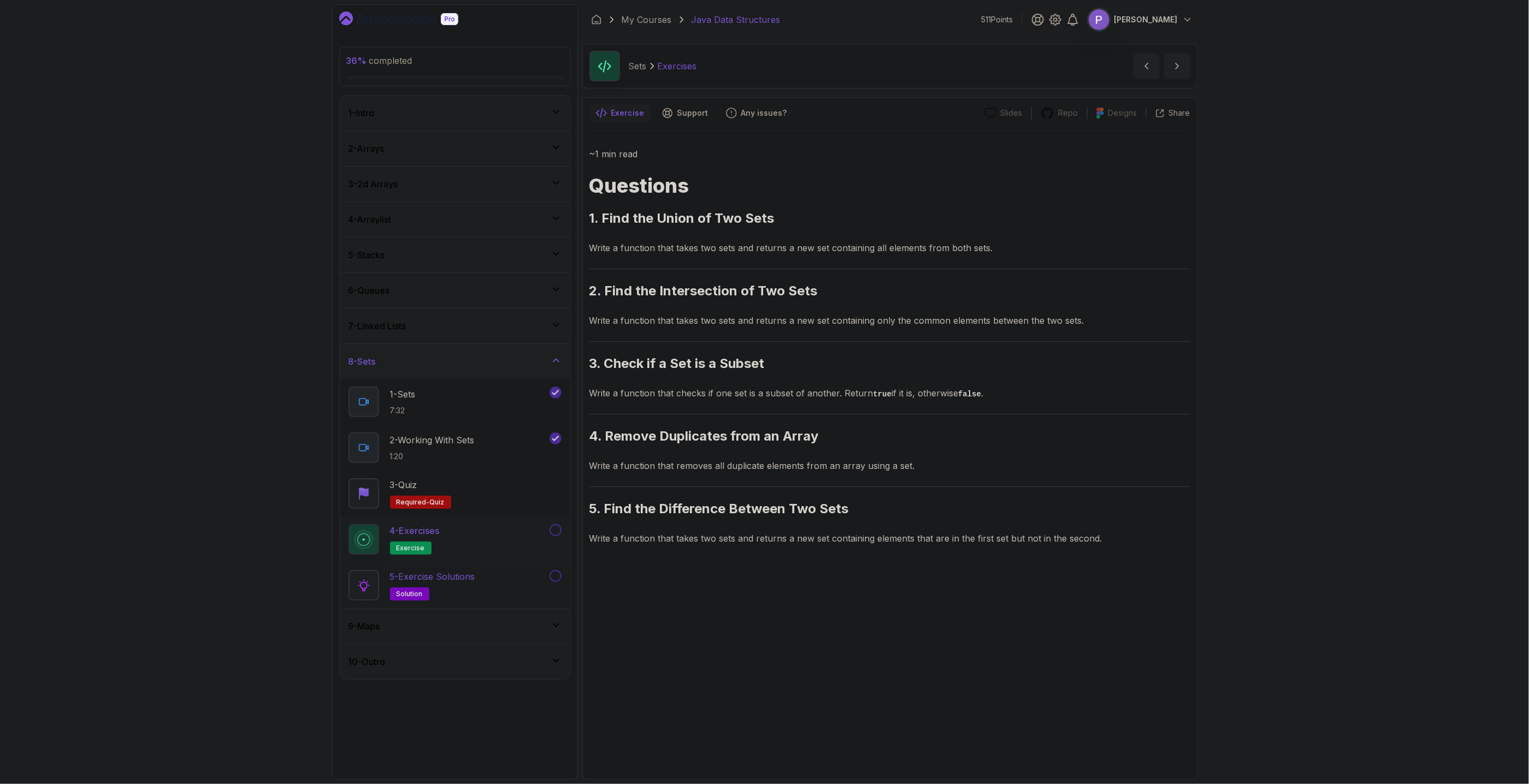
click at [474, 575] on p "5 - Exercise Solutions" at bounding box center [433, 576] width 85 height 13
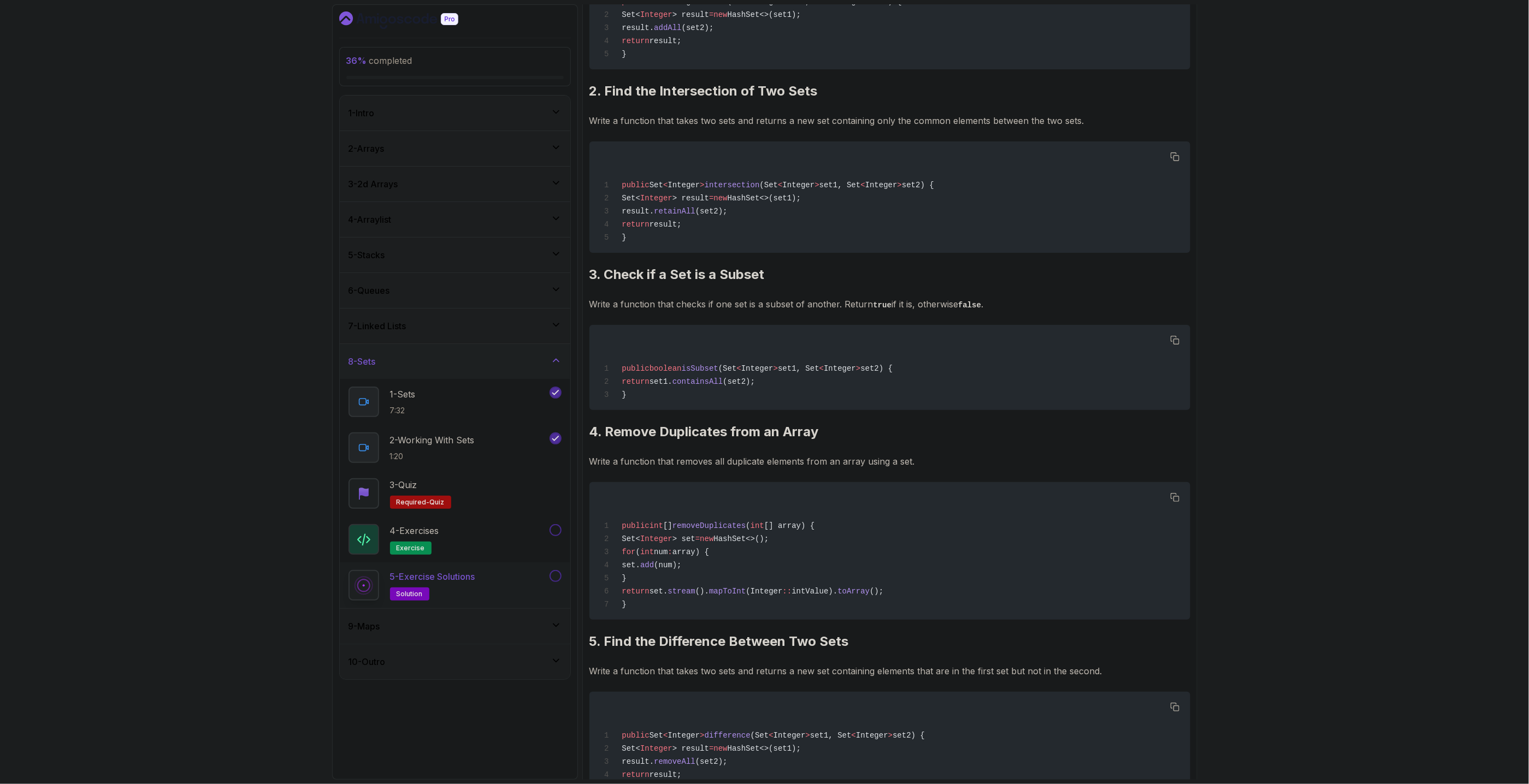
scroll to position [357, 0]
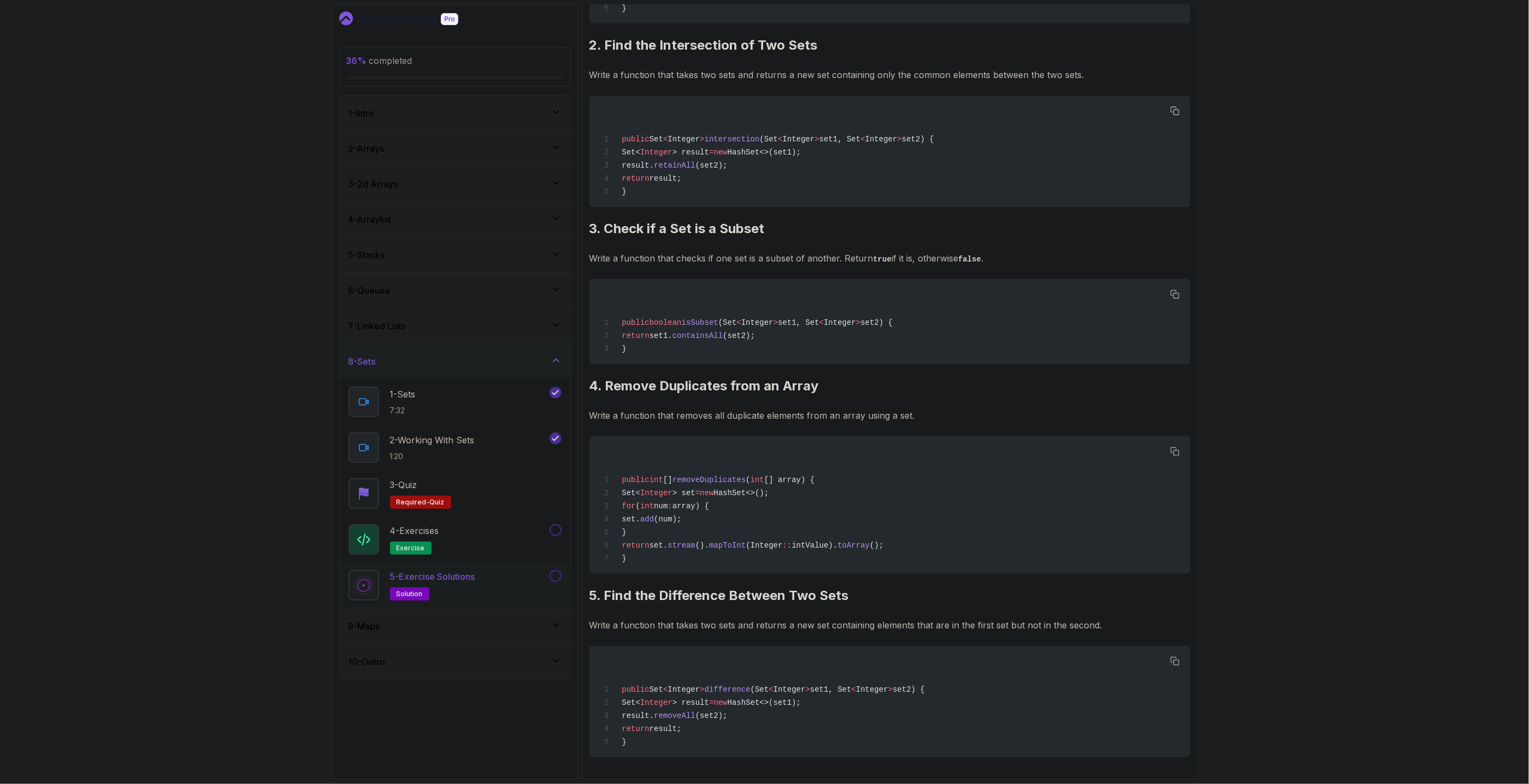
click at [518, 621] on div "9 - Maps" at bounding box center [456, 626] width 213 height 13
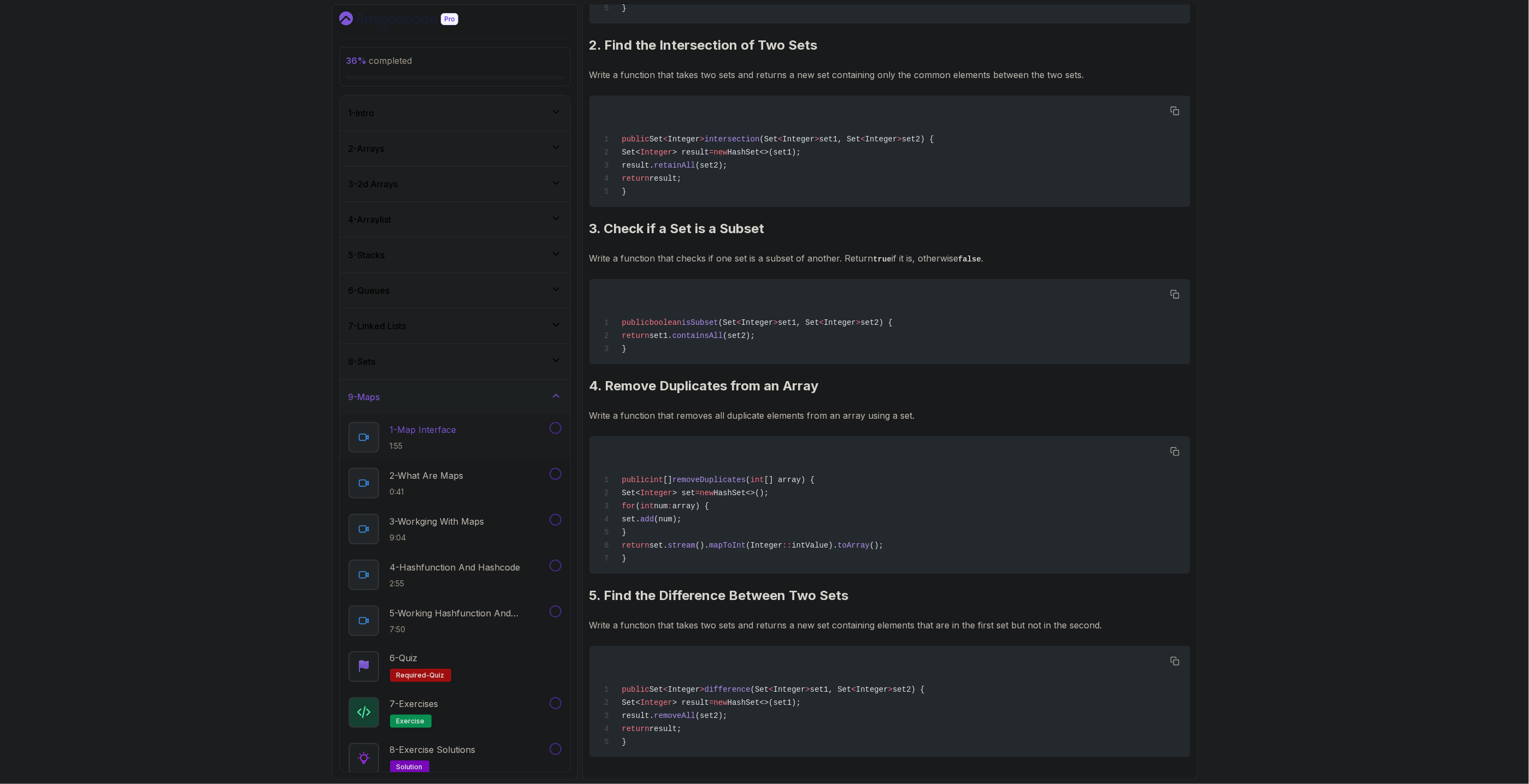
click at [478, 429] on div "1 - Map Interface 1:55" at bounding box center [448, 437] width 199 height 30
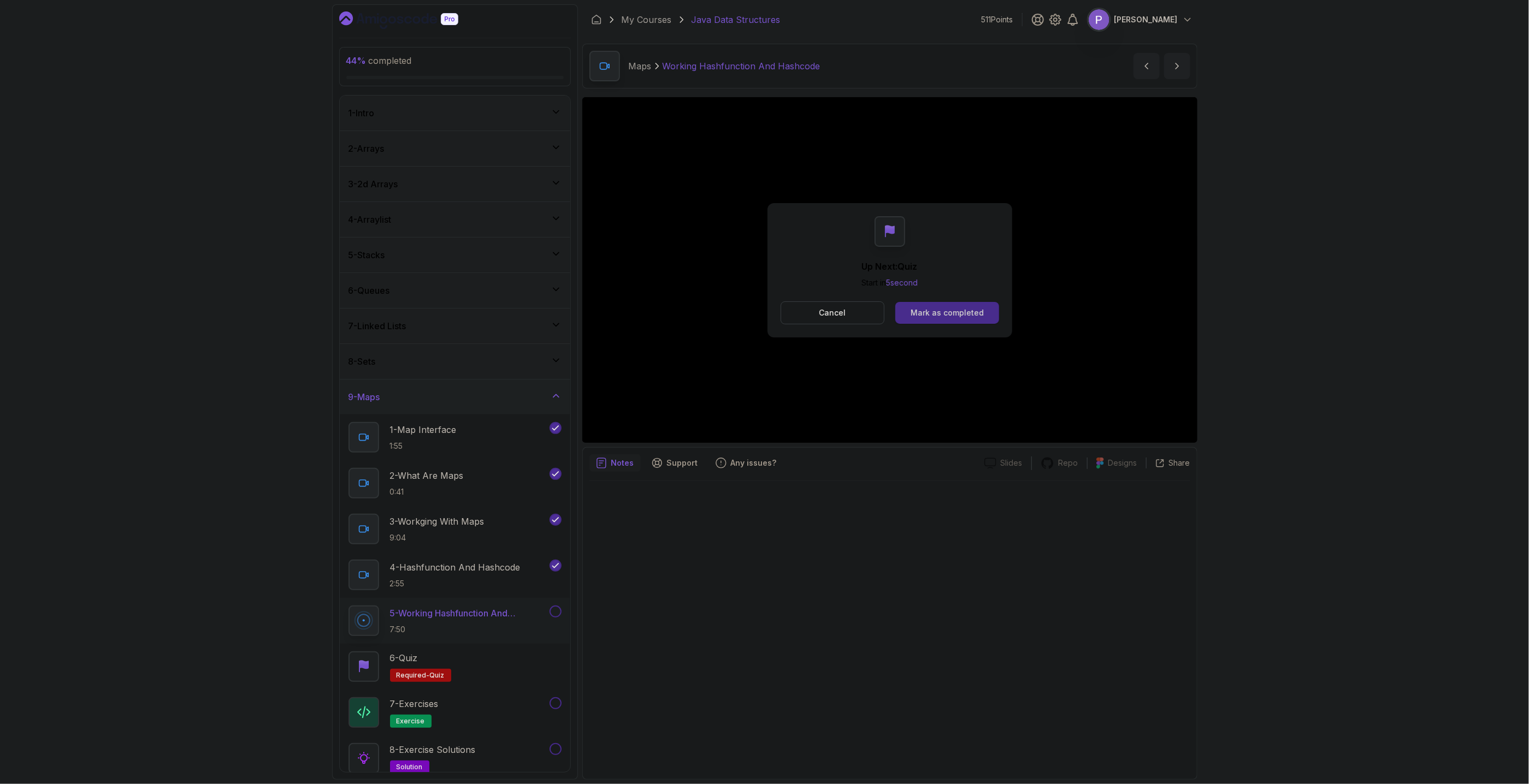
click at [960, 315] on div "Mark as completed" at bounding box center [947, 313] width 74 height 11
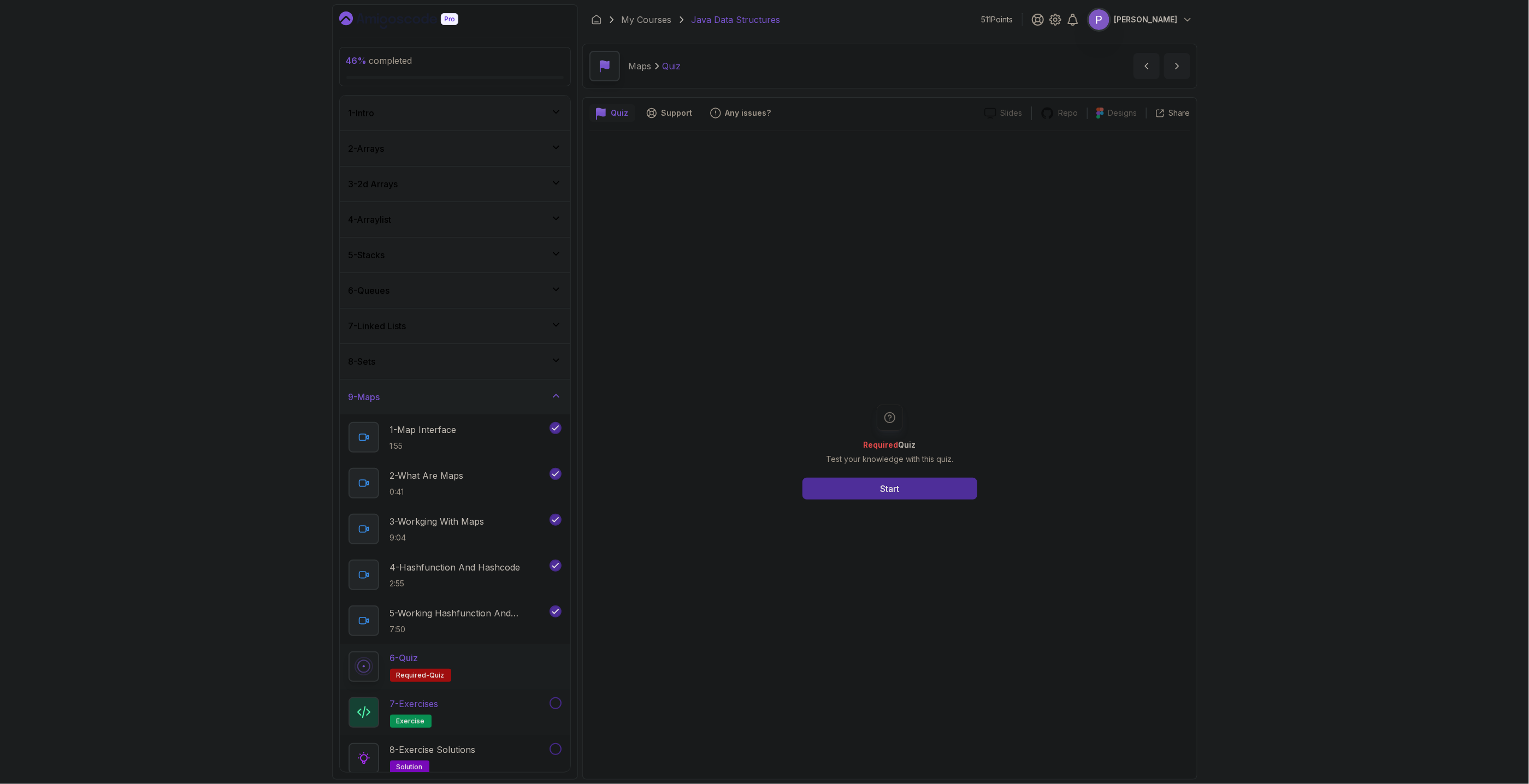
click at [471, 718] on div "7 - Exercises exercise" at bounding box center [448, 713] width 199 height 30
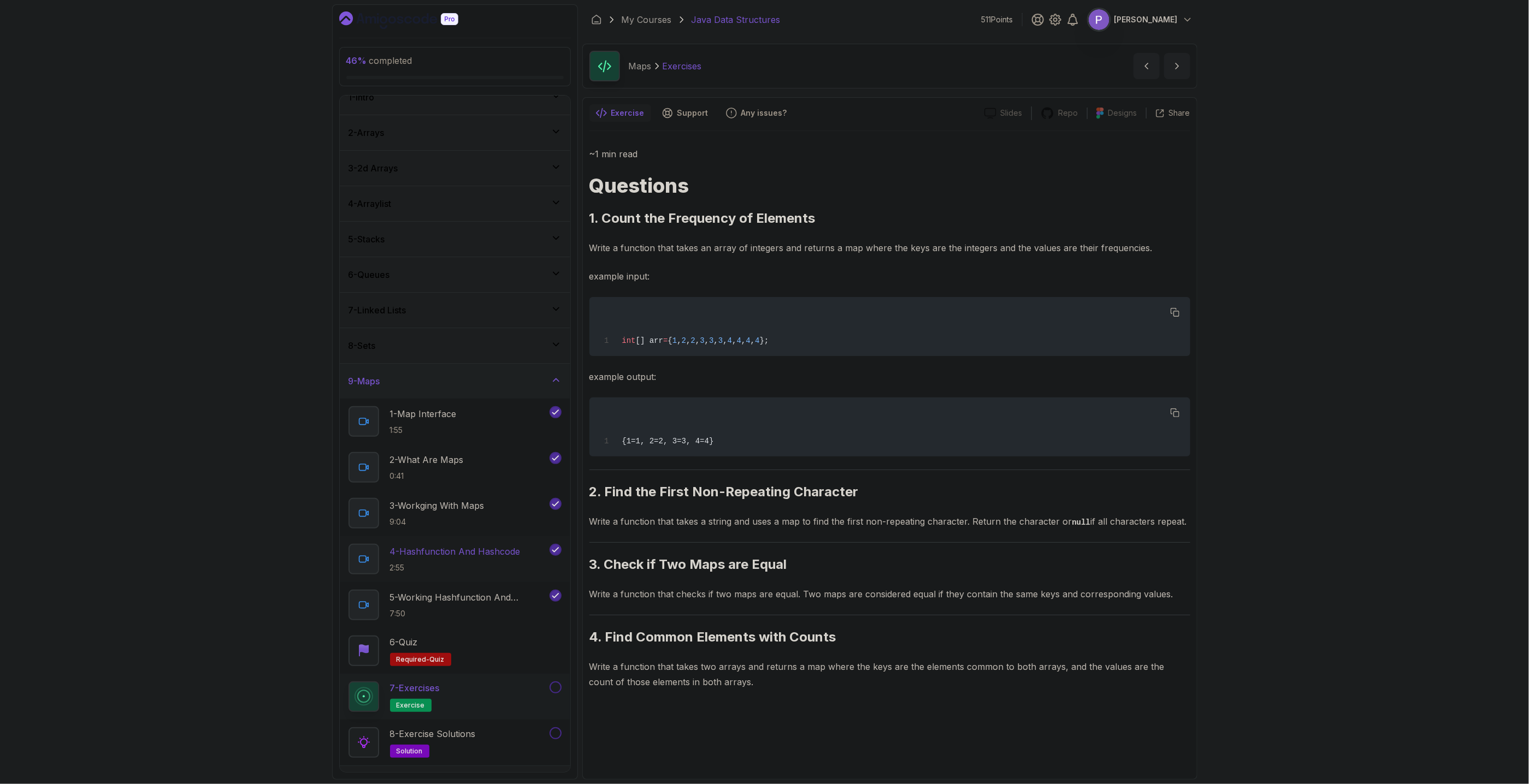
scroll to position [45, 0]
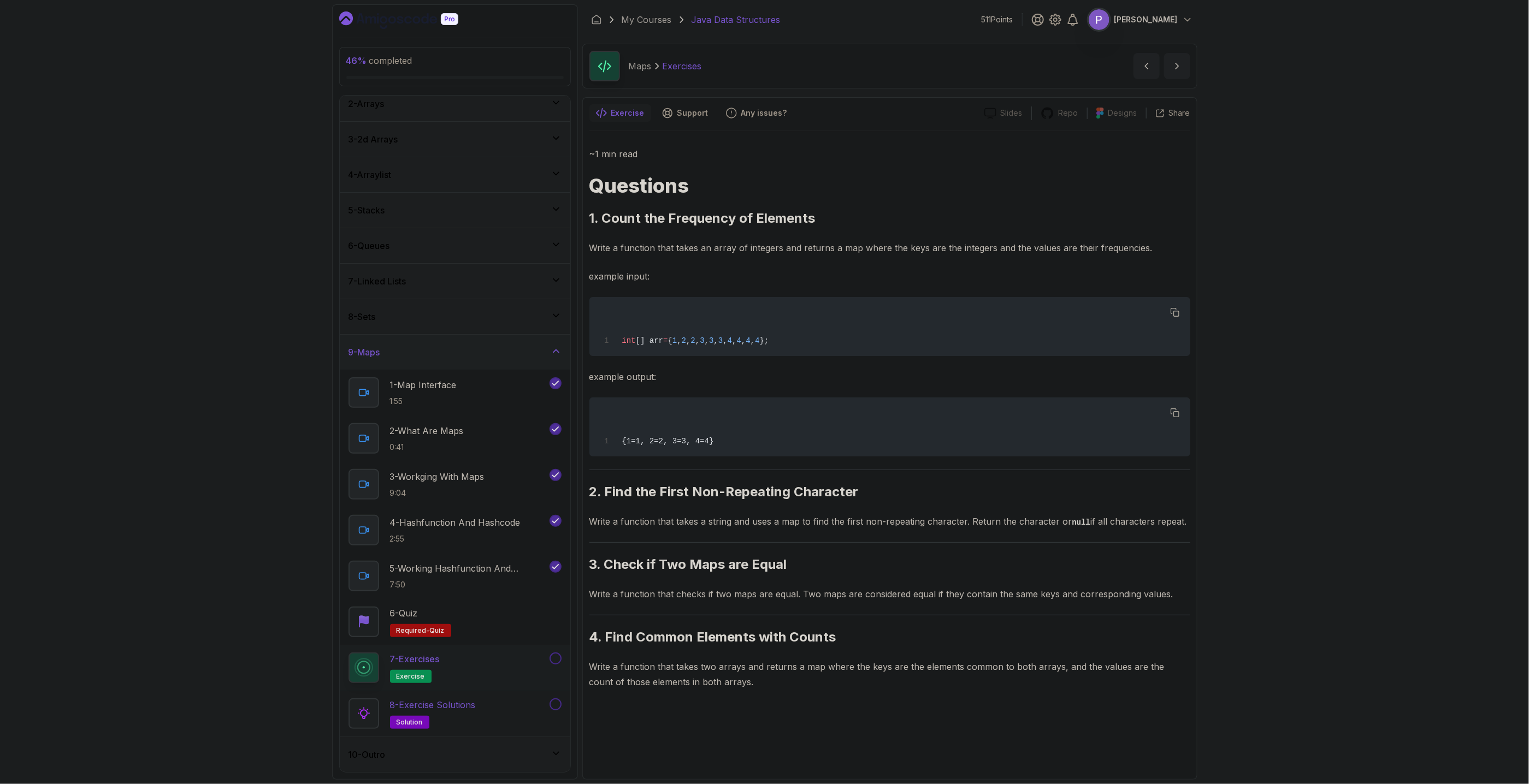
click at [507, 716] on div "8 - Exercise Solutions solution" at bounding box center [448, 713] width 199 height 30
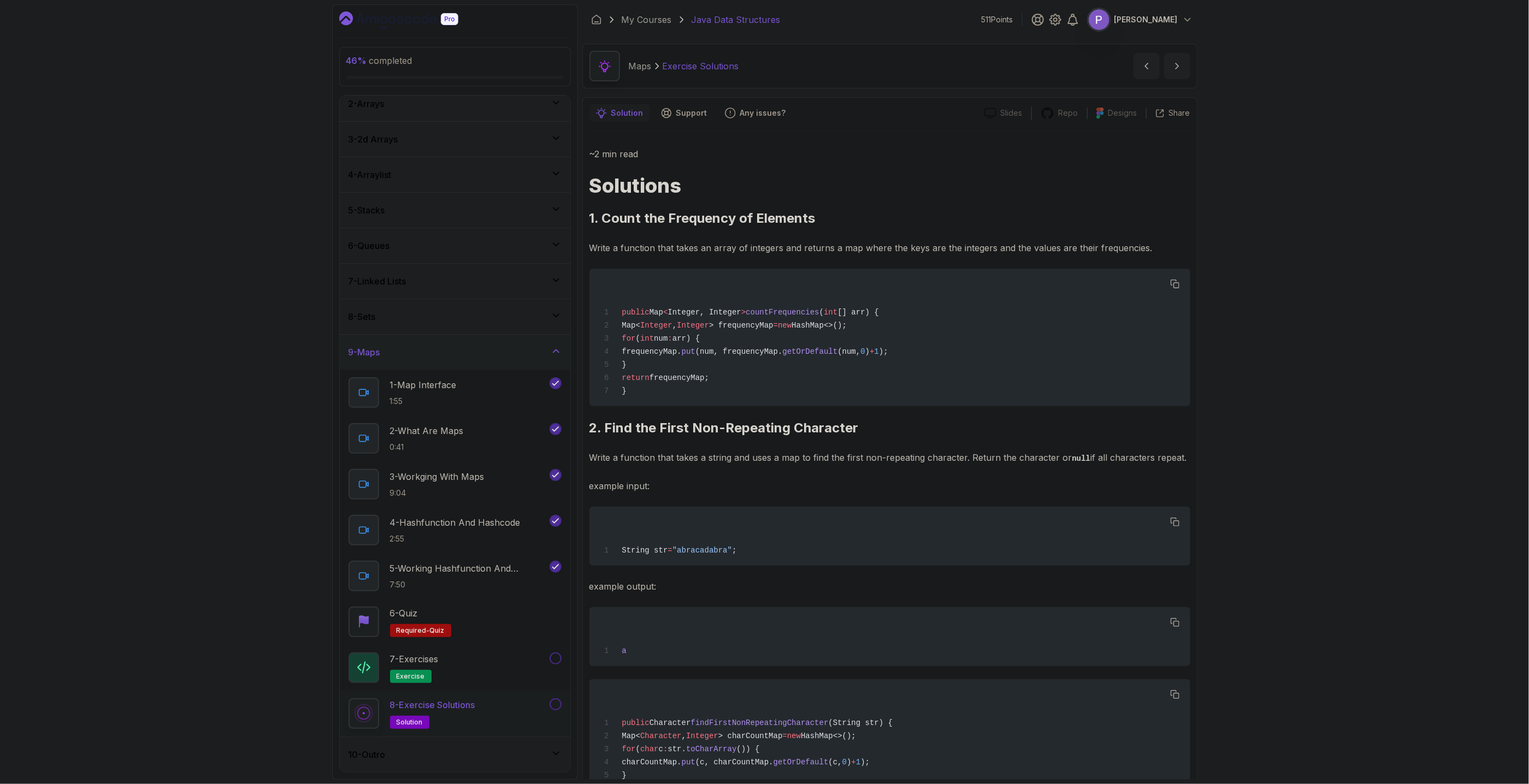
click at [1313, 402] on div "46 % completed 1 - Intro 2 - Arrays 3 - 2d Arrays 4 - Arraylist 5 - Stacks 6 - …" at bounding box center [764, 392] width 1529 height 784
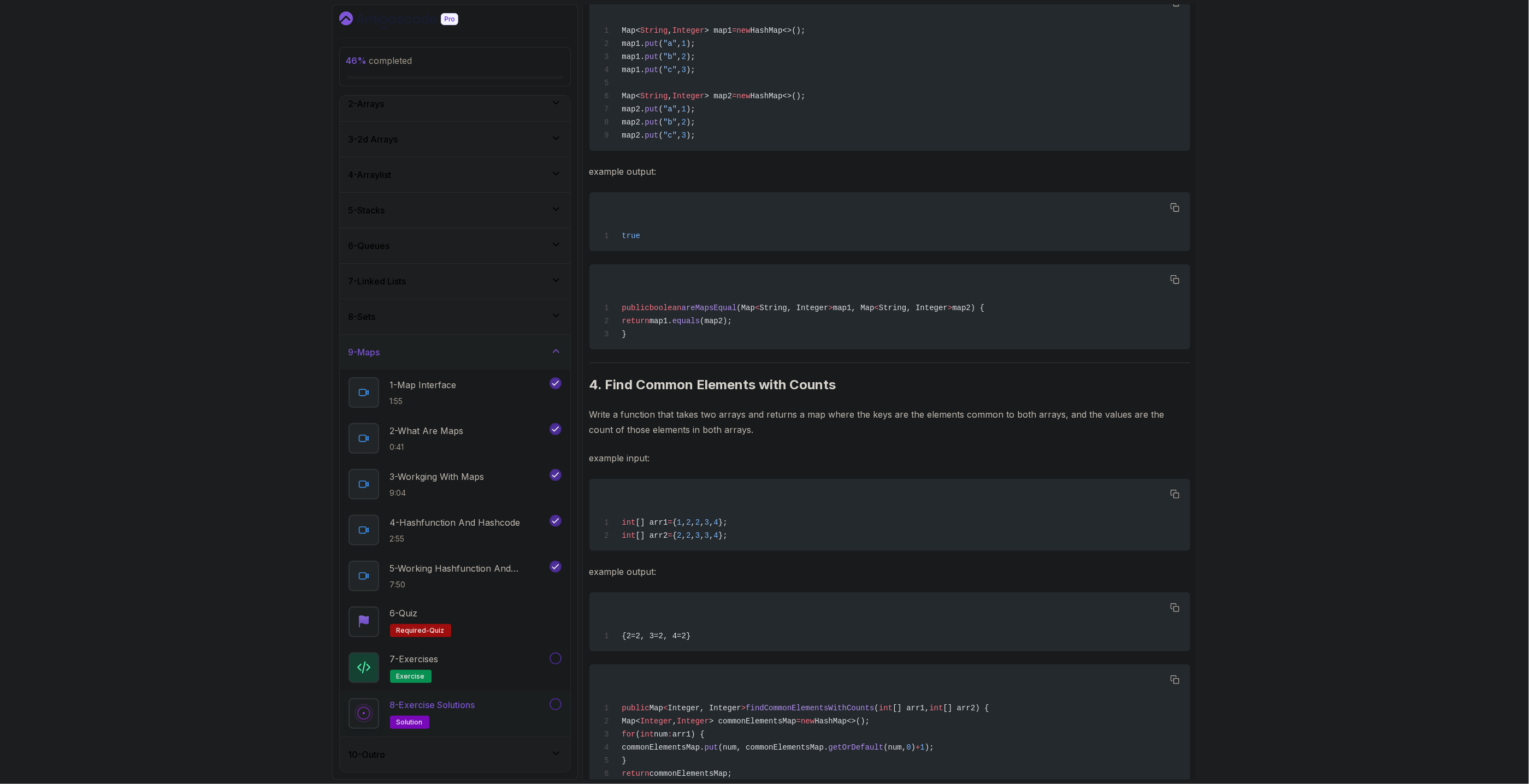
scroll to position [989, 0]
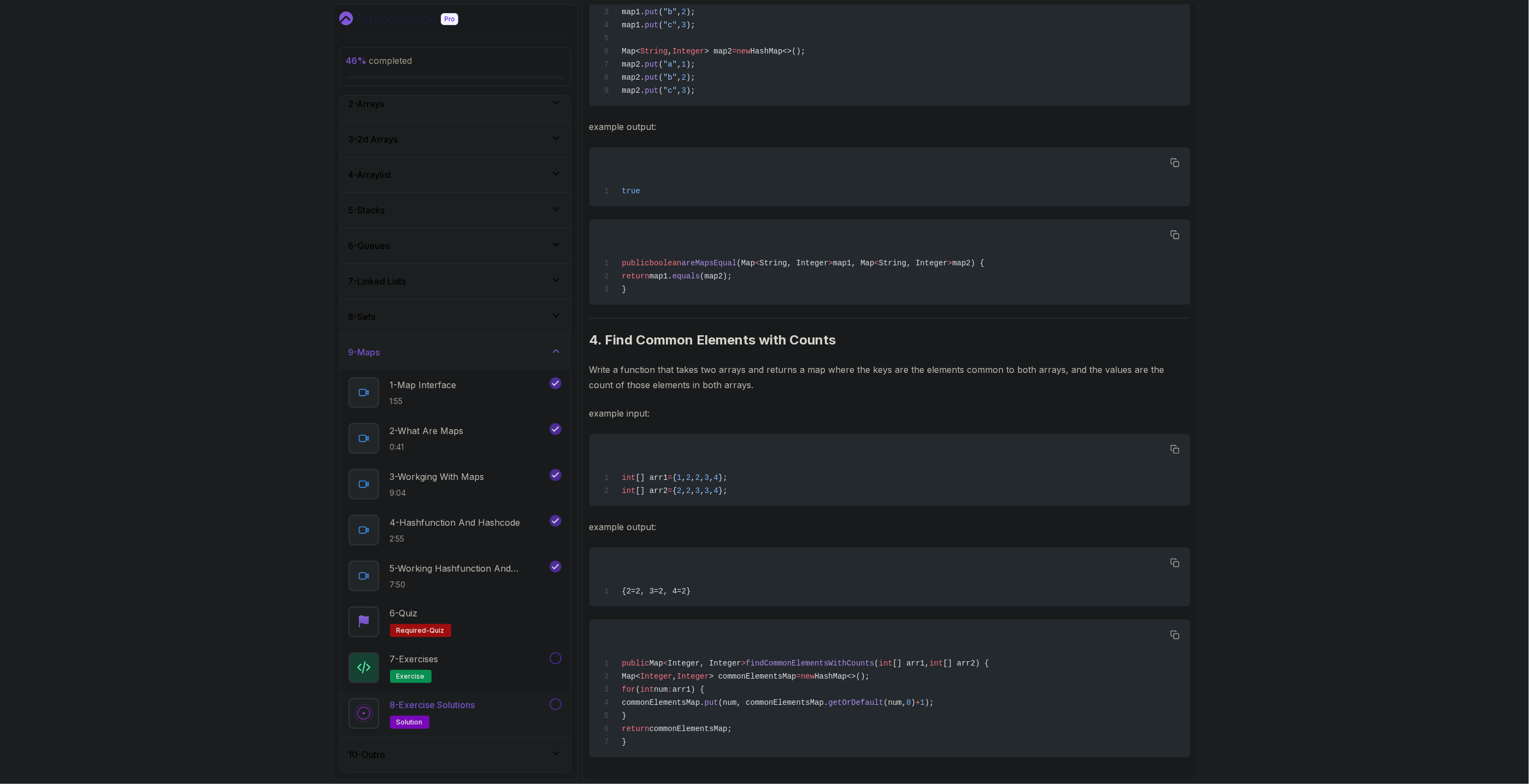
click at [556, 758] on icon at bounding box center [556, 753] width 11 height 11
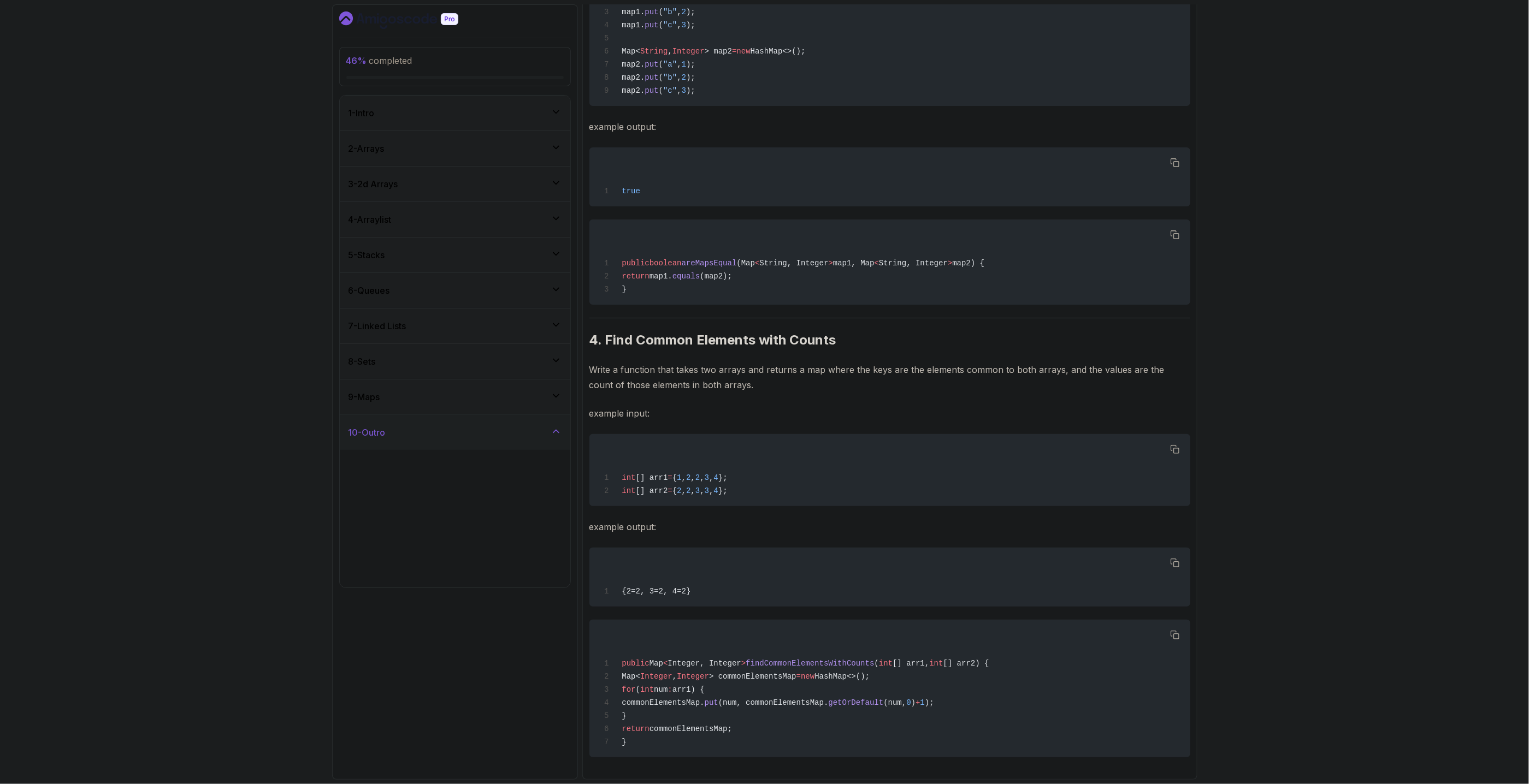
scroll to position [0, 0]
click at [554, 119] on div "1 - Intro" at bounding box center [456, 113] width 213 height 13
click at [550, 337] on div "2 - Arrays" at bounding box center [456, 332] width 213 height 13
click at [559, 415] on icon at bounding box center [556, 412] width 11 height 11
click at [553, 440] on div "4 - Arraylist" at bounding box center [455, 449] width 231 height 35
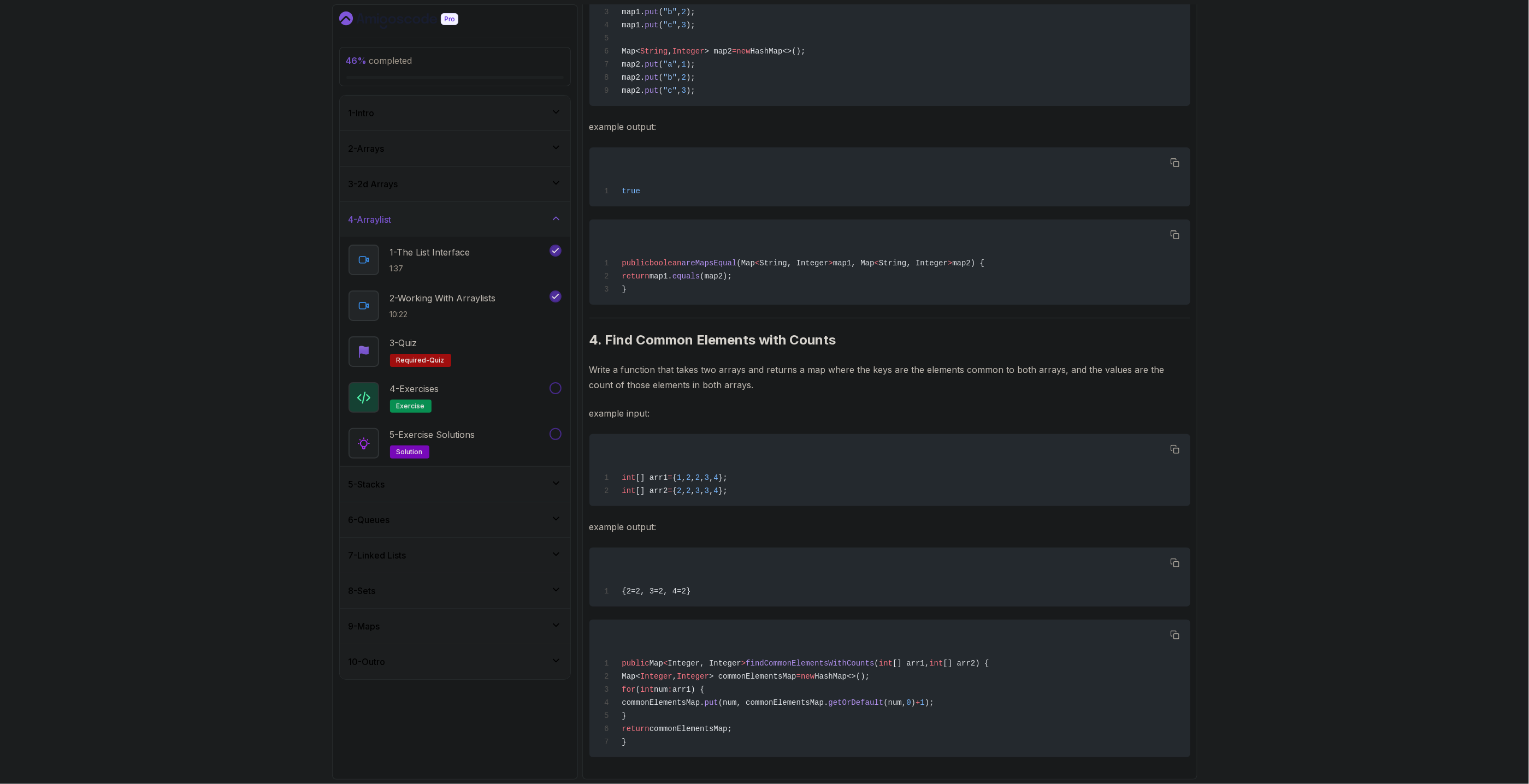
click at [554, 478] on div "5 - Stacks" at bounding box center [455, 484] width 231 height 35
